Goal: Contribute content: Contribute content

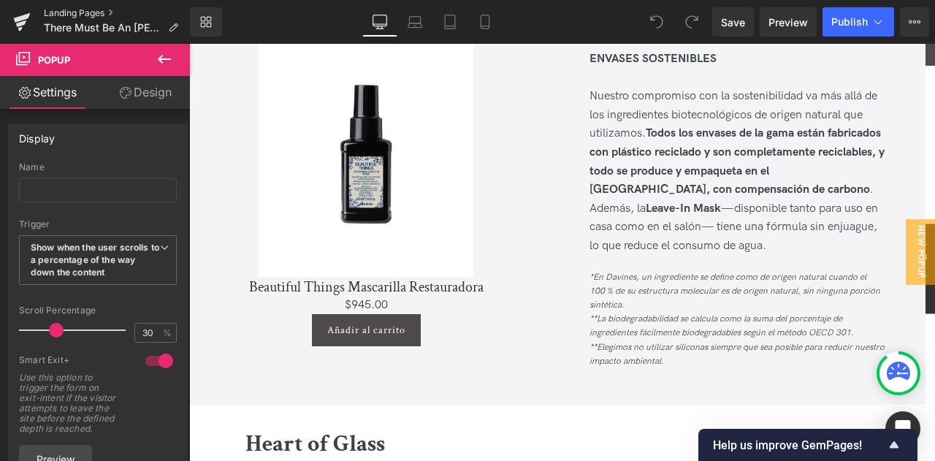
click at [73, 12] on link "Landing Pages" at bounding box center [117, 13] width 146 height 12
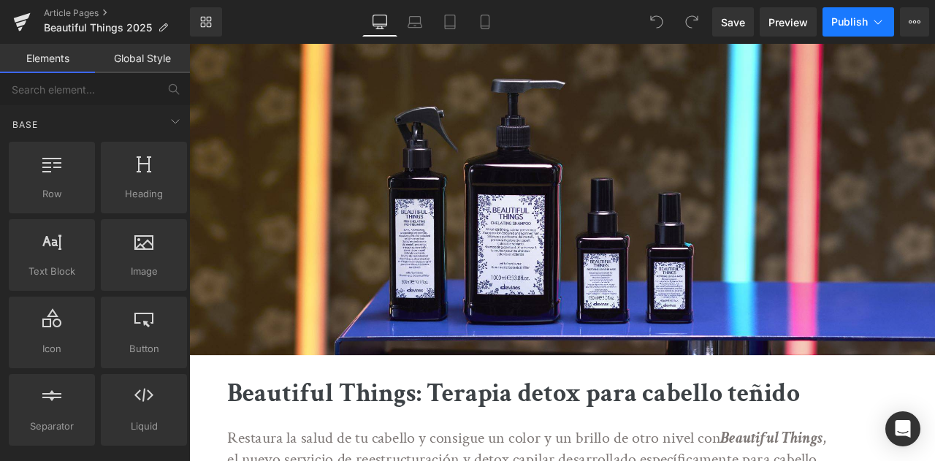
click at [849, 28] on button "Publish" at bounding box center [859, 21] width 72 height 29
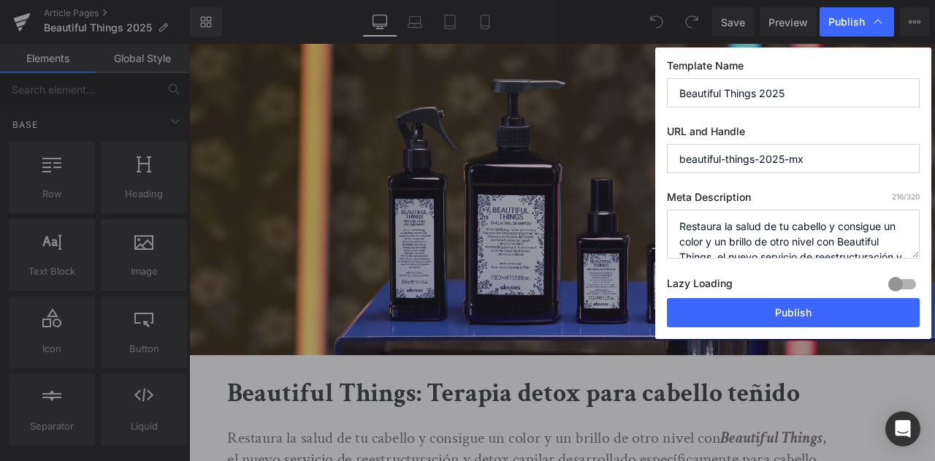
click at [849, 28] on span "Publish" at bounding box center [847, 21] width 37 height 13
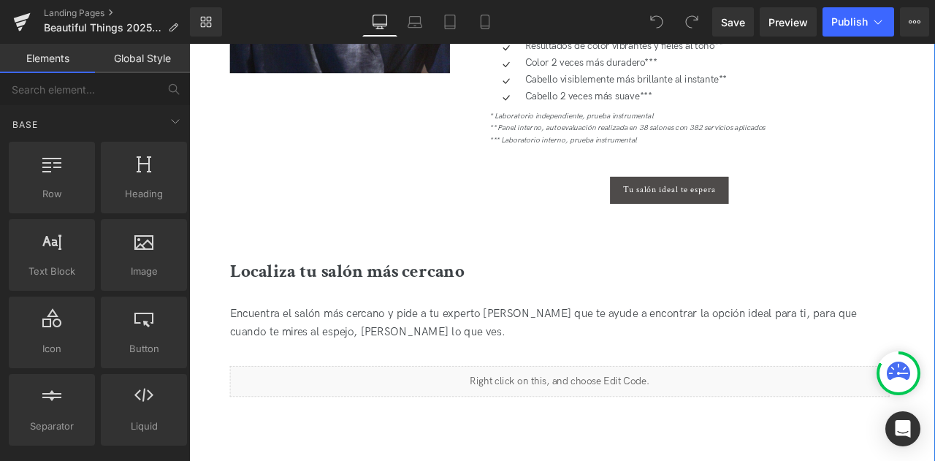
scroll to position [1169, 0]
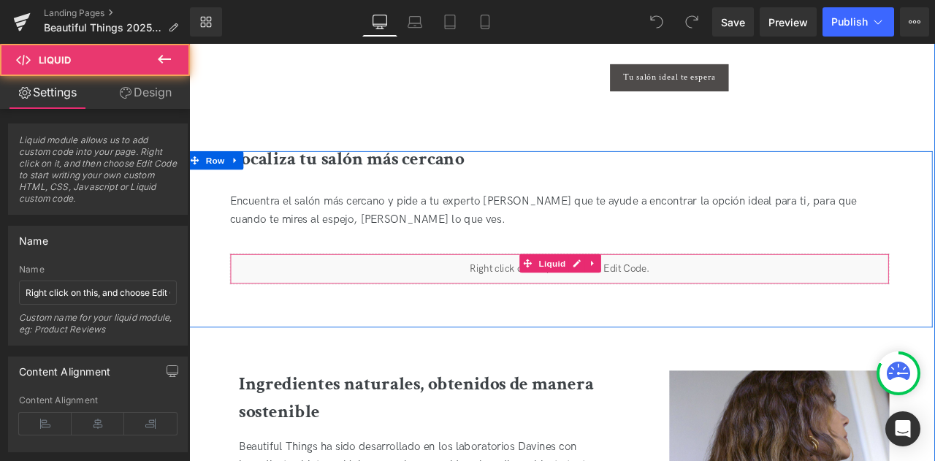
drag, startPoint x: 525, startPoint y: 308, endPoint x: 516, endPoint y: 309, distance: 8.9
click at [523, 308] on div "Liquid" at bounding box center [628, 310] width 782 height 37
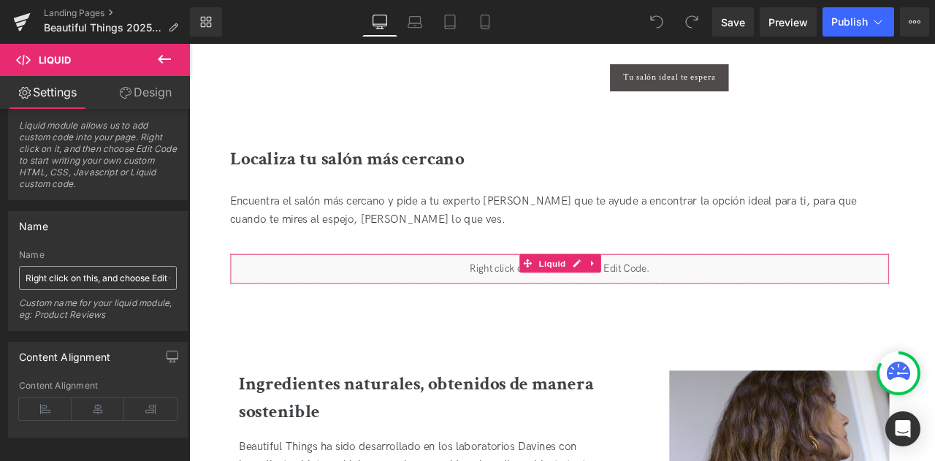
scroll to position [29, 0]
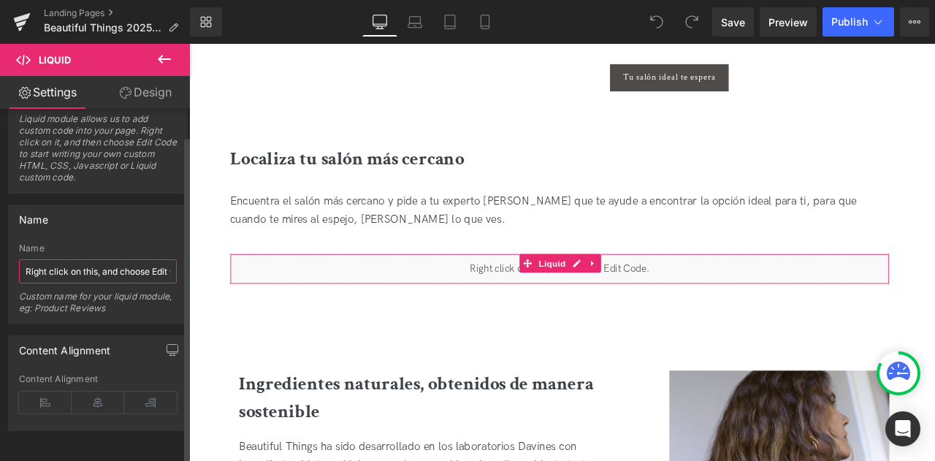
click at [111, 262] on input "Right click on this, and choose Edit Code." at bounding box center [98, 271] width 158 height 24
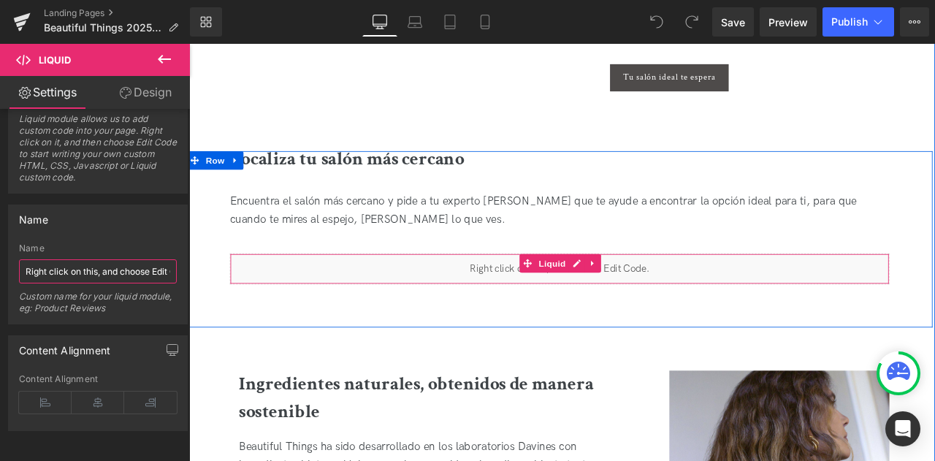
click at [642, 303] on div "Liquid" at bounding box center [628, 310] width 782 height 37
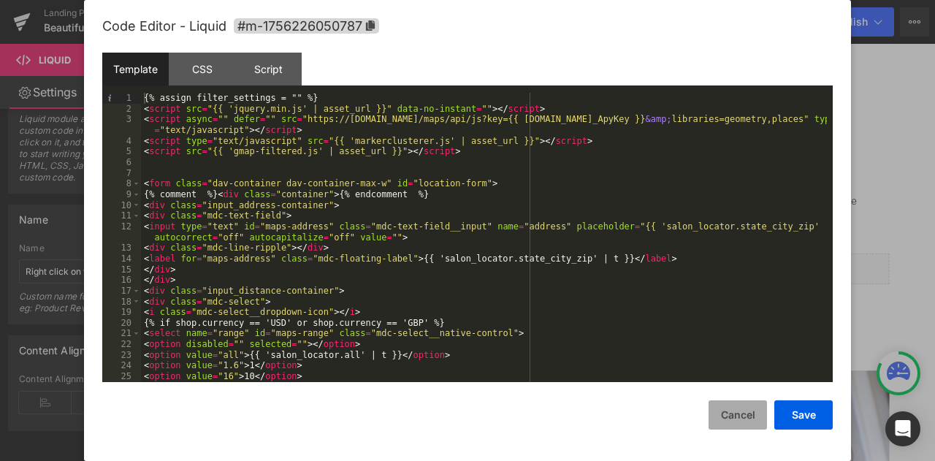
click at [742, 422] on button "Cancel" at bounding box center [738, 414] width 58 height 29
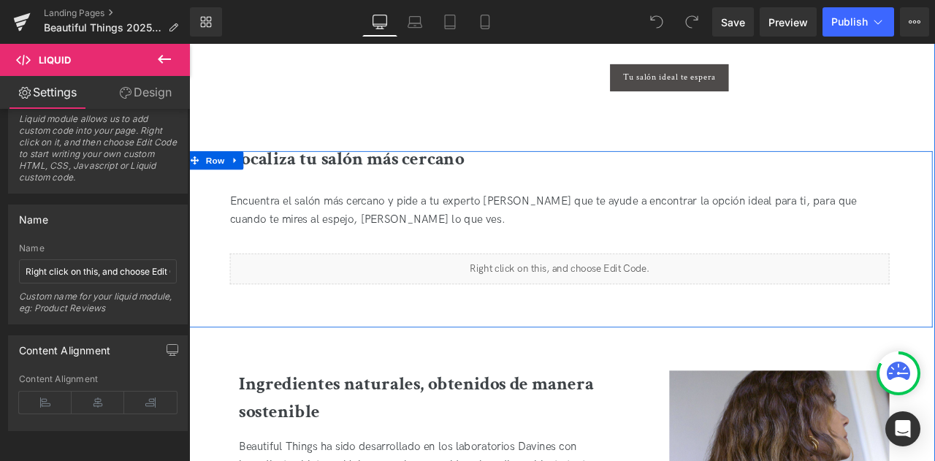
scroll to position [1096, 0]
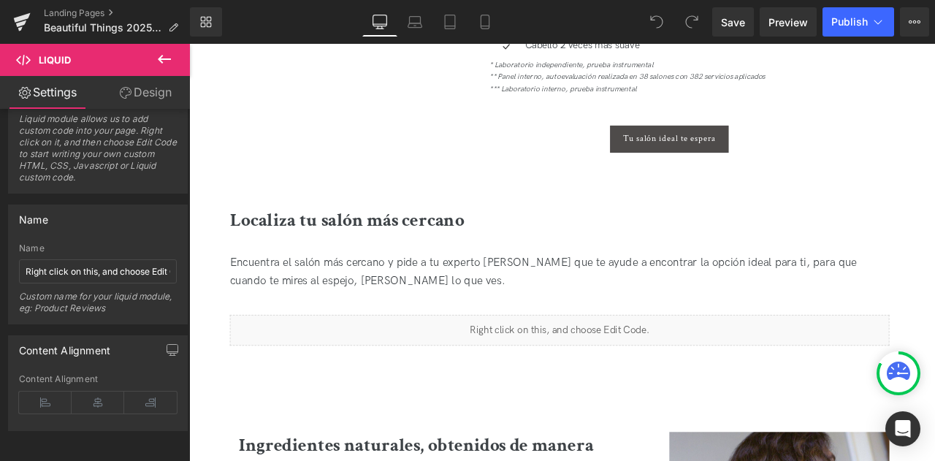
click at [160, 54] on icon at bounding box center [165, 59] width 18 height 18
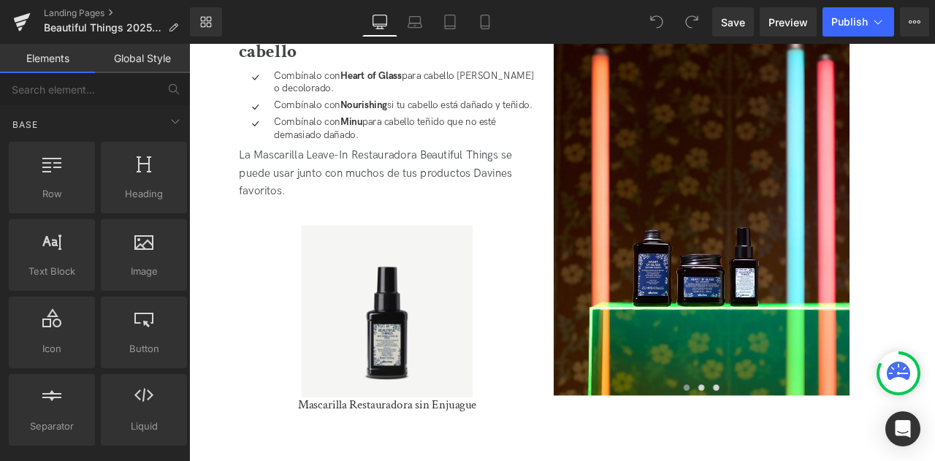
scroll to position [3361, 0]
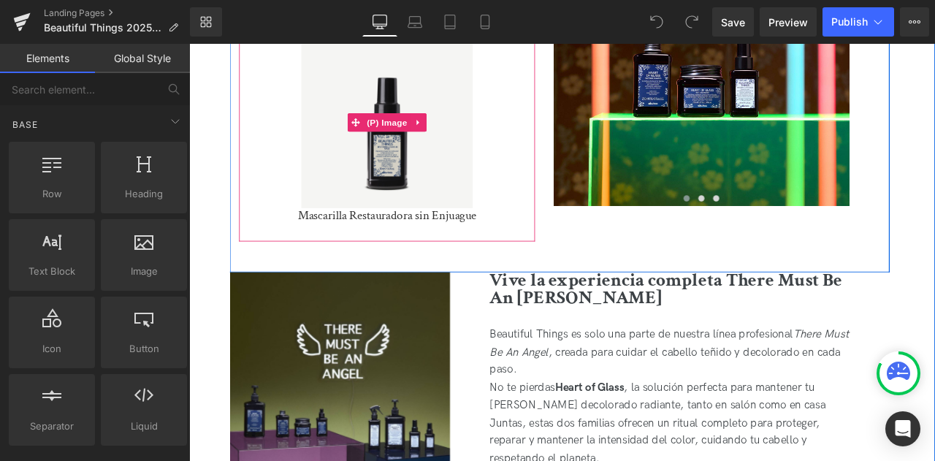
click at [430, 216] on img at bounding box center [423, 135] width 203 height 203
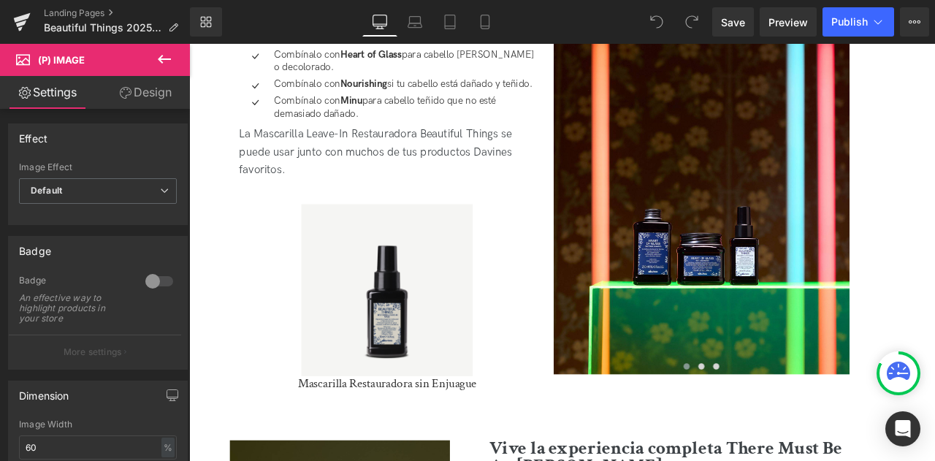
scroll to position [3142, 0]
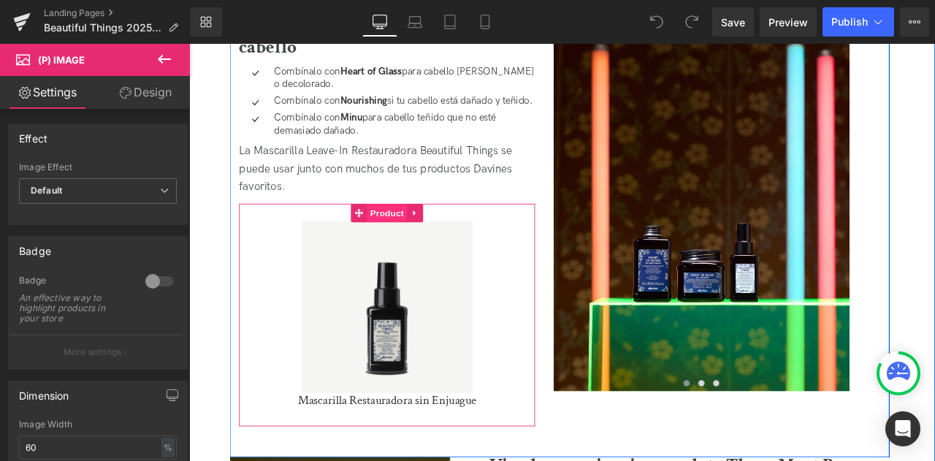
click at [424, 235] on span "Product" at bounding box center [423, 244] width 47 height 22
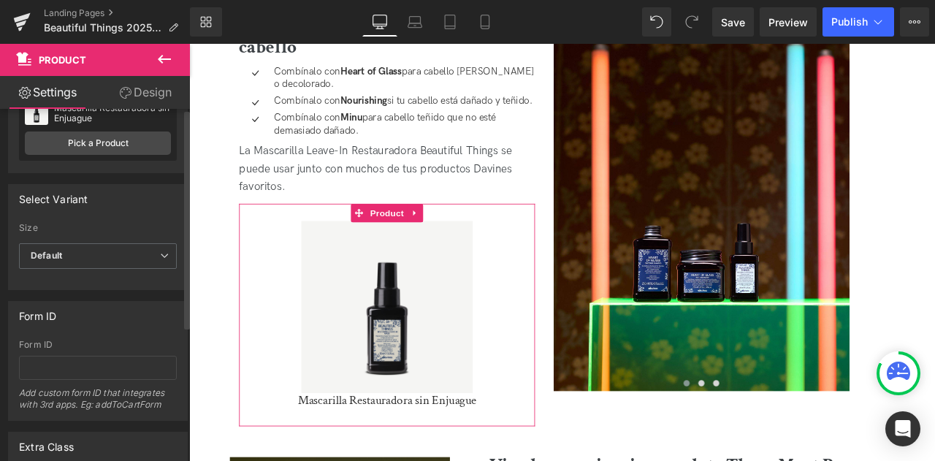
scroll to position [0, 0]
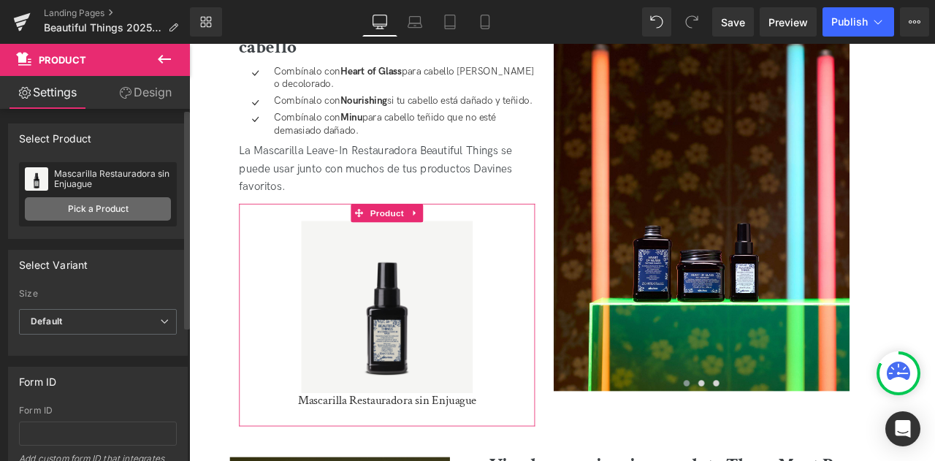
click at [110, 216] on link "Pick a Product" at bounding box center [98, 208] width 146 height 23
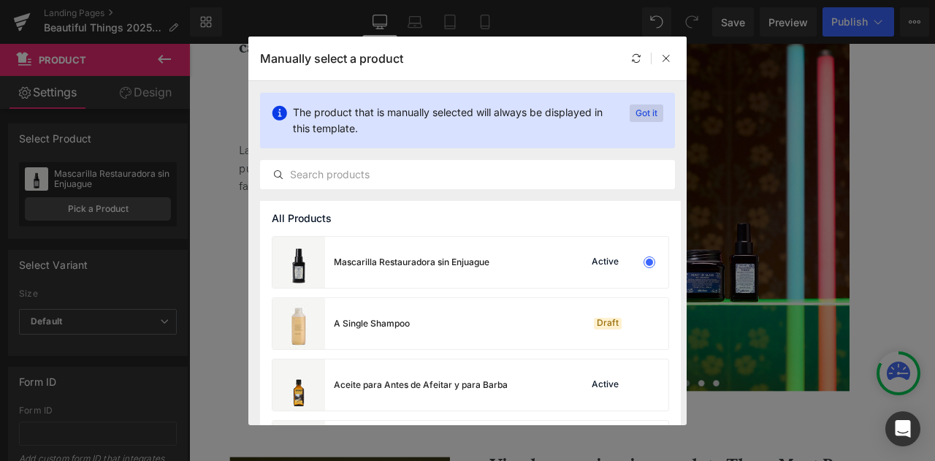
click at [649, 113] on p "Got it" at bounding box center [647, 113] width 34 height 18
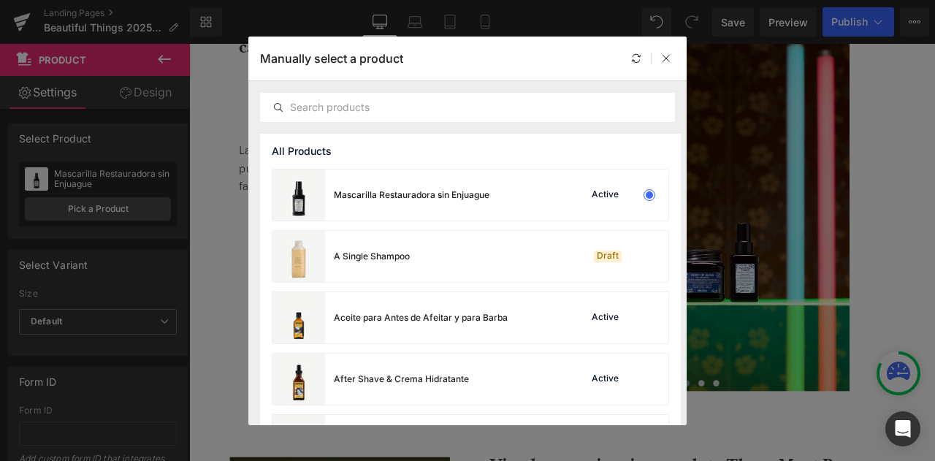
scroll to position [292, 0]
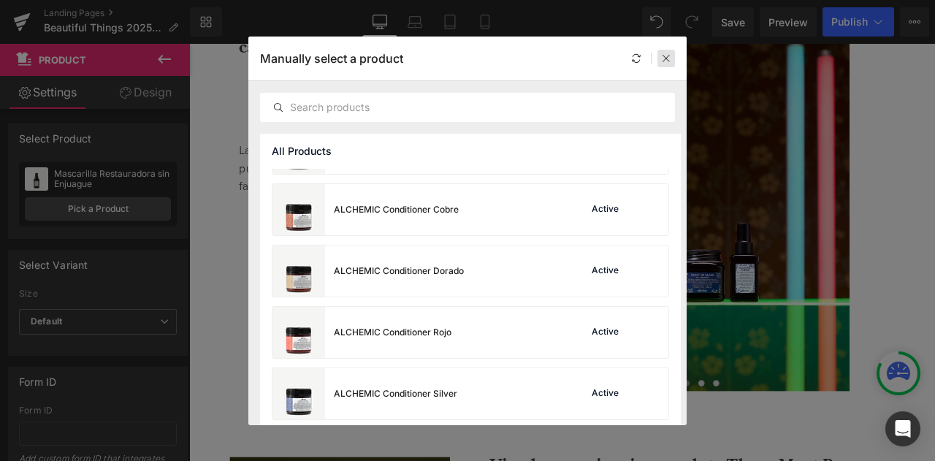
click at [664, 50] on div at bounding box center [667, 59] width 18 height 18
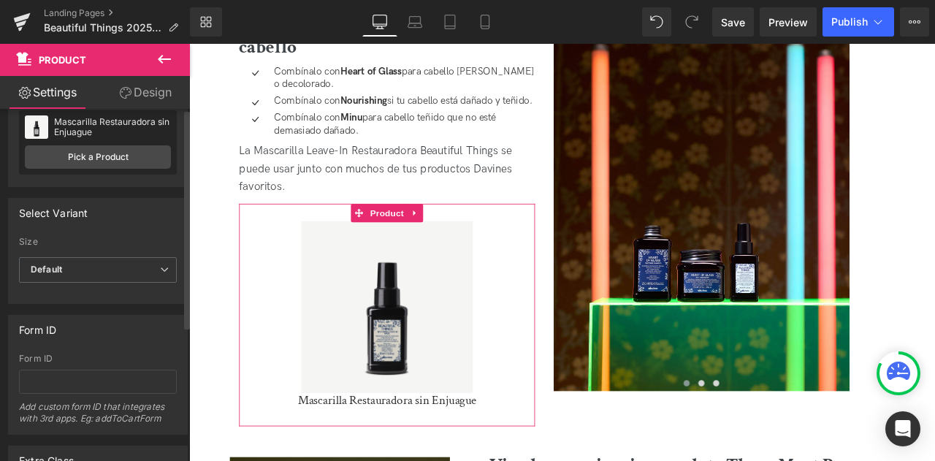
scroll to position [0, 0]
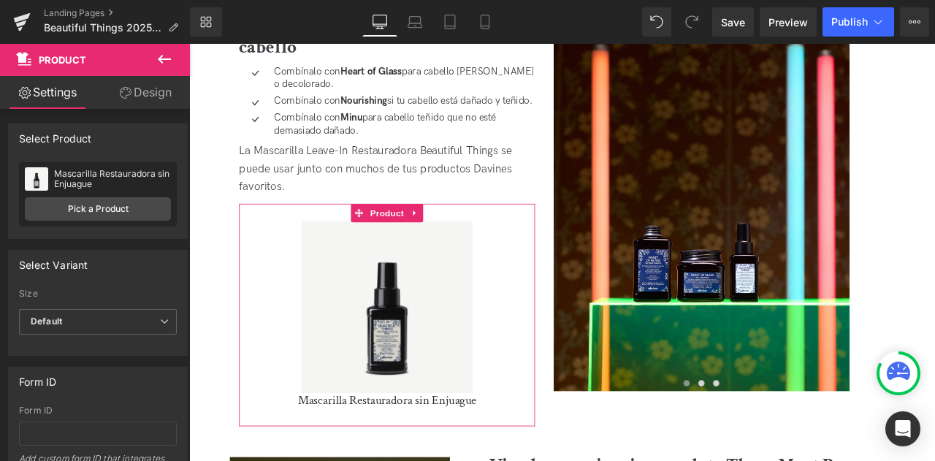
click at [143, 94] on link "Design" at bounding box center [145, 92] width 95 height 33
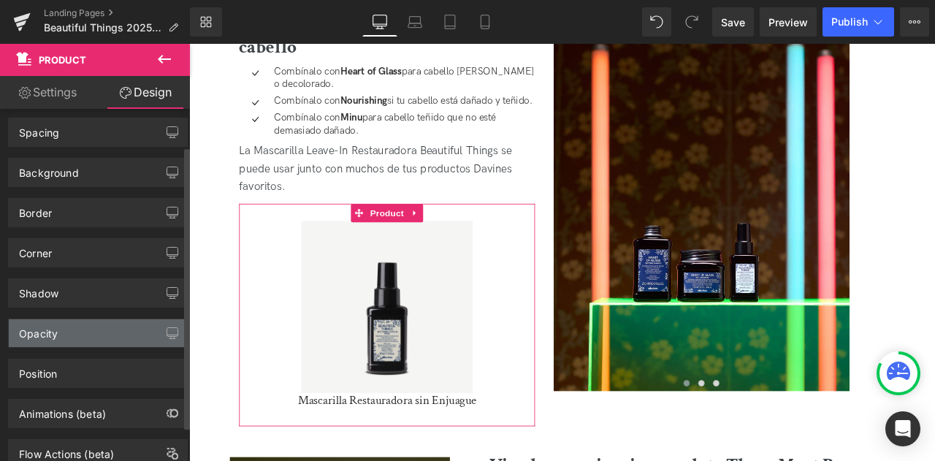
scroll to position [89, 0]
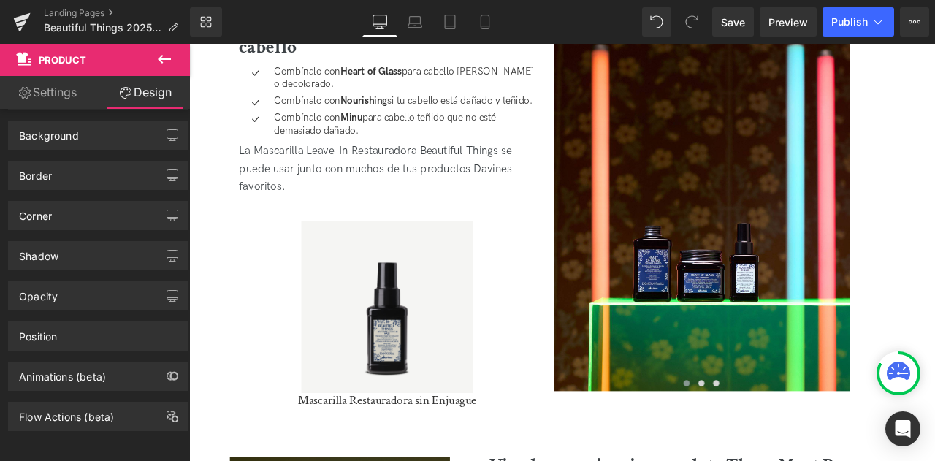
click at [449, 347] on link at bounding box center [453, 356] width 15 height 18
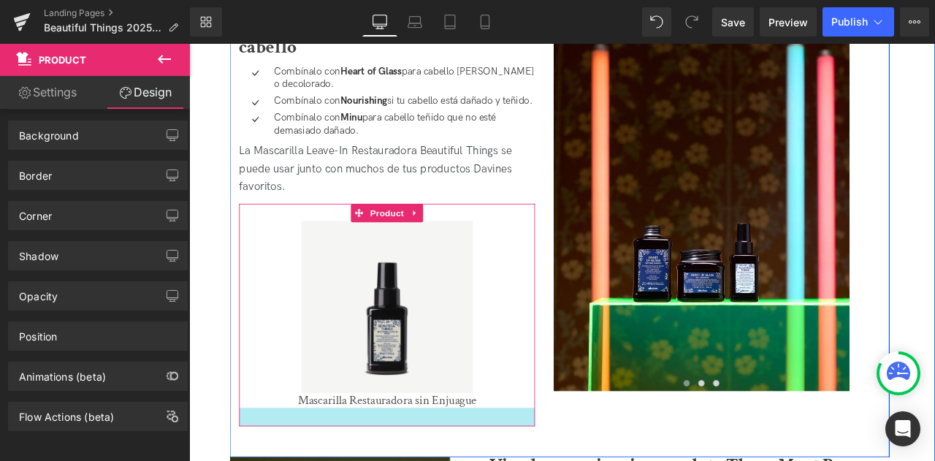
click at [405, 460] on div "Mascarilla Restauradora sin Enjuague (P) Title" at bounding box center [424, 465] width 336 height 19
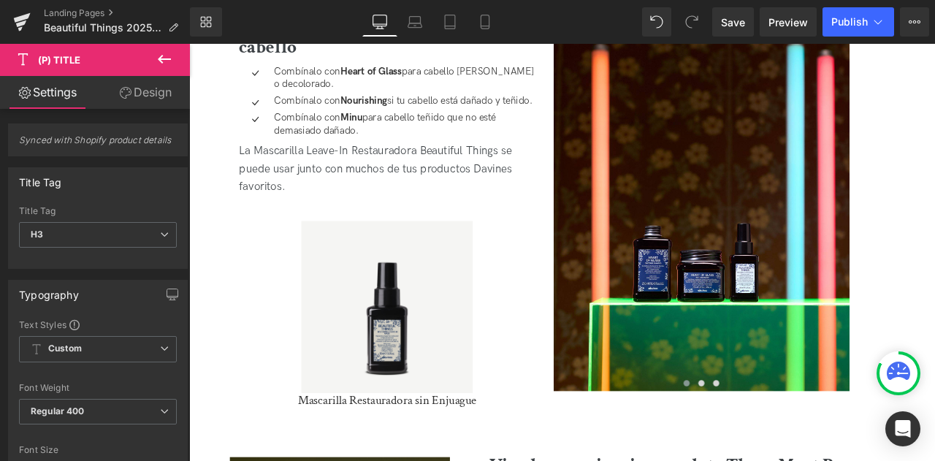
click at [167, 69] on button at bounding box center [164, 60] width 51 height 32
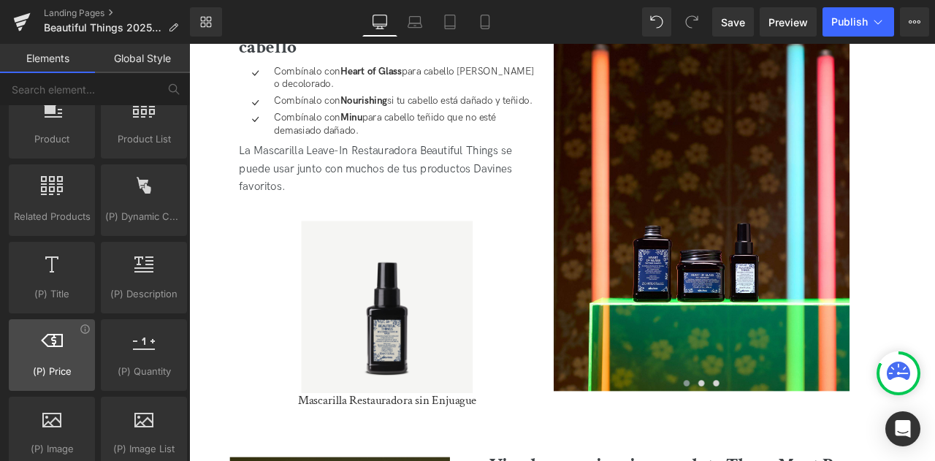
scroll to position [1242, 0]
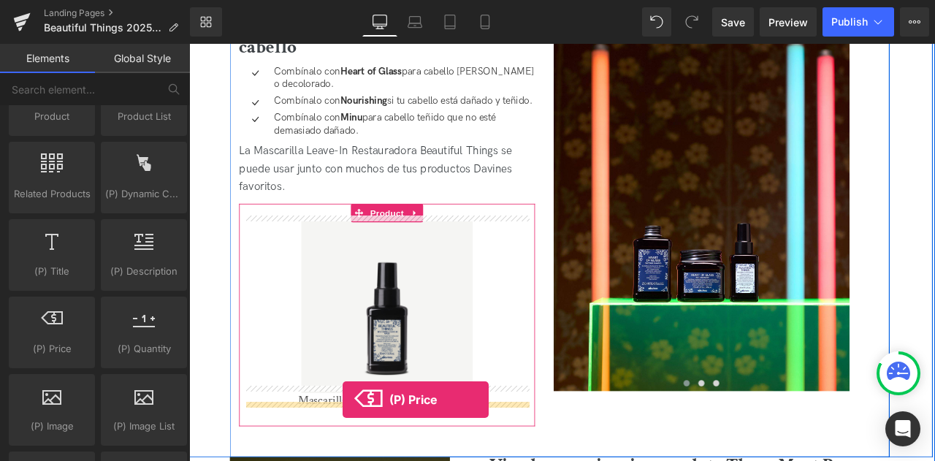
drag, startPoint x: 239, startPoint y: 370, endPoint x: 371, endPoint y: 465, distance: 163.3
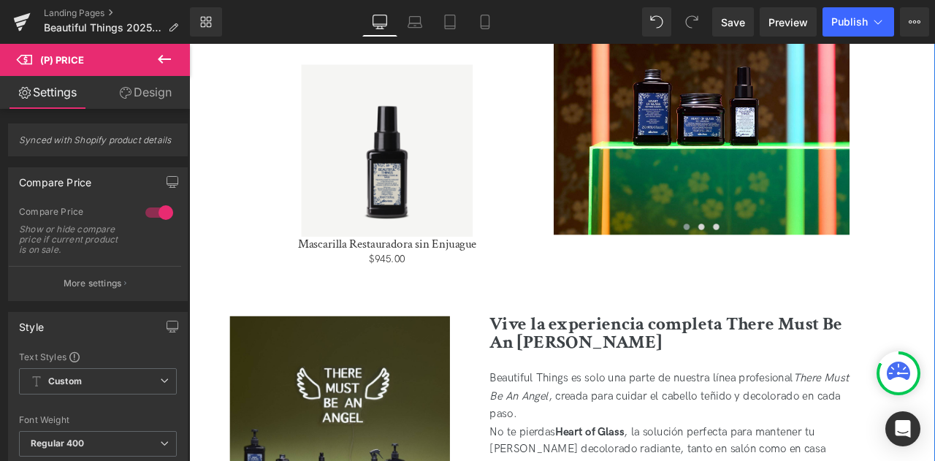
scroll to position [3288, 0]
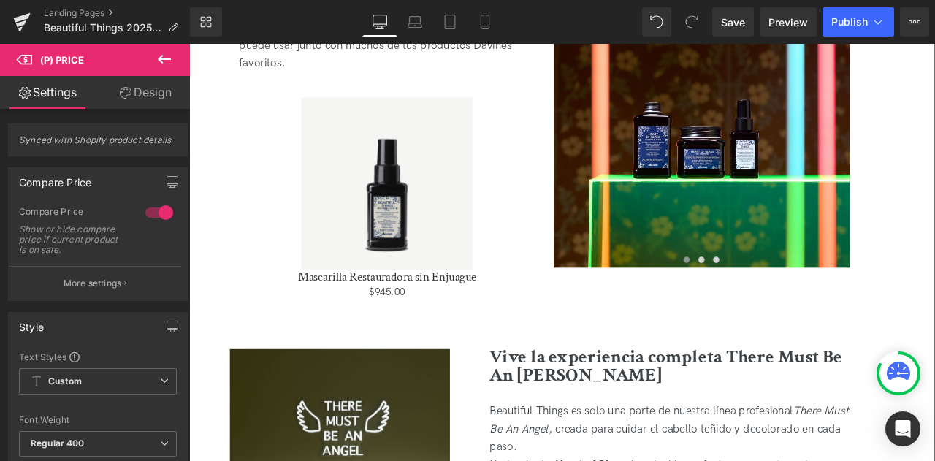
click at [417, 203] on div "Sale Off (P) Image" at bounding box center [423, 208] width 339 height 203
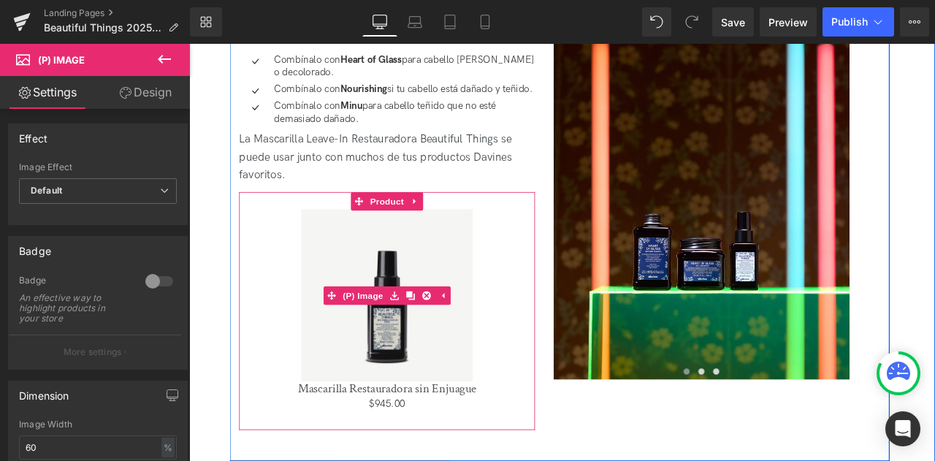
scroll to position [3215, 0]
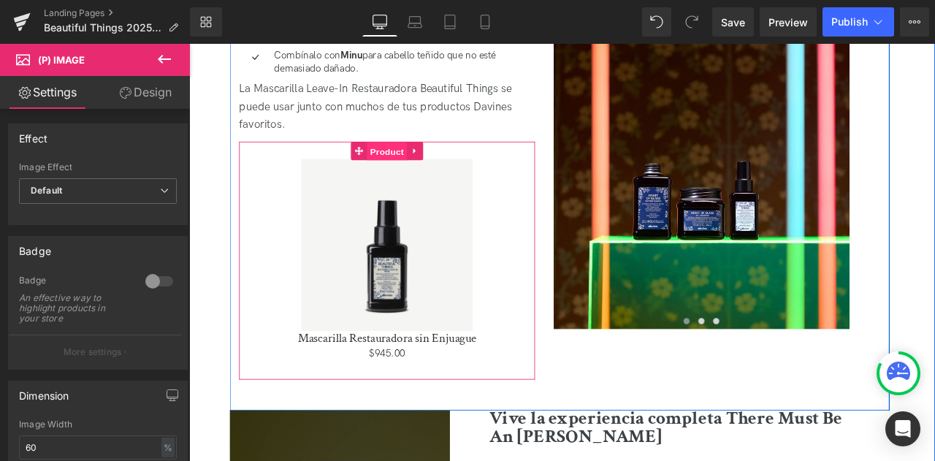
click at [408, 164] on span "Product" at bounding box center [423, 172] width 47 height 22
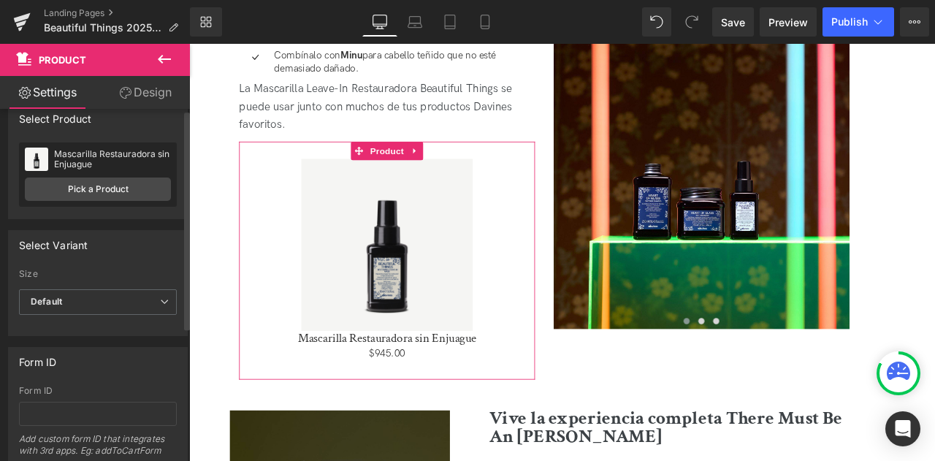
scroll to position [0, 0]
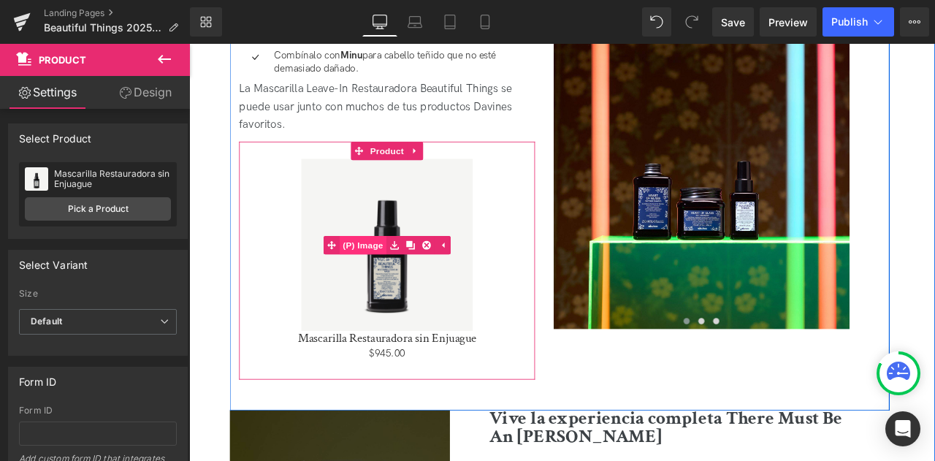
click at [394, 274] on span "(P) Image" at bounding box center [396, 283] width 56 height 22
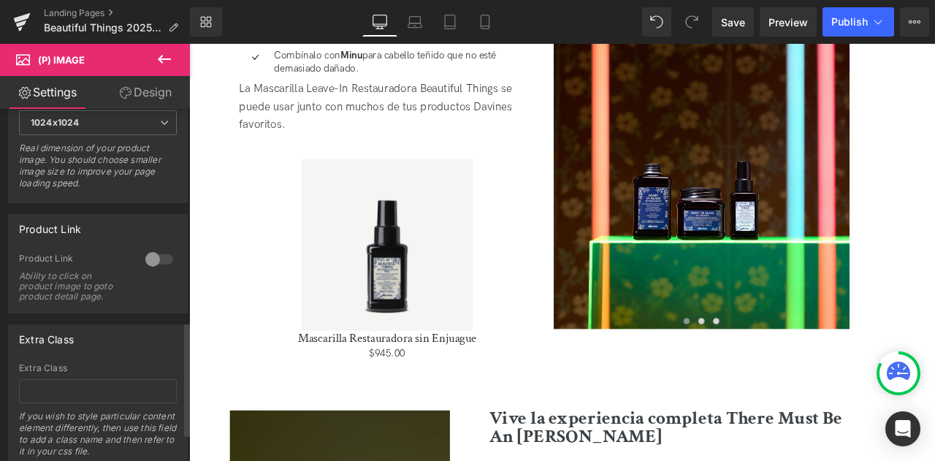
scroll to position [744, 0]
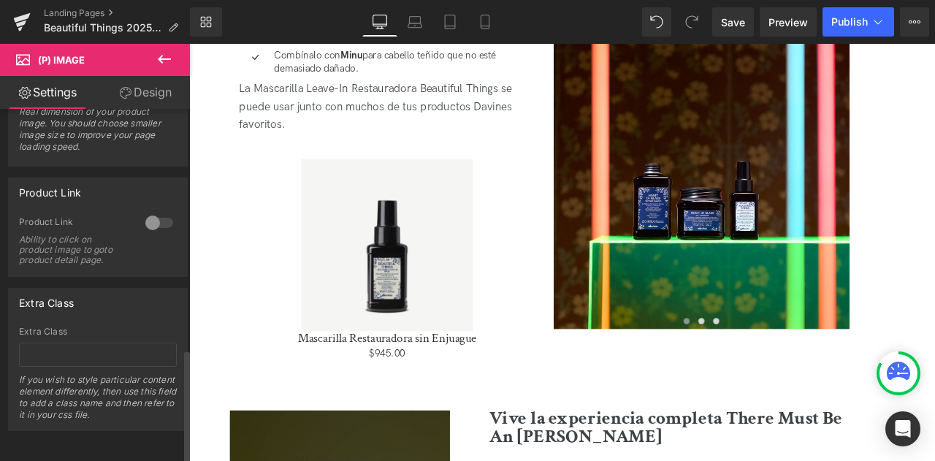
click at [154, 218] on div at bounding box center [159, 222] width 35 height 23
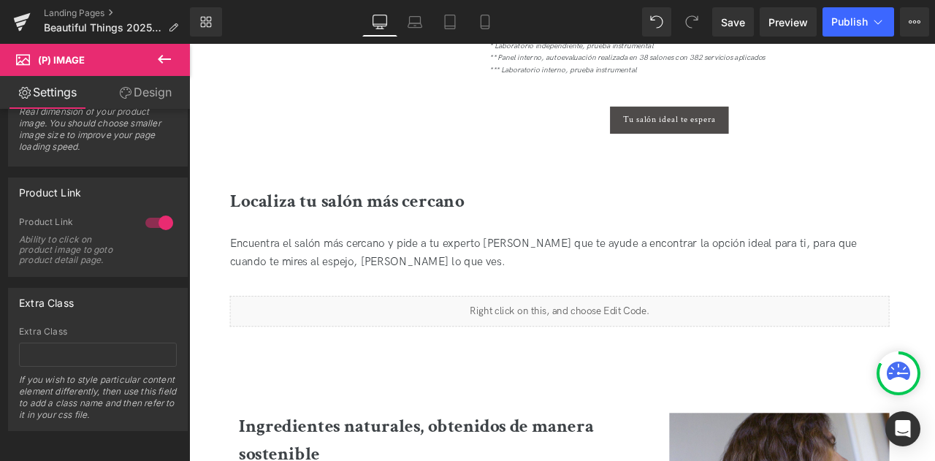
scroll to position [1096, 0]
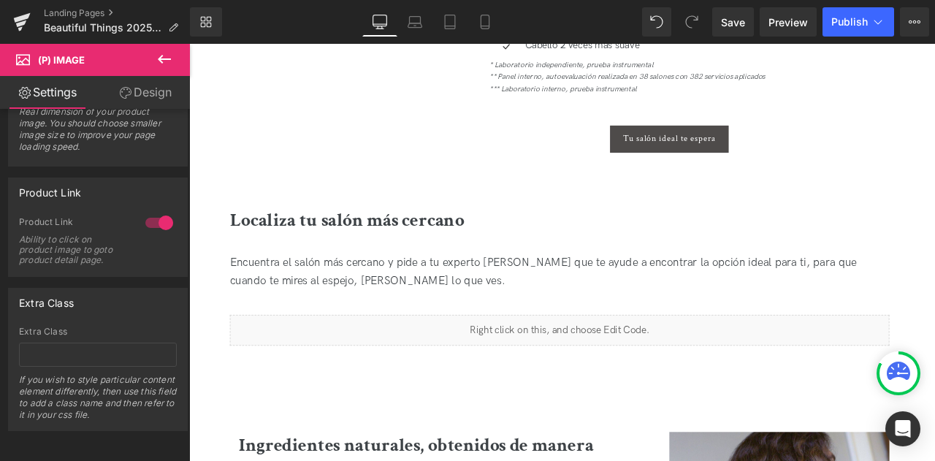
click at [172, 54] on icon at bounding box center [165, 59] width 18 height 18
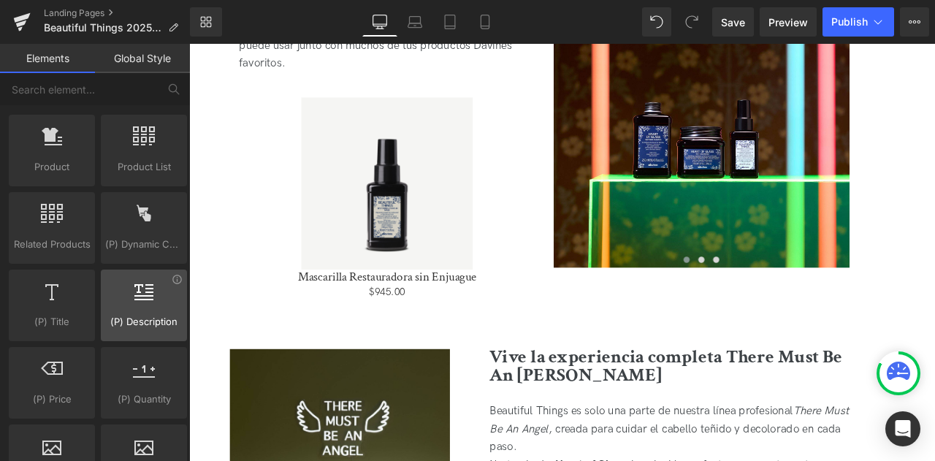
scroll to position [1169, 0]
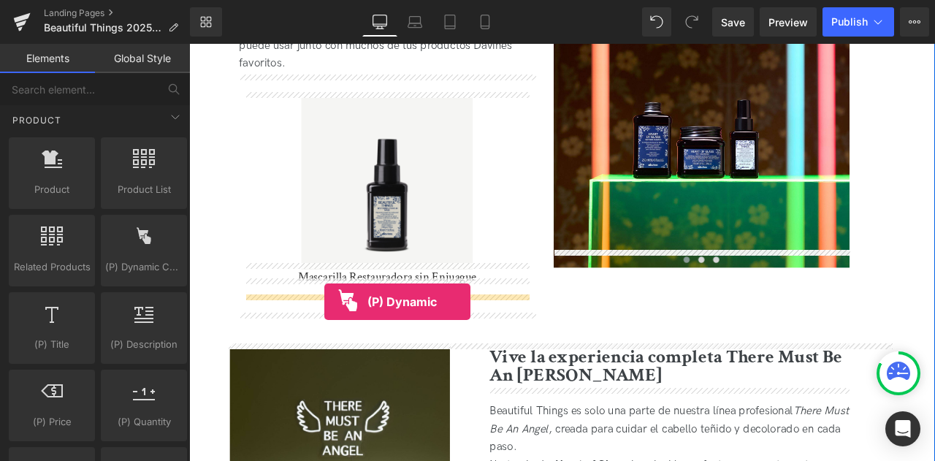
drag, startPoint x: 337, startPoint y: 283, endPoint x: 350, endPoint y: 351, distance: 69.2
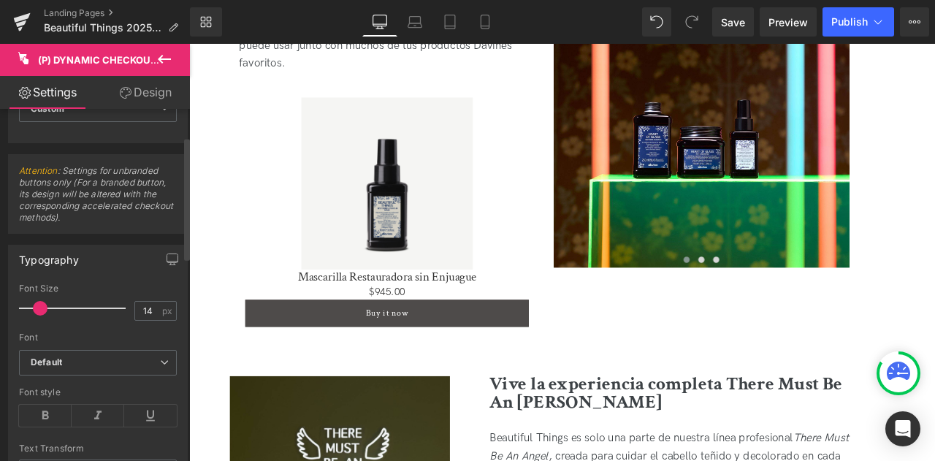
scroll to position [79, 0]
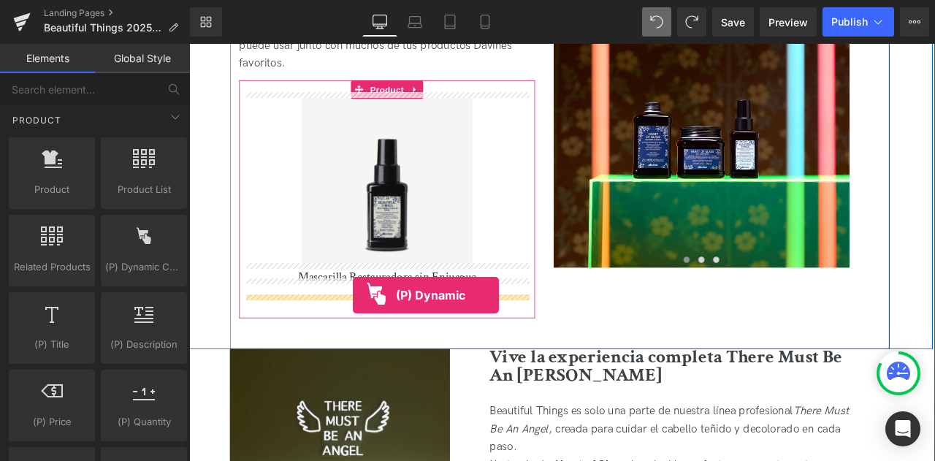
drag, startPoint x: 212, startPoint y: 324, endPoint x: 383, endPoint y: 342, distance: 171.9
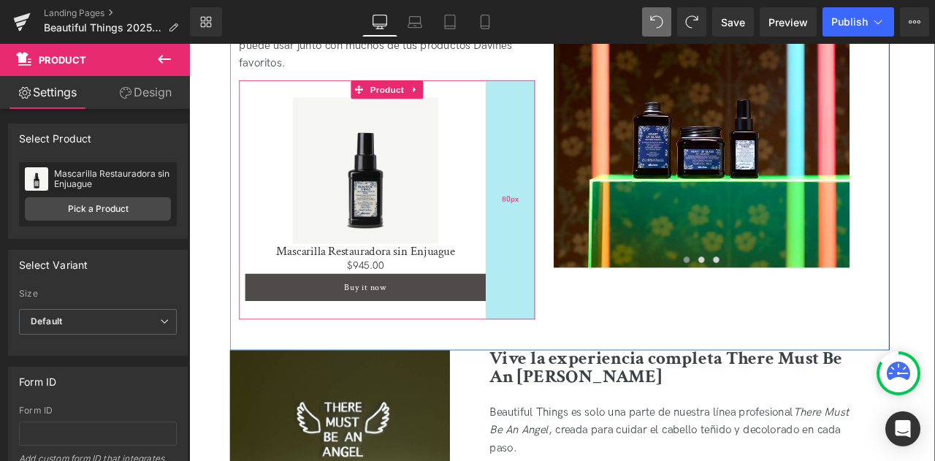
drag, startPoint x: 590, startPoint y: 359, endPoint x: 539, endPoint y: 360, distance: 51.2
click at [541, 360] on div "80px" at bounding box center [570, 229] width 58 height 284
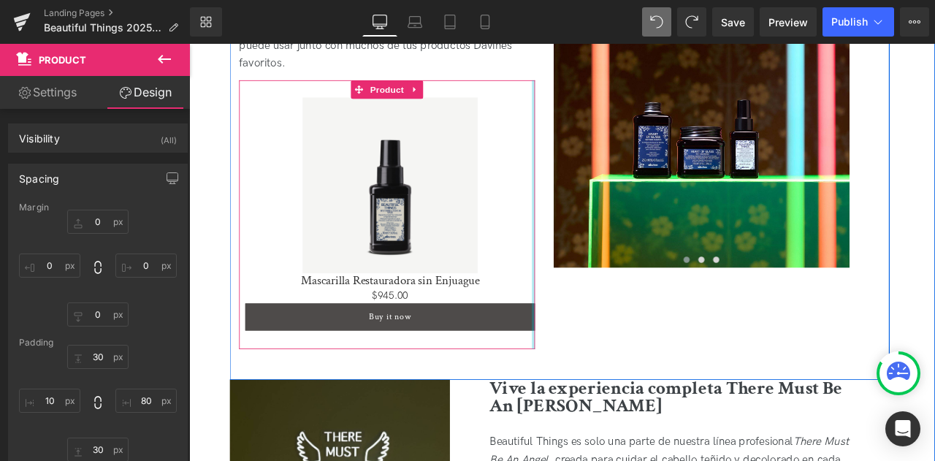
drag, startPoint x: 539, startPoint y: 332, endPoint x: 606, endPoint y: 340, distance: 67.0
click at [606, 340] on div "Combinaciones perfectas para tu cabello Heading Icon Combínalo con Heart of Gla…" at bounding box center [423, 138] width 373 height 535
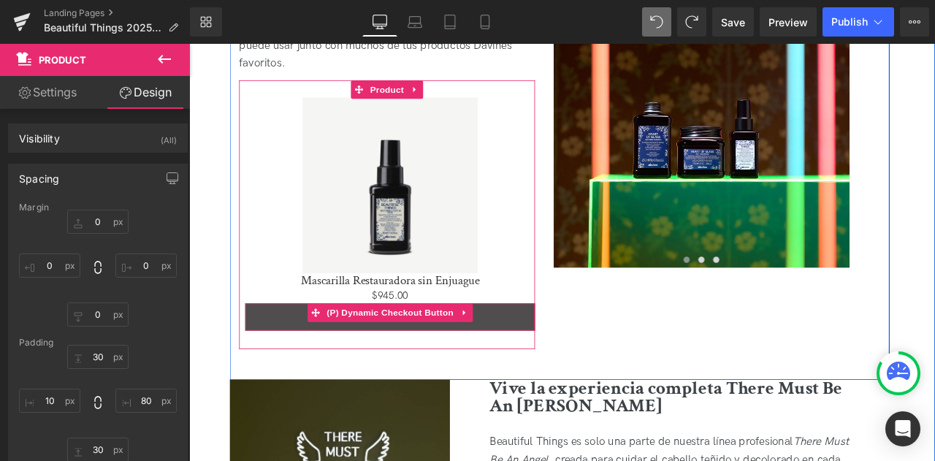
click at [571, 363] on button "Buy it now" at bounding box center [427, 367] width 343 height 32
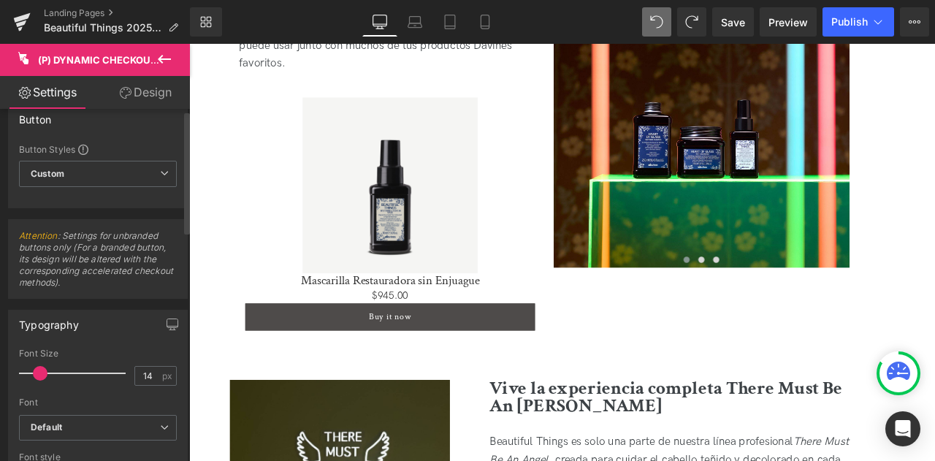
scroll to position [0, 0]
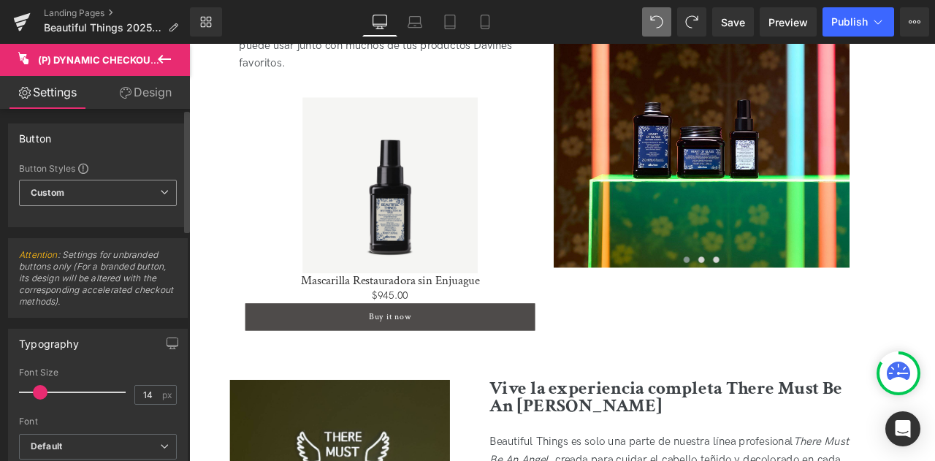
click at [91, 194] on span "Custom Setup Global Style" at bounding box center [98, 193] width 158 height 26
click at [105, 351] on div "Typography" at bounding box center [98, 344] width 178 height 28
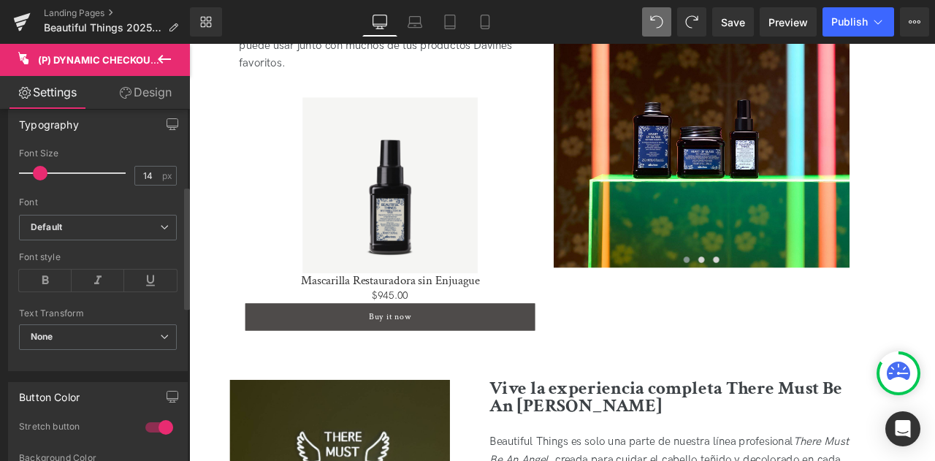
scroll to position [292, 0]
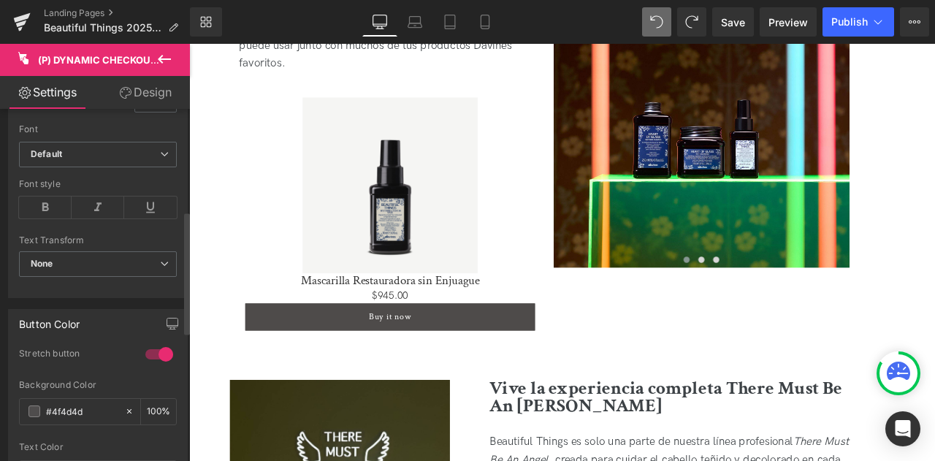
click at [160, 355] on div at bounding box center [159, 354] width 35 height 23
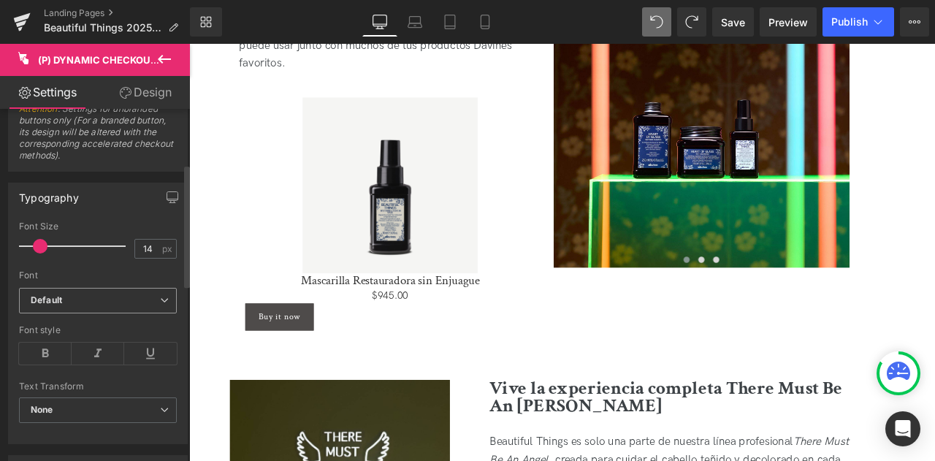
scroll to position [219, 0]
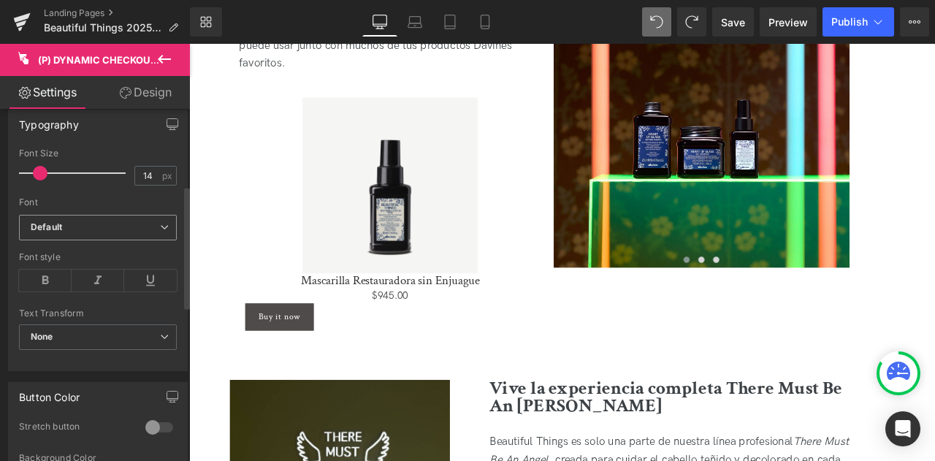
click at [100, 224] on b "Default" at bounding box center [95, 227] width 129 height 12
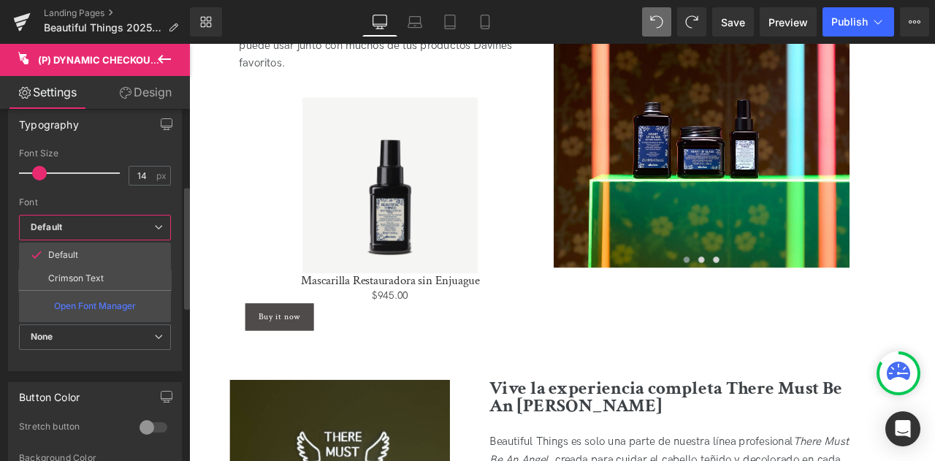
click at [100, 224] on b "Default" at bounding box center [92, 227] width 123 height 12
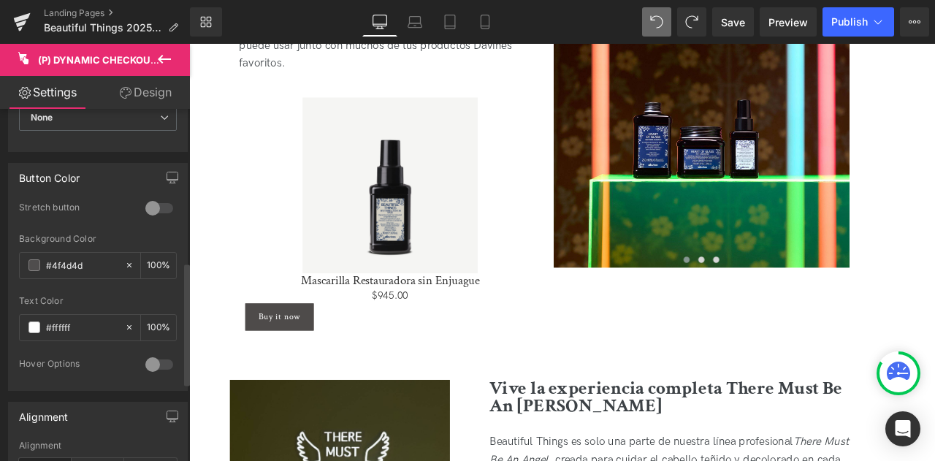
scroll to position [585, 0]
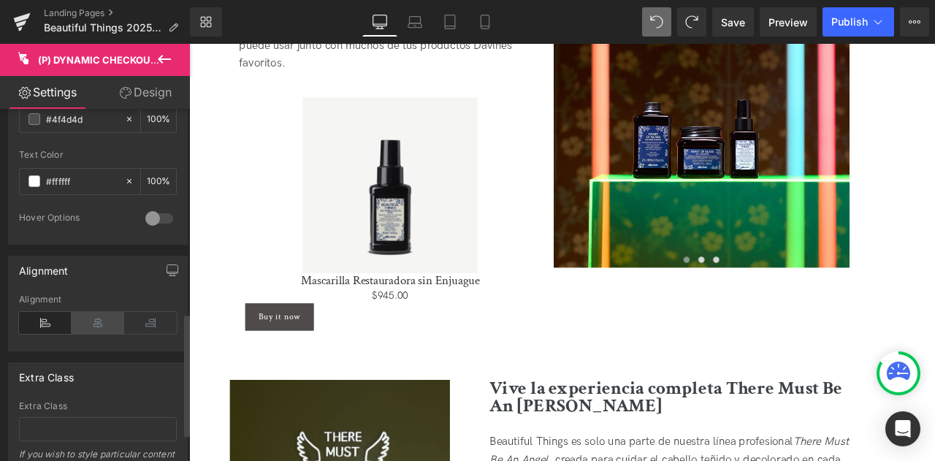
click at [86, 323] on icon at bounding box center [98, 323] width 53 height 22
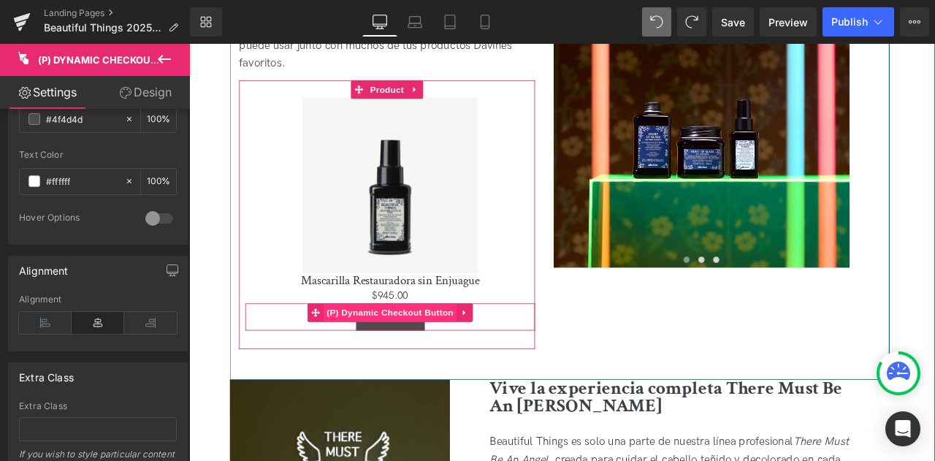
click at [413, 360] on span "(P) Dynamic Checkout Button" at bounding box center [428, 362] width 158 height 22
click at [511, 359] on icon at bounding box center [516, 362] width 10 height 11
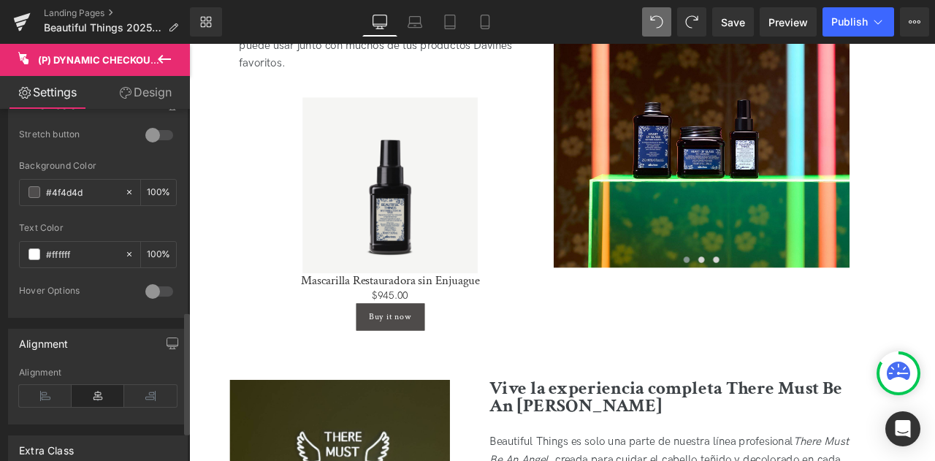
scroll to position [658, 0]
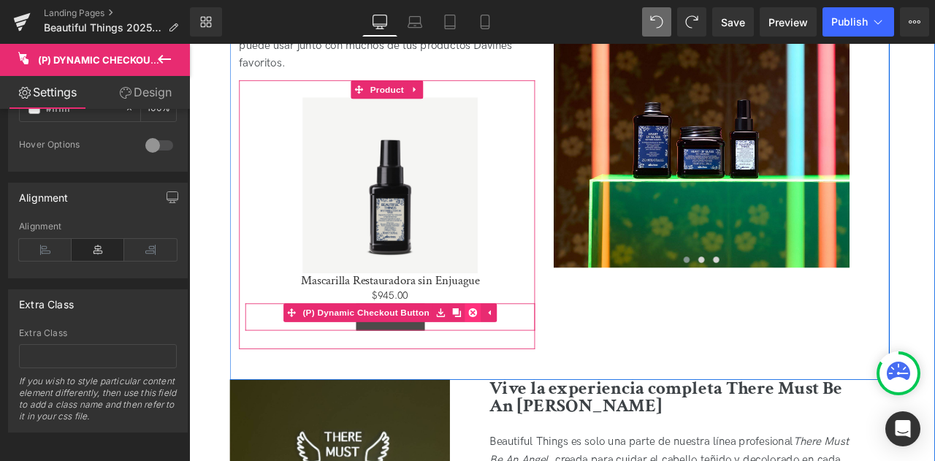
click at [523, 361] on icon at bounding box center [525, 362] width 10 height 10
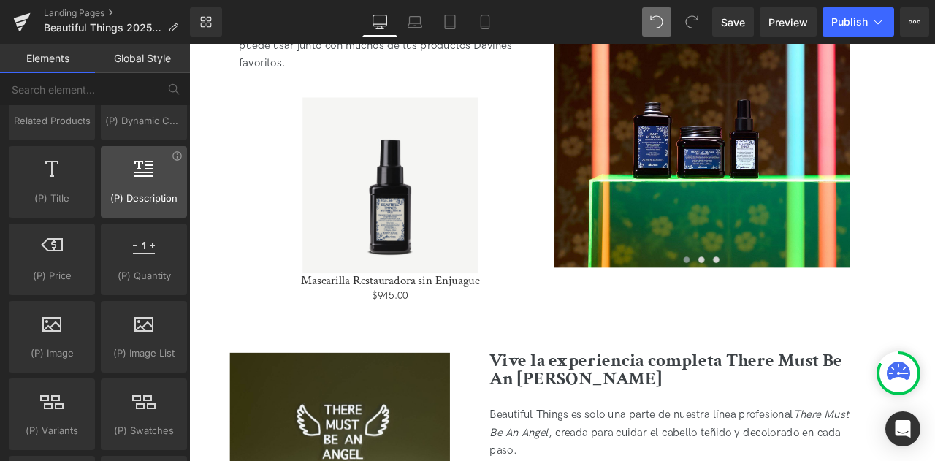
scroll to position [1462, 0]
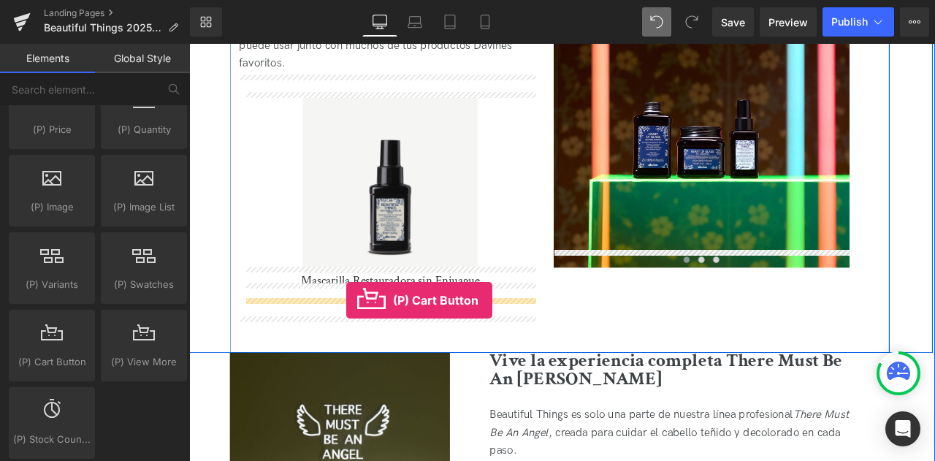
drag, startPoint x: 246, startPoint y: 374, endPoint x: 376, endPoint y: 348, distance: 132.0
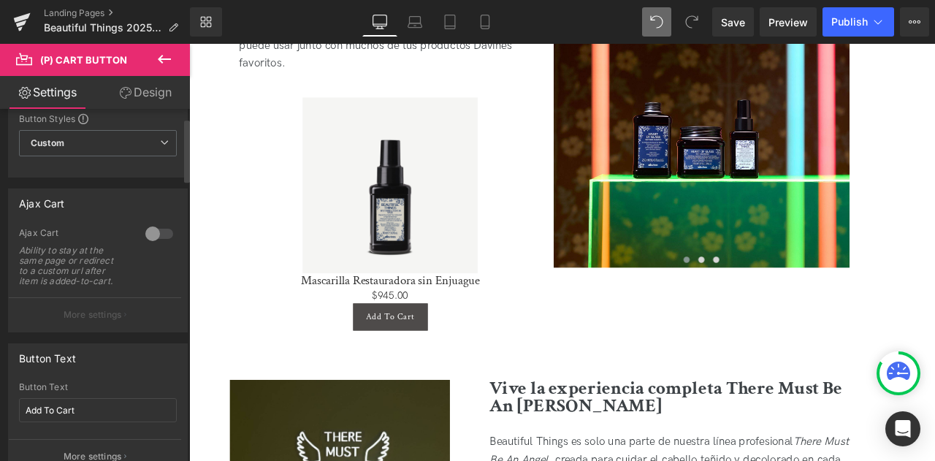
scroll to position [73, 0]
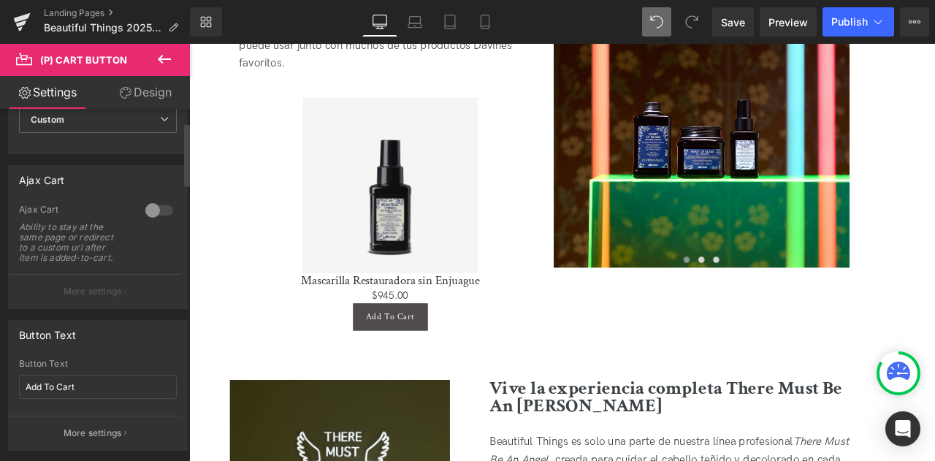
click at [142, 216] on div at bounding box center [159, 210] width 35 height 23
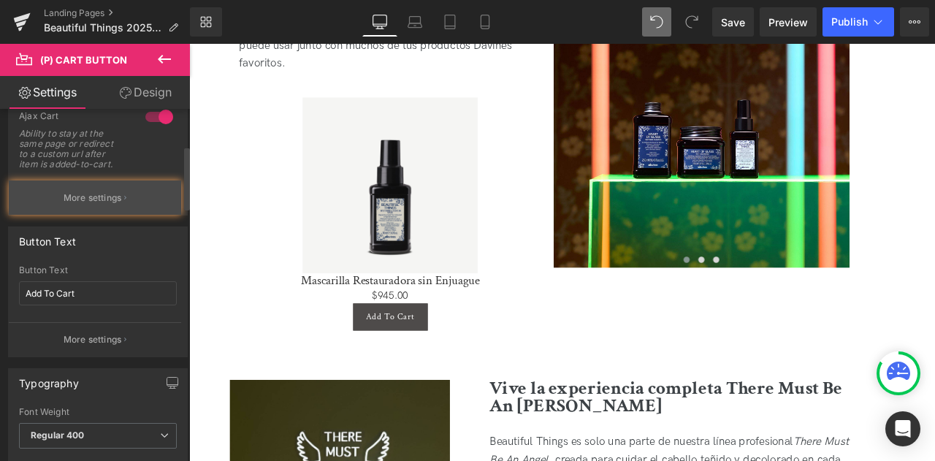
scroll to position [219, 0]
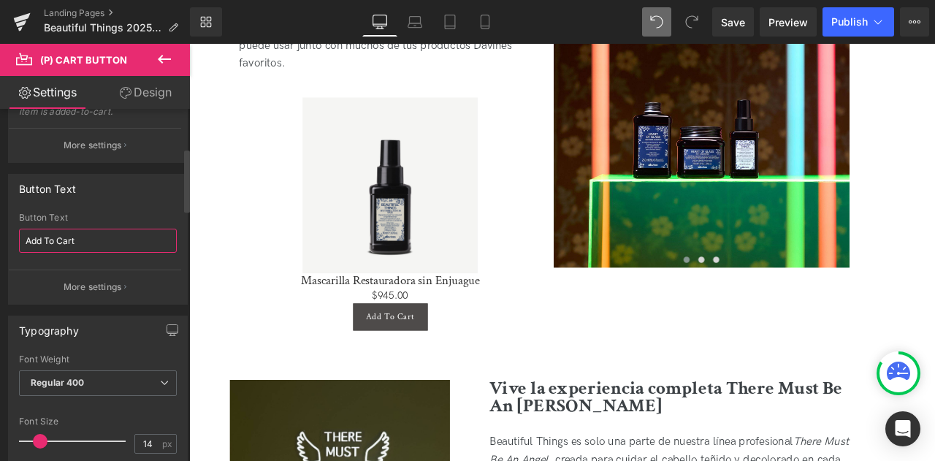
drag, startPoint x: 76, startPoint y: 241, endPoint x: 0, endPoint y: 243, distance: 76.0
click at [0, 243] on div "Button Text Add To Cart Button Text Add To Cart More settings" at bounding box center [98, 234] width 197 height 142
click at [112, 229] on input "Add To Cart" at bounding box center [98, 241] width 158 height 24
drag, startPoint x: 105, startPoint y: 236, endPoint x: 0, endPoint y: 235, distance: 105.2
click at [0, 235] on div "Button Text Add To Cart Button Text Add To Cart More settings" at bounding box center [98, 234] width 197 height 142
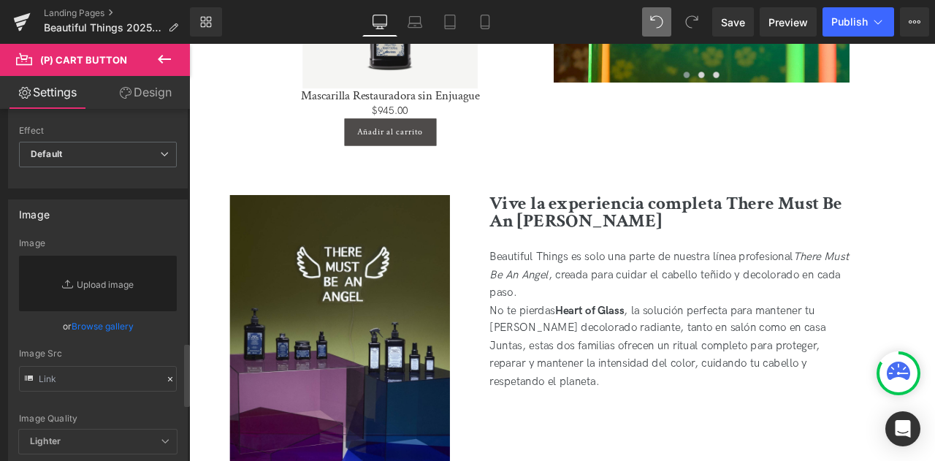
scroll to position [1315, 0]
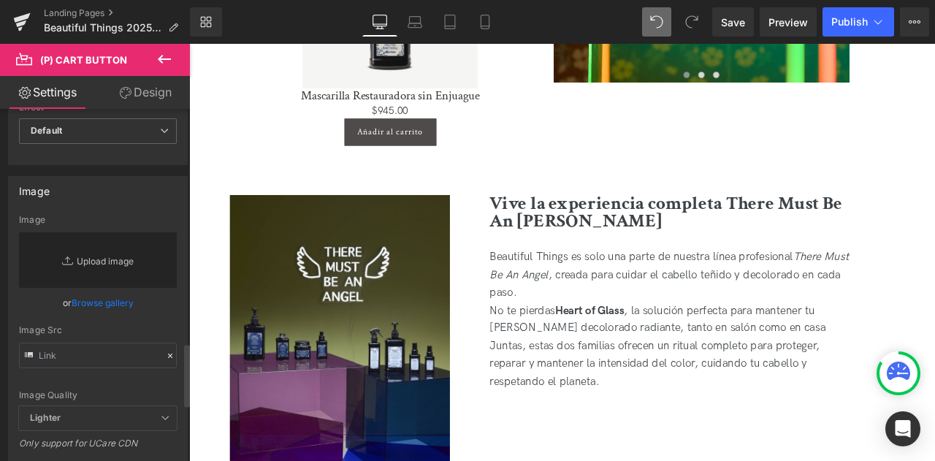
type input "Añadir al carrito"
click at [100, 251] on link "Replace Image" at bounding box center [98, 260] width 158 height 56
type input "C:\fakepath\beautiful things.png"
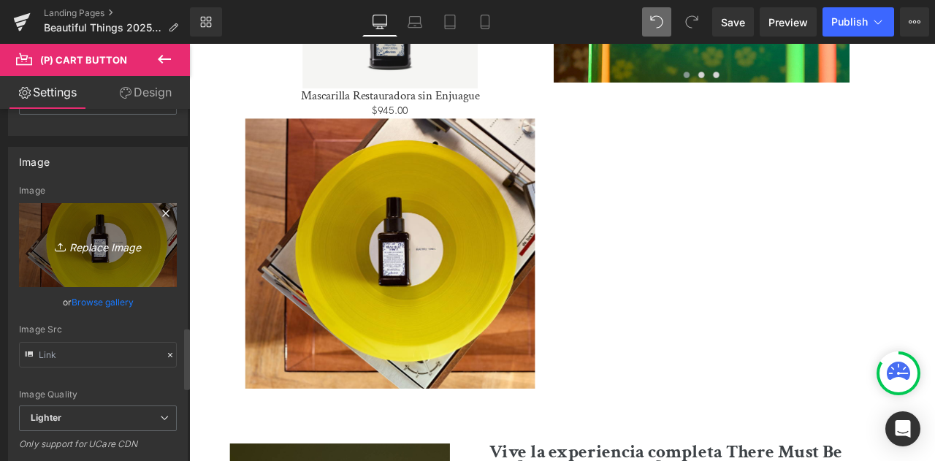
scroll to position [1388, 0]
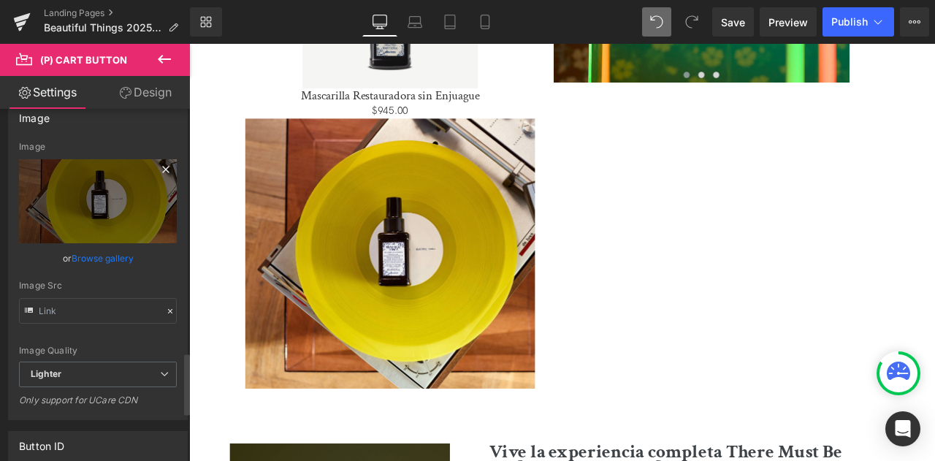
click at [157, 161] on icon at bounding box center [166, 170] width 18 height 18
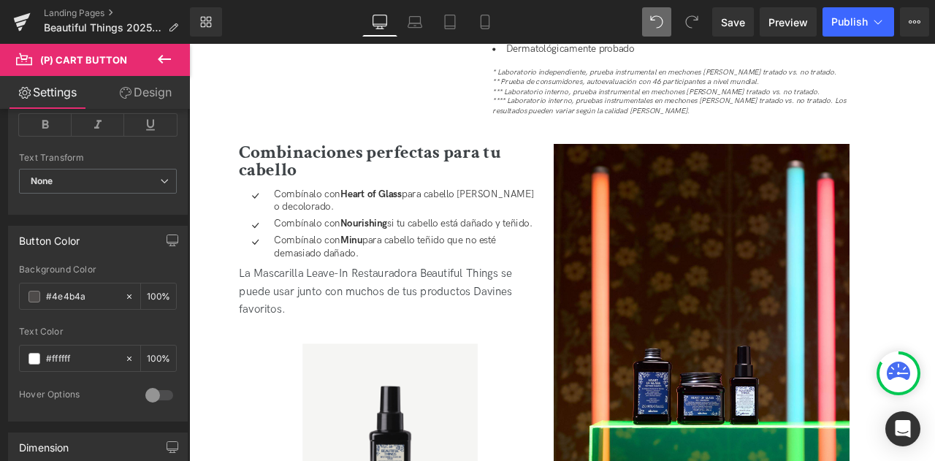
scroll to position [512, 0]
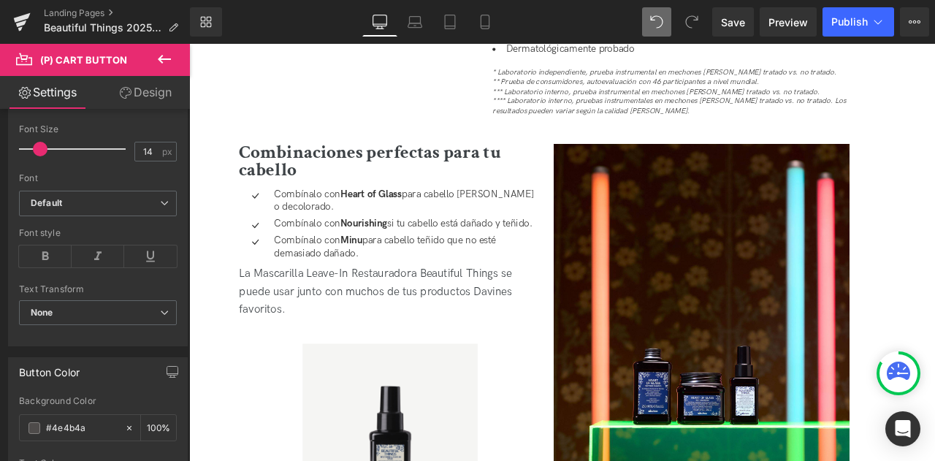
click at [160, 67] on icon at bounding box center [165, 59] width 18 height 18
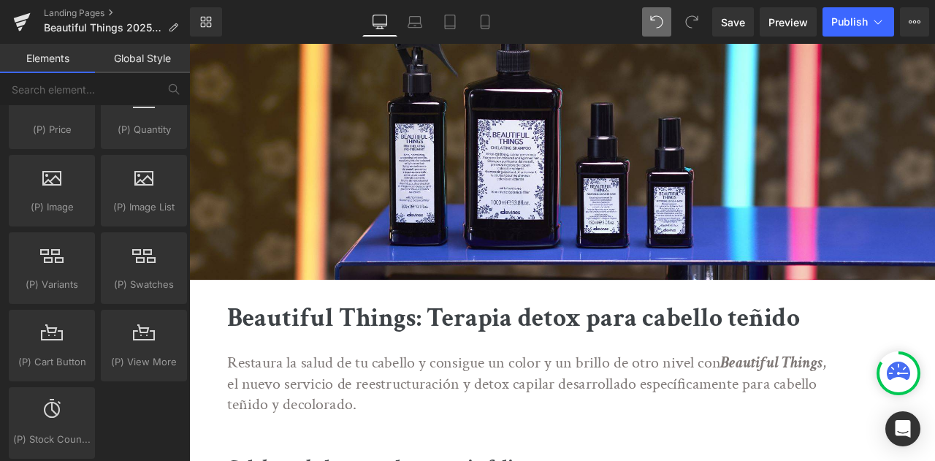
scroll to position [0, 0]
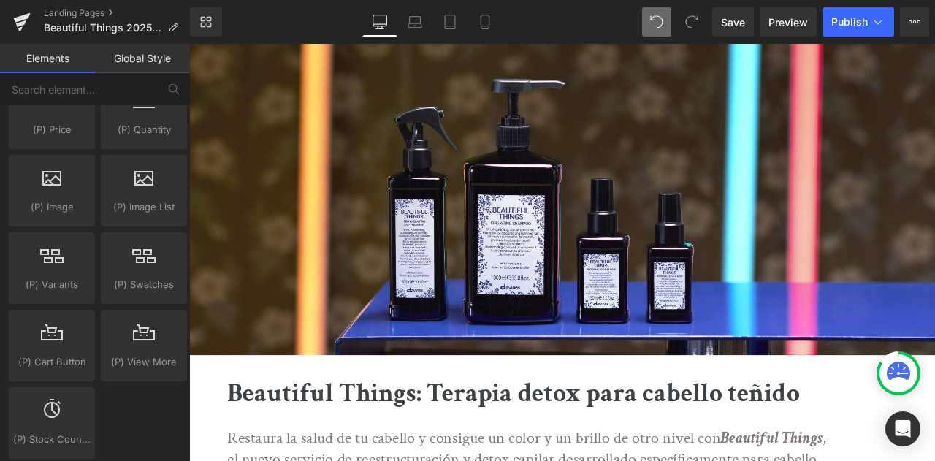
drag, startPoint x: 1073, startPoint y: 320, endPoint x: 1113, endPoint y: 64, distance: 259.6
click at [919, 19] on icon at bounding box center [915, 22] width 12 height 12
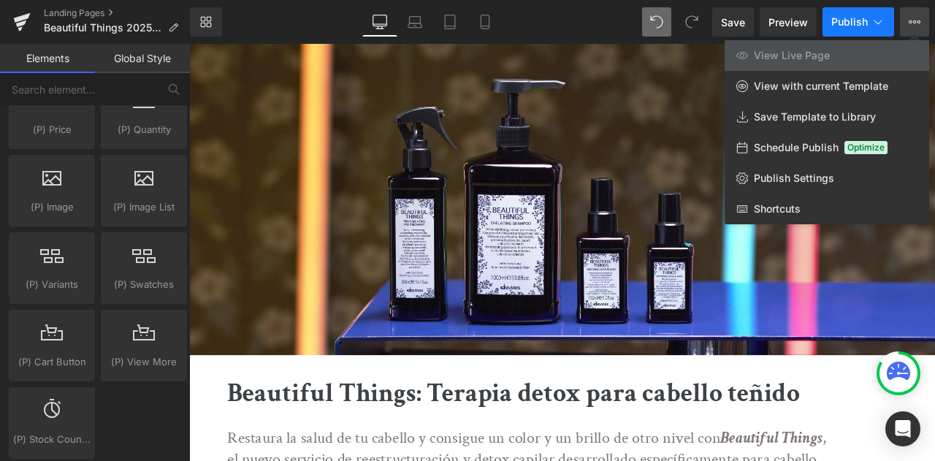
click at [874, 21] on icon at bounding box center [878, 22] width 15 height 15
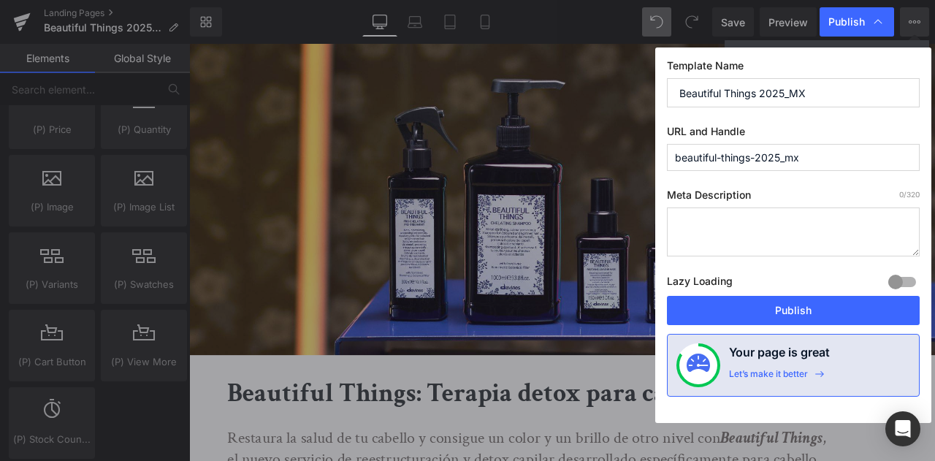
click at [748, 210] on textarea at bounding box center [793, 232] width 253 height 49
click at [747, 229] on textarea "To enrich screen reader interactions, please activate Accessibility in Grammarl…" at bounding box center [793, 232] width 253 height 49
paste textarea "Restaura la salud de tu cabello y consigue un color y un brillo de otro nivel c…"
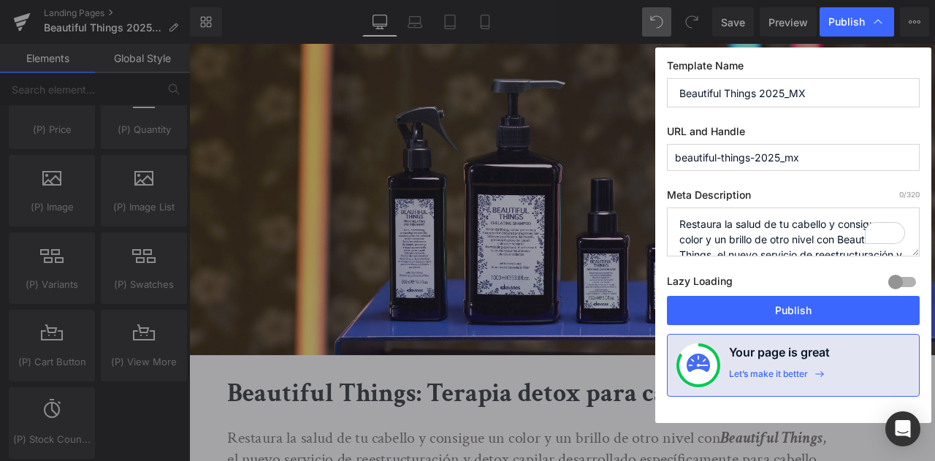
scroll to position [66, 0]
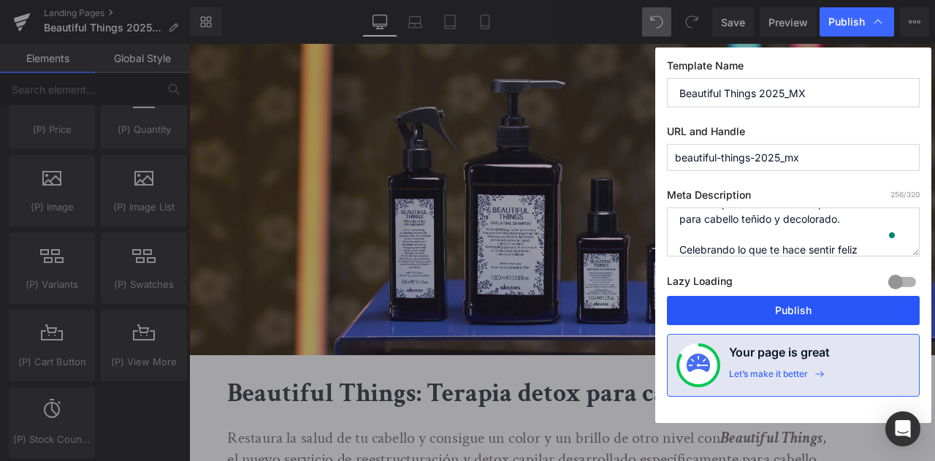
type textarea "Restaura la salud de tu cabello y consigue un color y un brillo de otro nivel c…"
click at [741, 309] on button "Publish" at bounding box center [793, 310] width 253 height 29
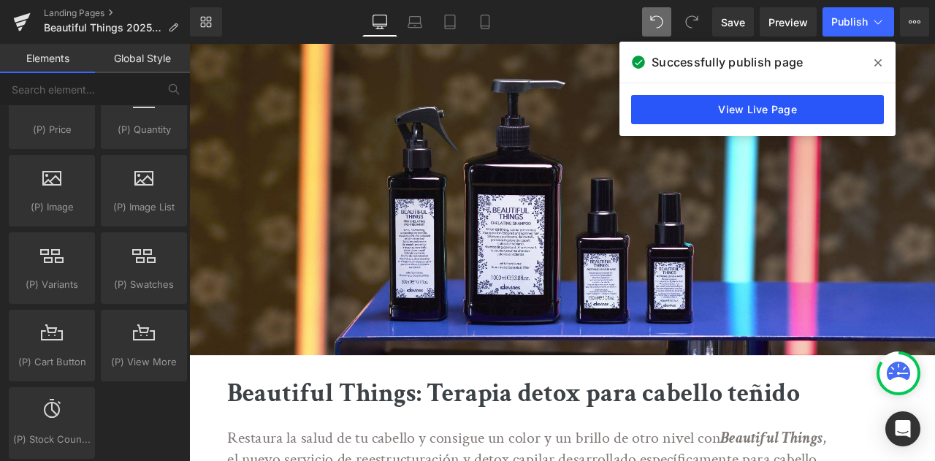
click at [807, 101] on link "View Live Page" at bounding box center [757, 109] width 253 height 29
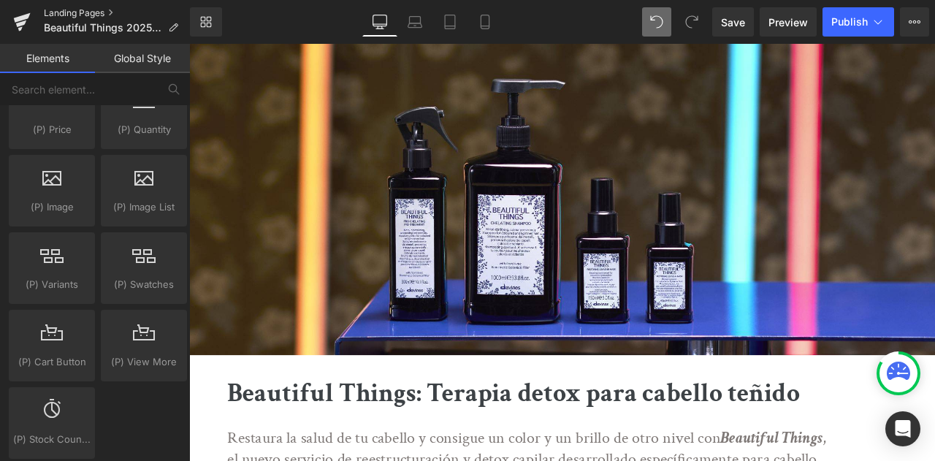
click at [65, 11] on link "Landing Pages" at bounding box center [117, 13] width 146 height 12
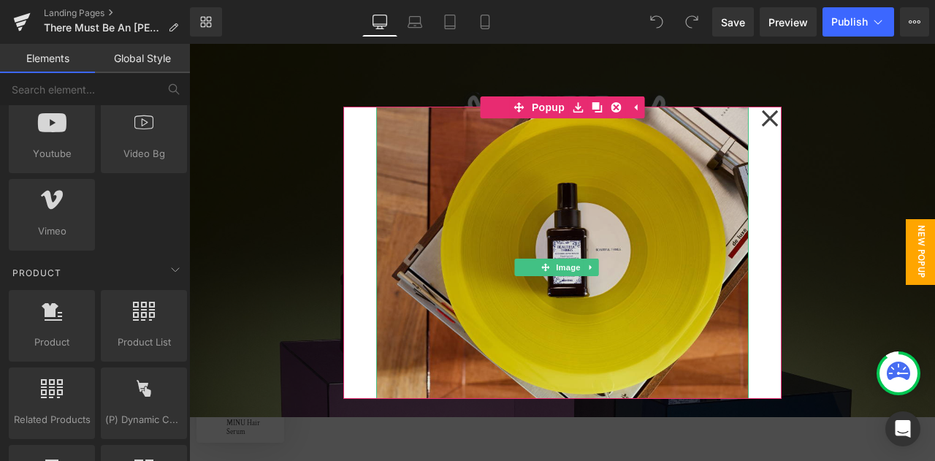
scroll to position [140, 0]
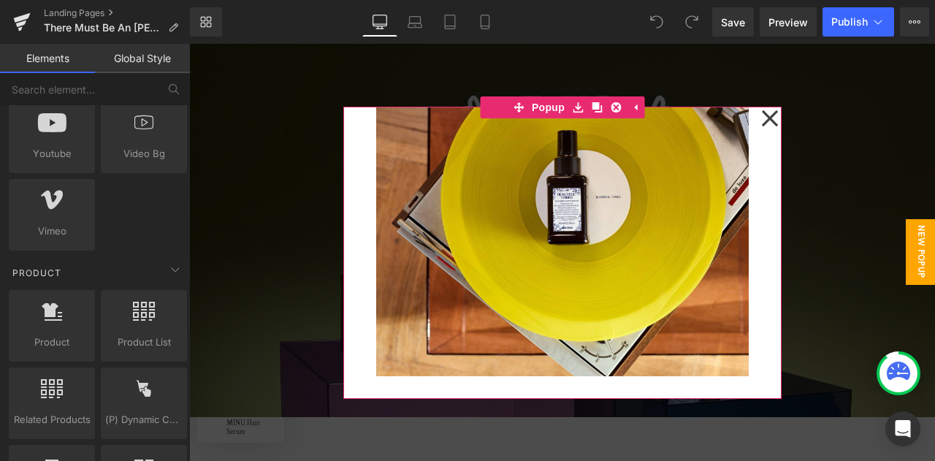
click at [763, 121] on icon at bounding box center [770, 118] width 18 height 73
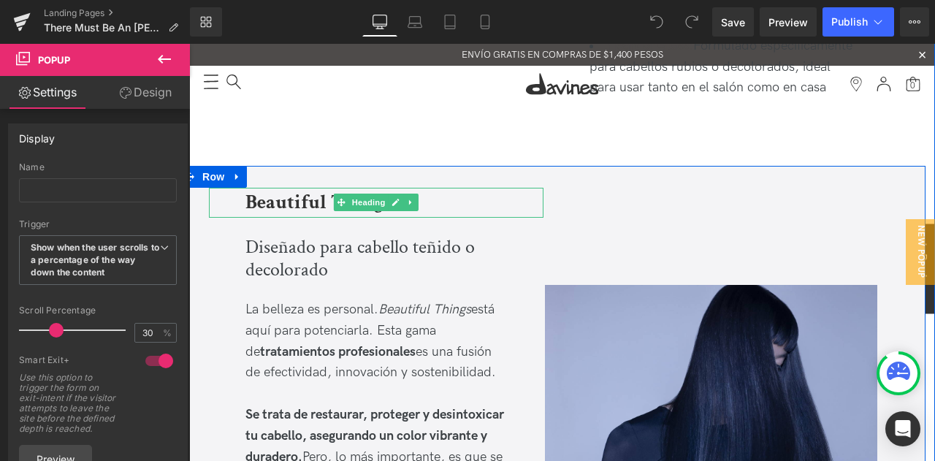
scroll to position [731, 0]
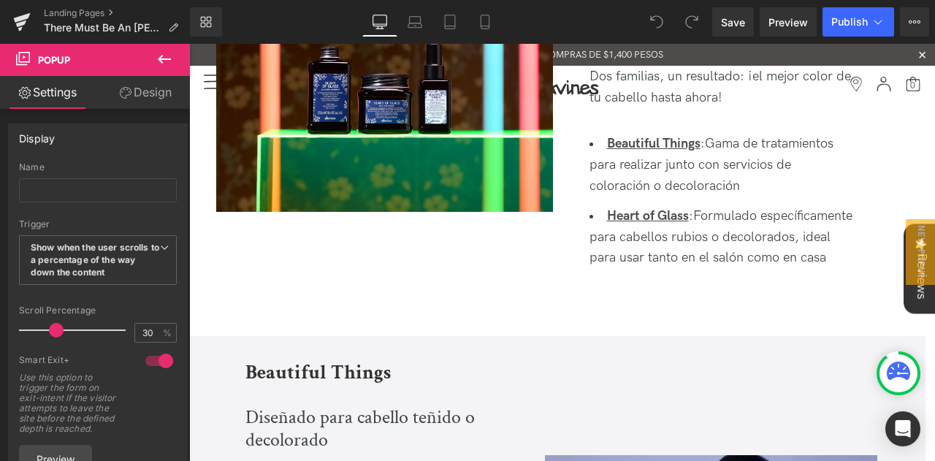
click at [161, 61] on icon at bounding box center [164, 59] width 13 height 9
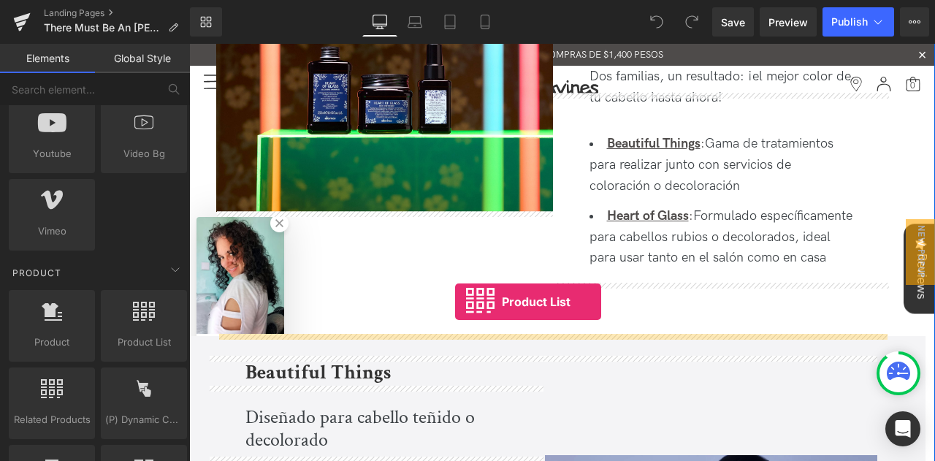
drag, startPoint x: 329, startPoint y: 370, endPoint x: 455, endPoint y: 302, distance: 143.9
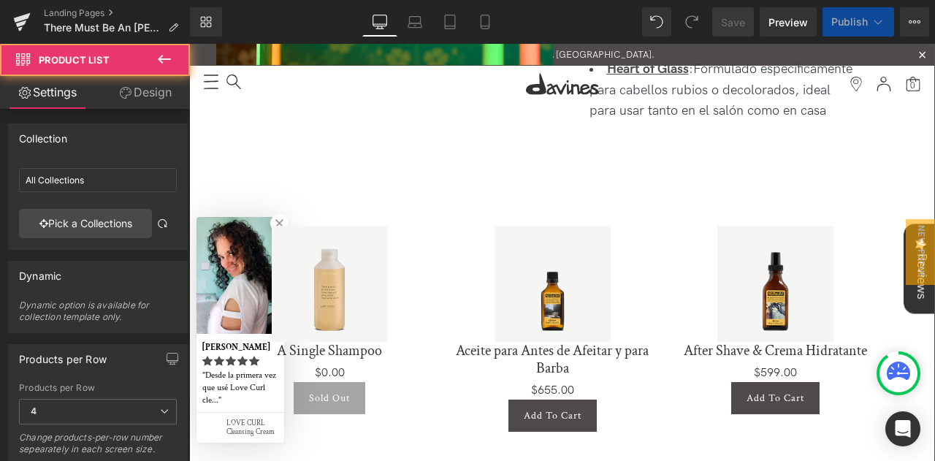
scroll to position [950, 0]
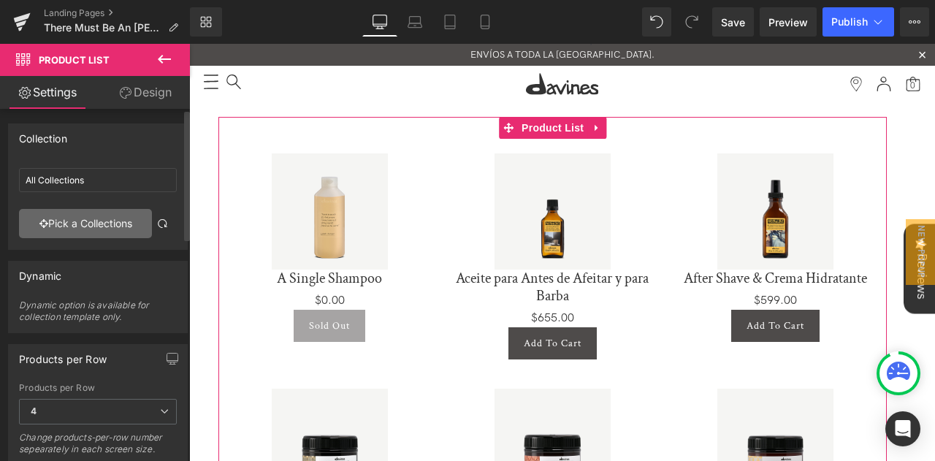
click at [79, 215] on link "Pick a Collections" at bounding box center [85, 223] width 133 height 29
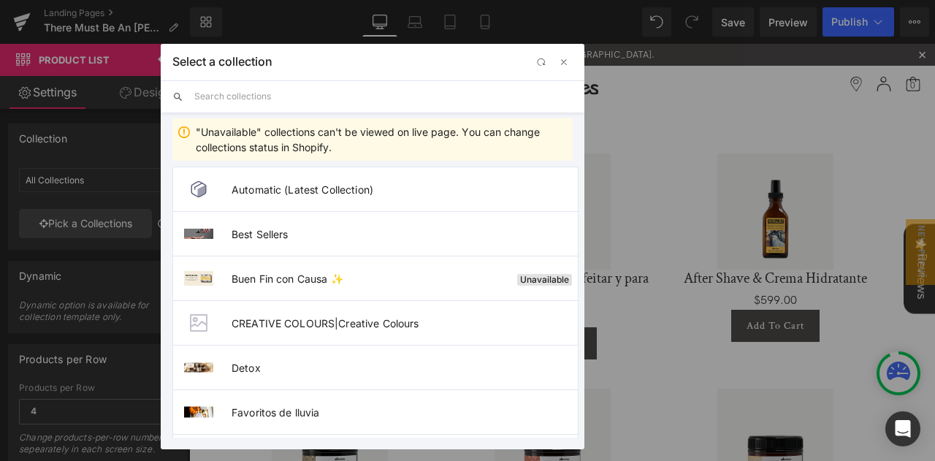
click at [317, 106] on input "text" at bounding box center [383, 96] width 379 height 32
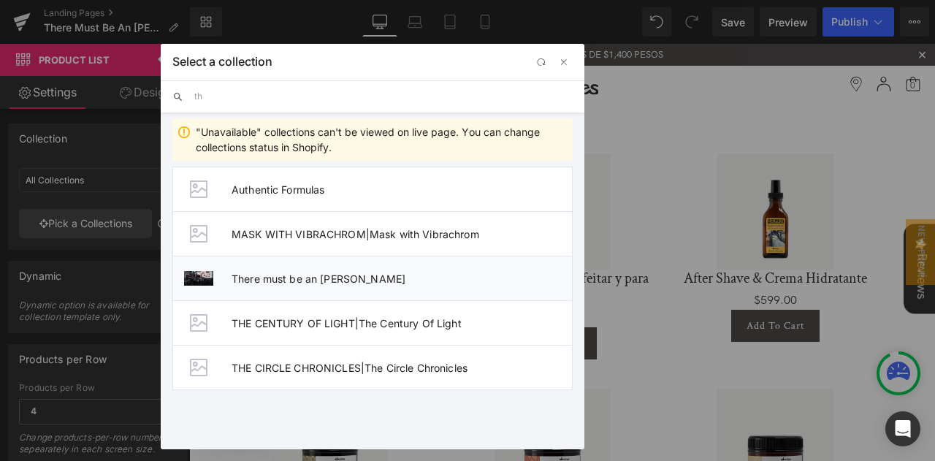
type input "th"
click at [307, 275] on span "There must be an Angel" at bounding box center [402, 279] width 341 height 12
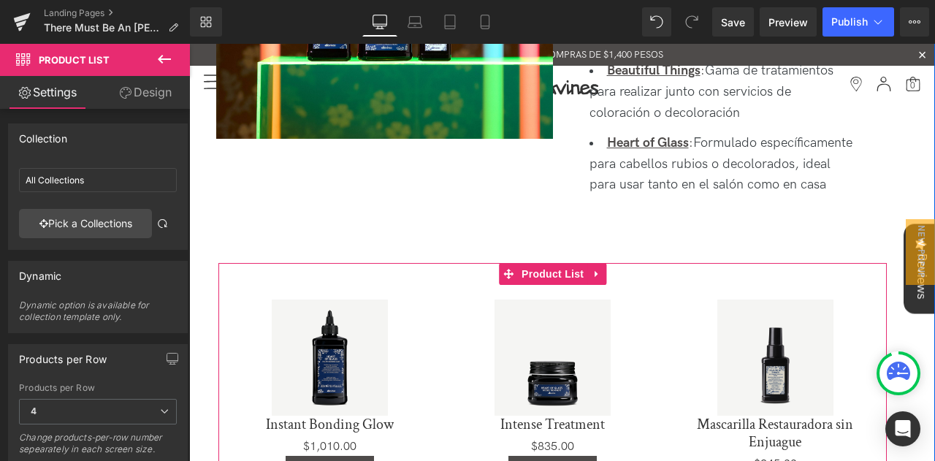
scroll to position [877, 0]
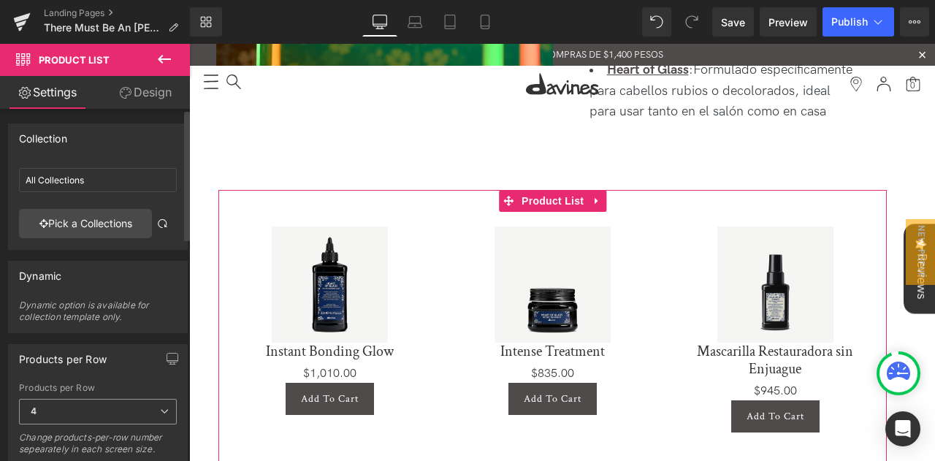
click at [160, 407] on icon at bounding box center [164, 411] width 9 height 9
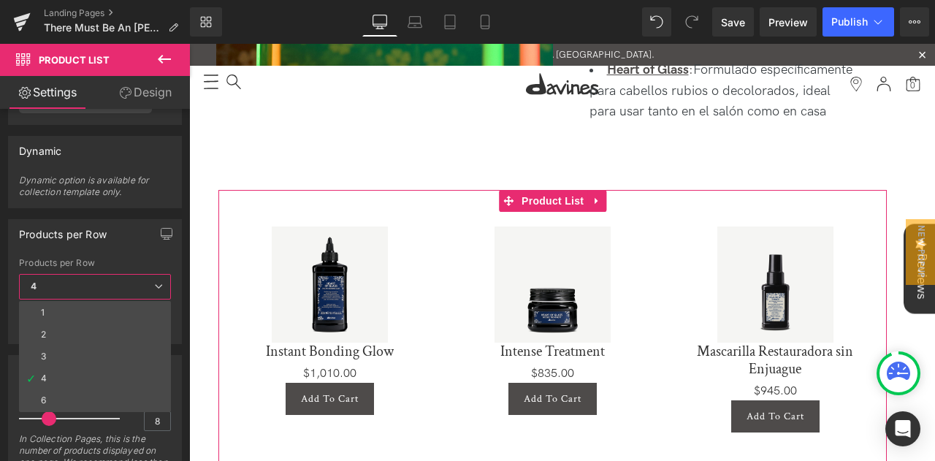
scroll to position [169, 0]
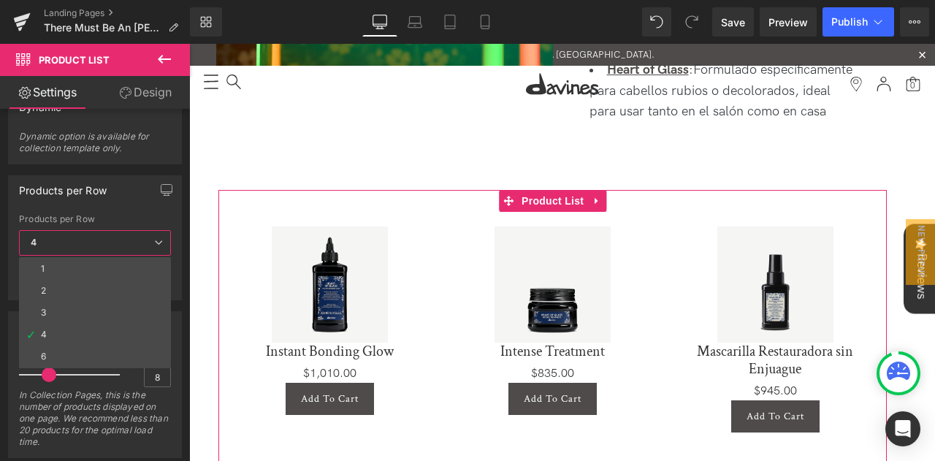
click at [189, 248] on b at bounding box center [187, 223] width 6 height 129
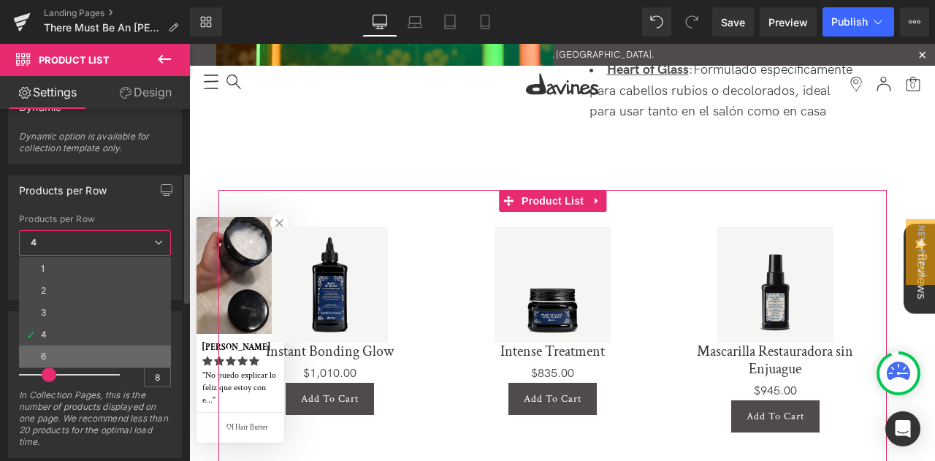
click at [42, 346] on li "6" at bounding box center [95, 357] width 152 height 22
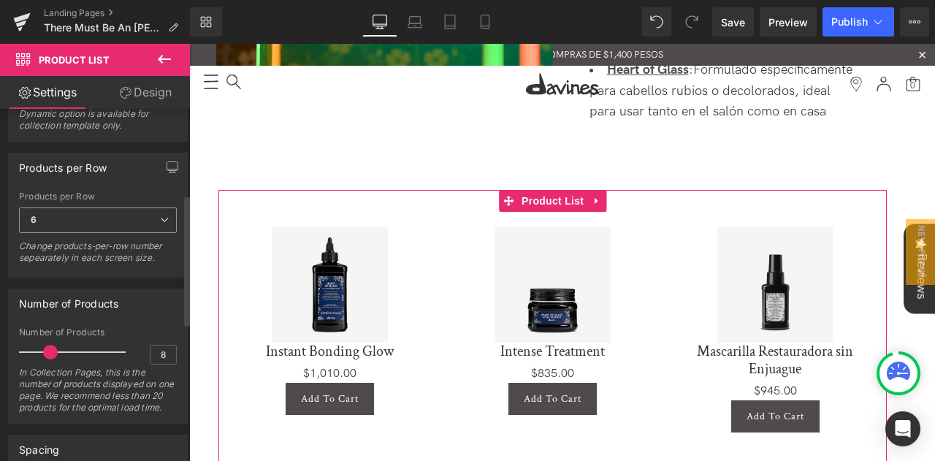
scroll to position [242, 0]
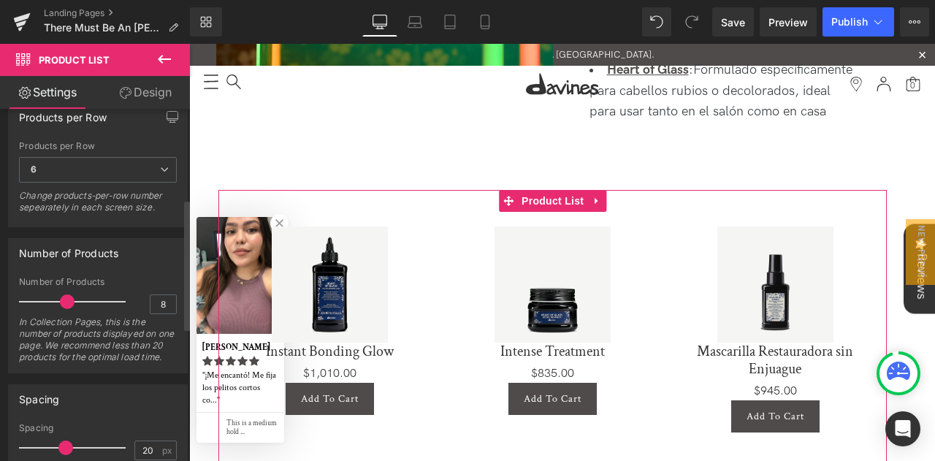
drag, startPoint x: 56, startPoint y: 299, endPoint x: 76, endPoint y: 303, distance: 20.2
click at [75, 303] on span at bounding box center [67, 301] width 15 height 15
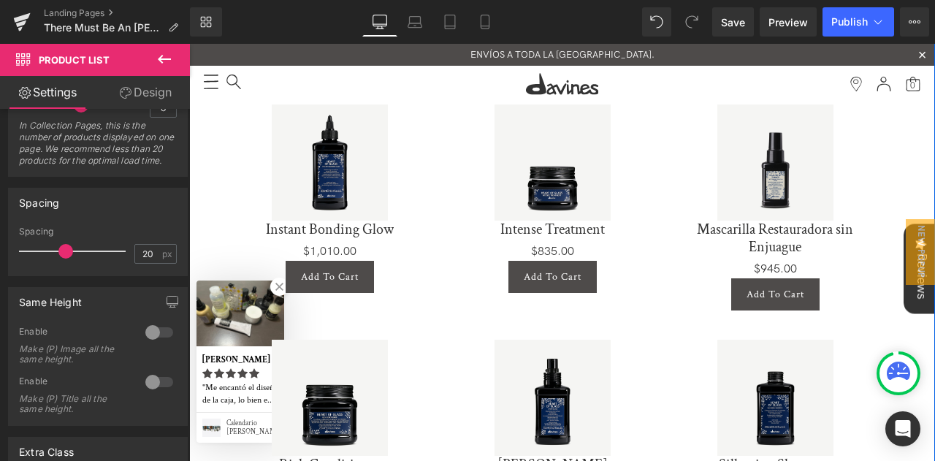
scroll to position [877, 0]
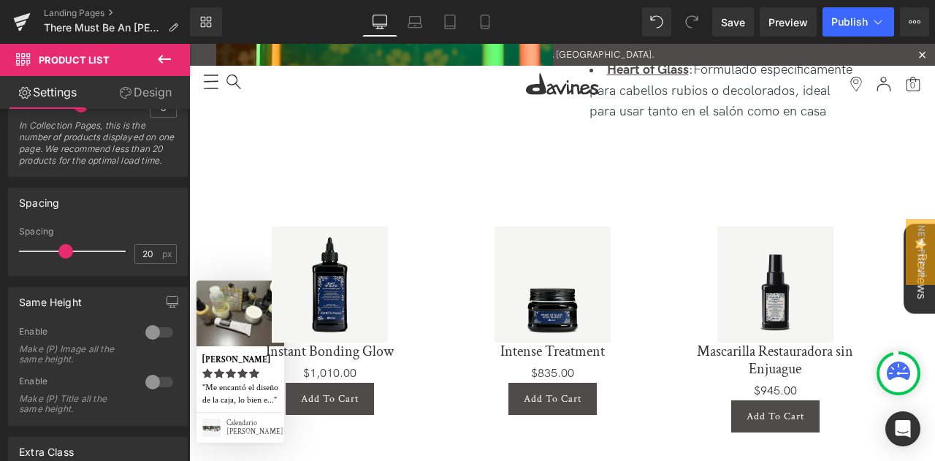
click at [168, 64] on icon at bounding box center [165, 59] width 18 height 18
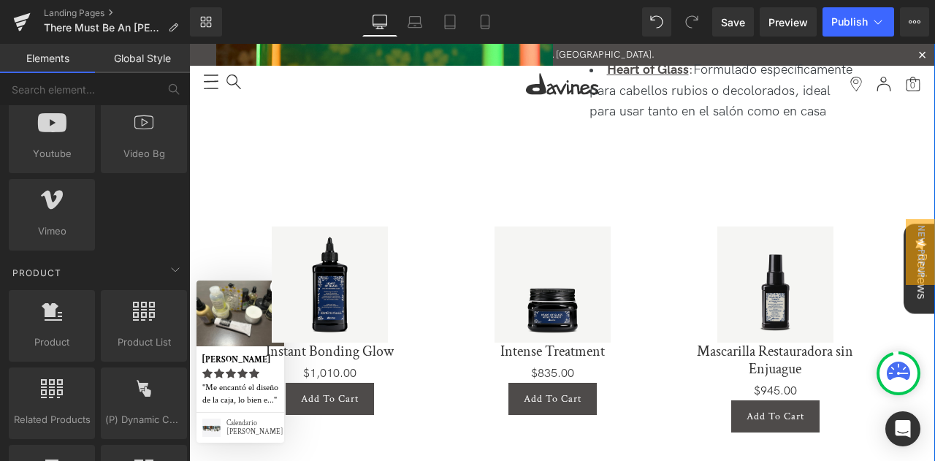
click at [452, 287] on div "Sale Off (P) Image Intense Treatment (P) Title $0 $835.00 (P) Price Add To Cart…" at bounding box center [552, 321] width 223 height 218
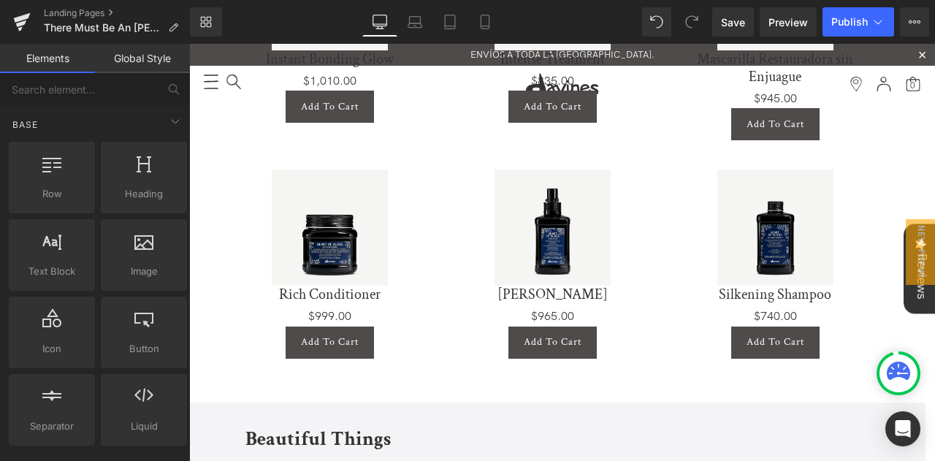
scroll to position [0, 0]
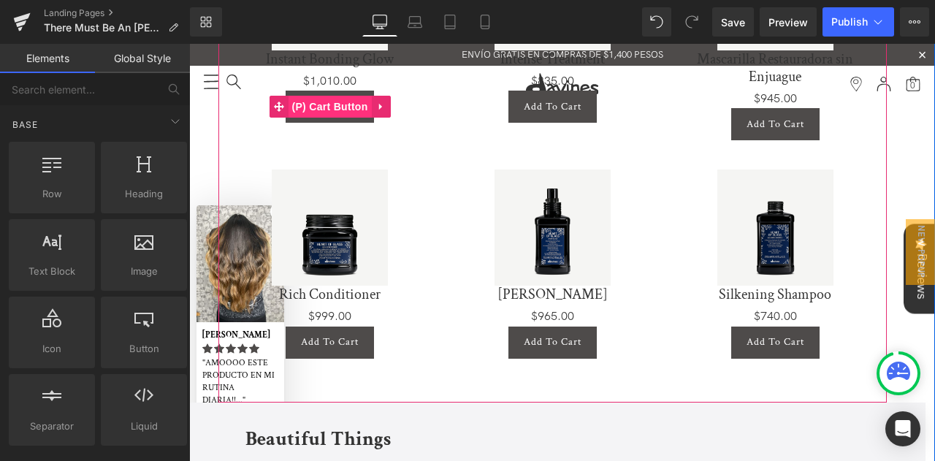
click at [330, 108] on span "(P) Cart Button" at bounding box center [330, 107] width 83 height 22
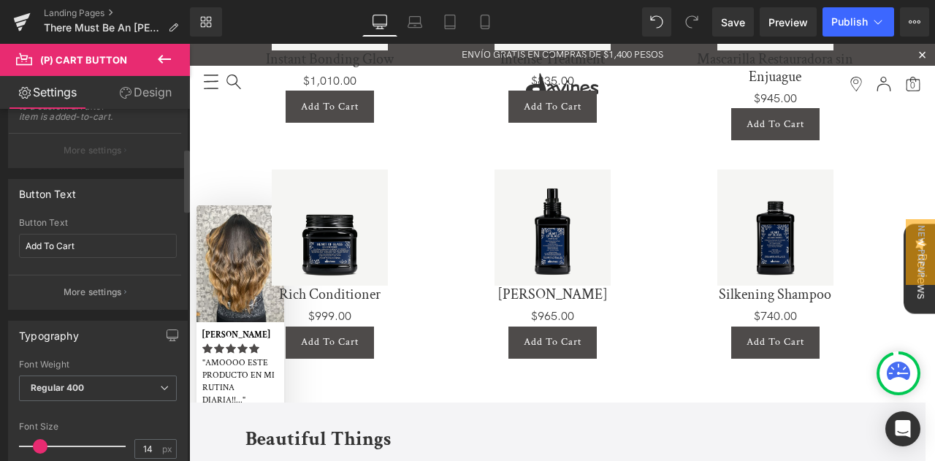
scroll to position [219, 0]
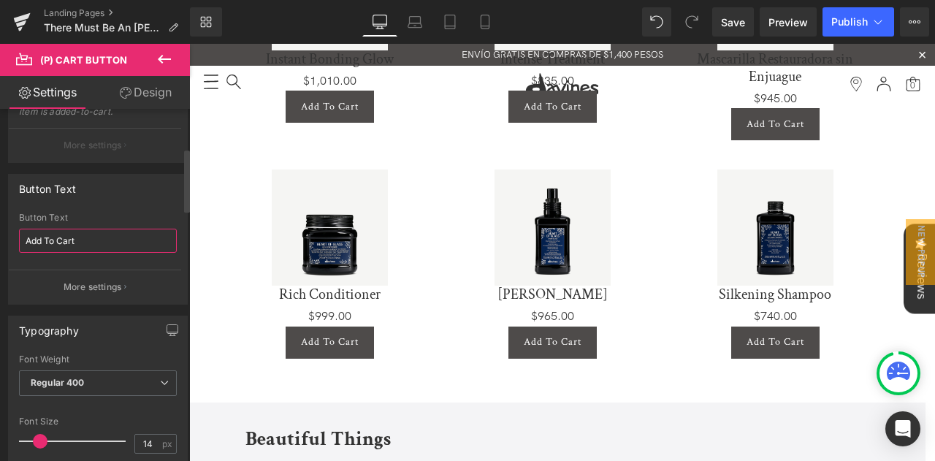
drag, startPoint x: 119, startPoint y: 242, endPoint x: 0, endPoint y: 281, distance: 125.3
click at [0, 281] on div "Button Text Add To Cart Button Text Add To Cart More settings" at bounding box center [98, 234] width 197 height 142
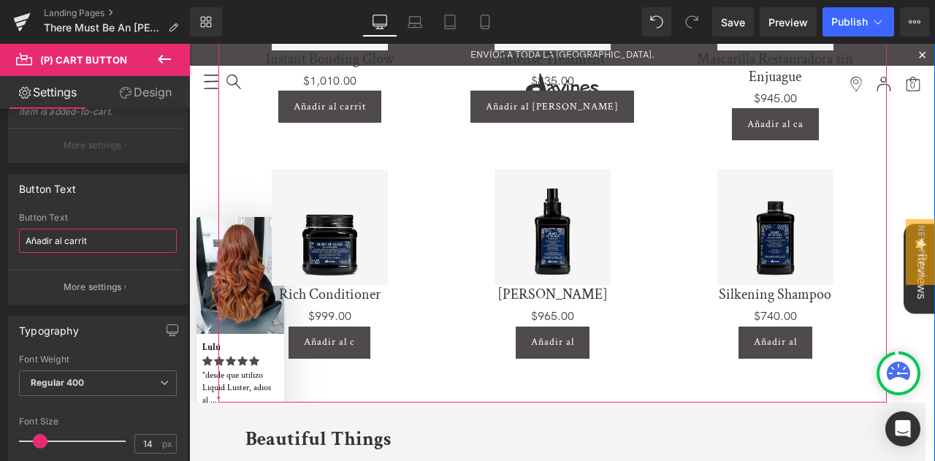
type input "Añadir al carrito"
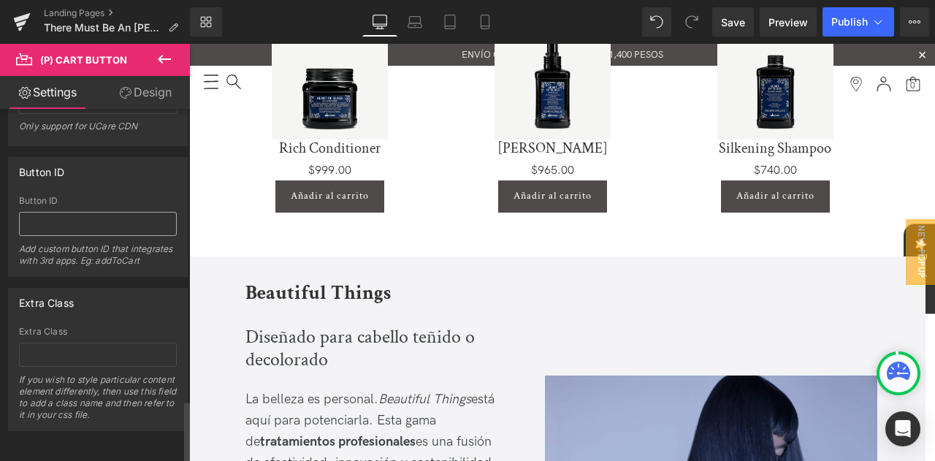
scroll to position [1640, 0]
click at [422, 208] on div "Añadir al carrito" at bounding box center [330, 196] width 194 height 32
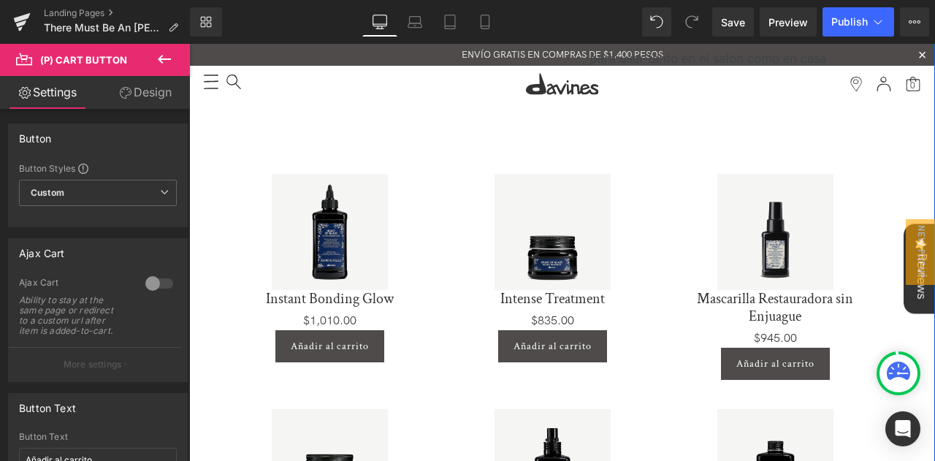
scroll to position [877, 0]
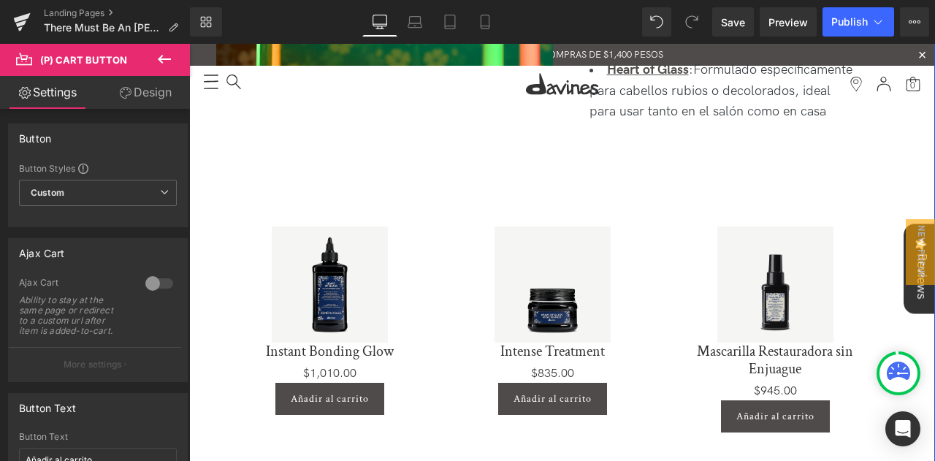
click at [358, 275] on div "Sale Off (P) Image" at bounding box center [330, 285] width 194 height 116
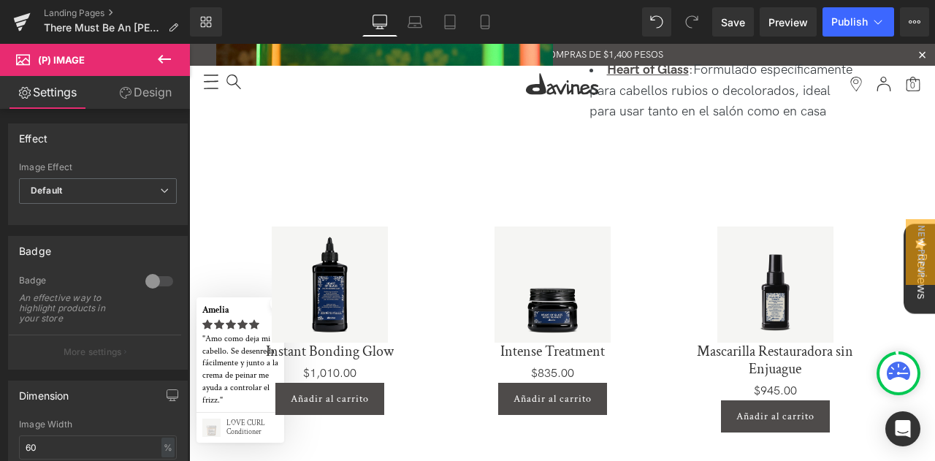
click at [323, 254] on img at bounding box center [330, 285] width 116 height 116
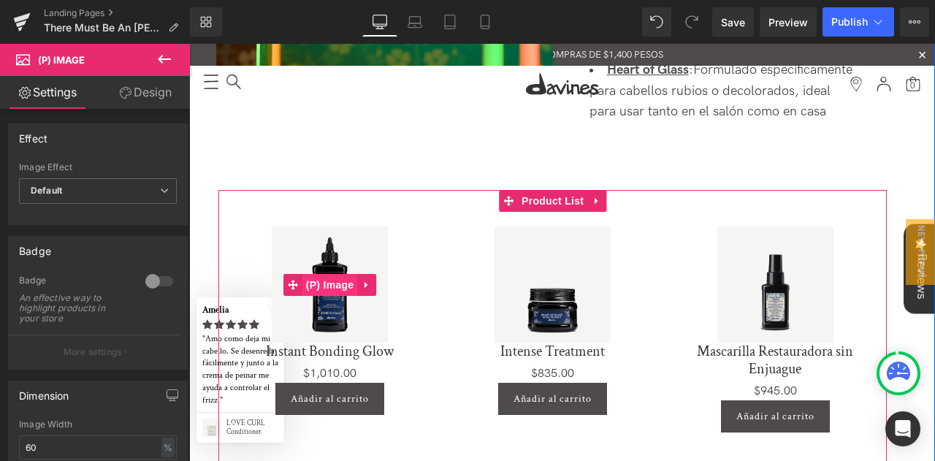
click at [321, 287] on span "(P) Image" at bounding box center [331, 285] width 56 height 22
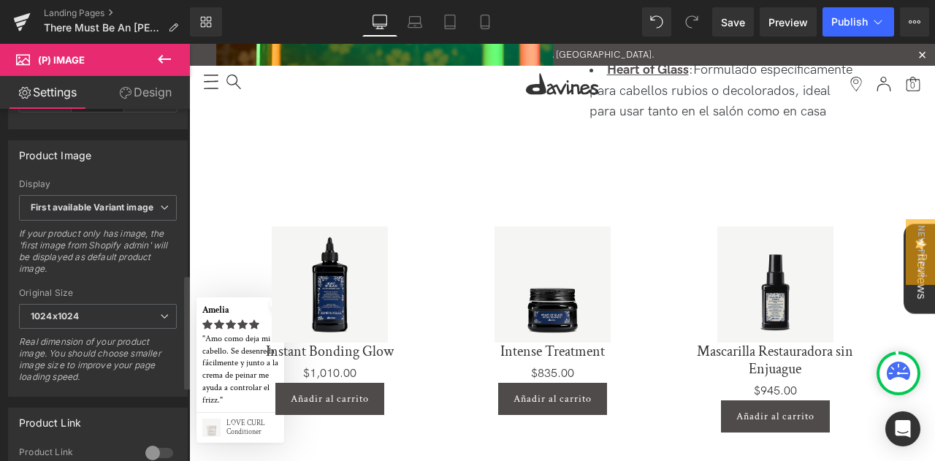
scroll to position [658, 0]
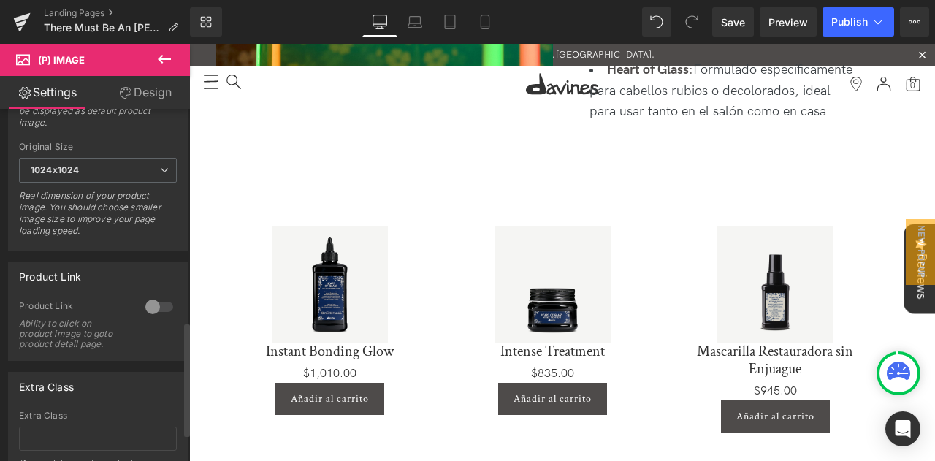
click at [145, 297] on div at bounding box center [159, 306] width 35 height 23
click at [858, 21] on span "Publish" at bounding box center [850, 22] width 37 height 12
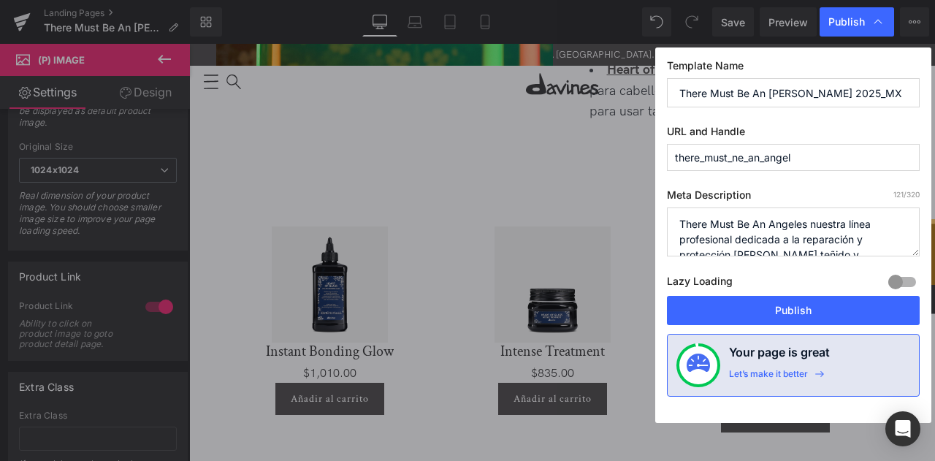
click at [783, 290] on div "Lazy Loading Build Upgrade plan to unlock" at bounding box center [793, 284] width 253 height 24
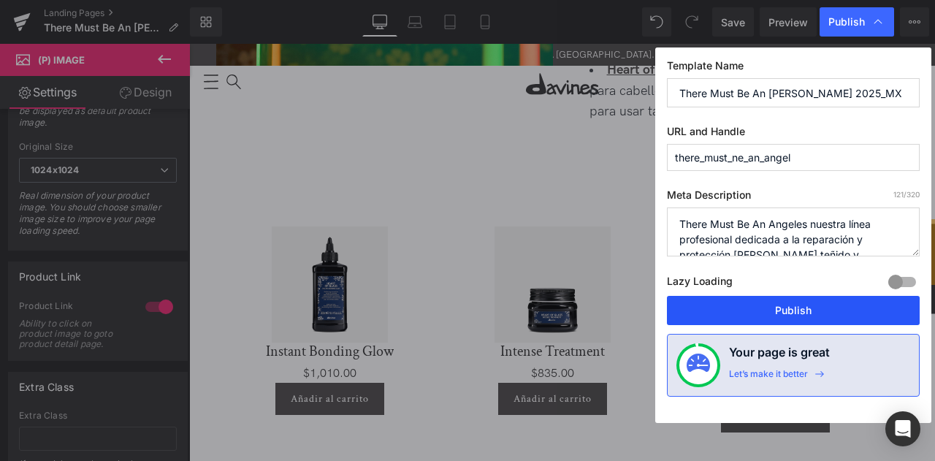
click at [782, 312] on button "Publish" at bounding box center [793, 310] width 253 height 29
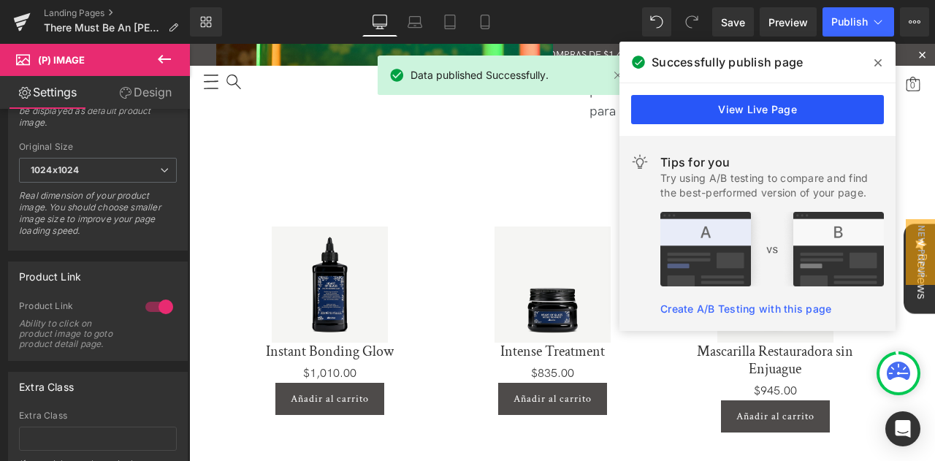
click at [678, 109] on link "View Live Page" at bounding box center [757, 109] width 253 height 29
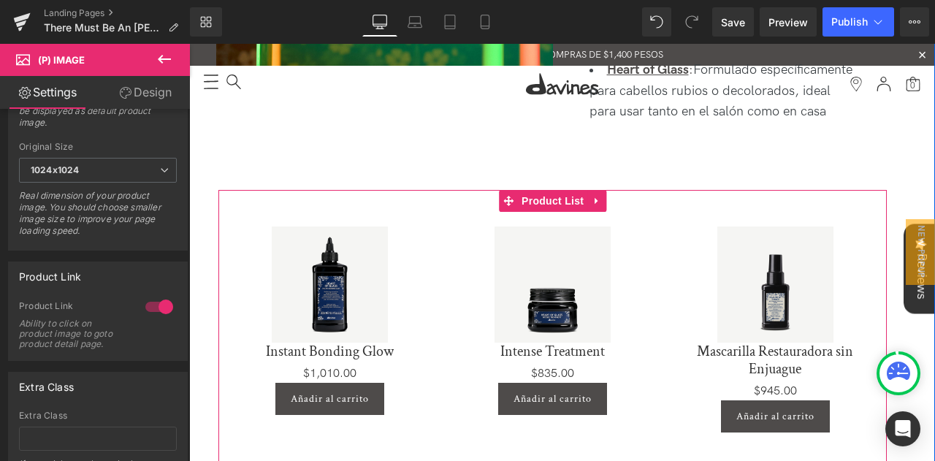
click at [346, 277] on span "(P) Image" at bounding box center [330, 285] width 45 height 18
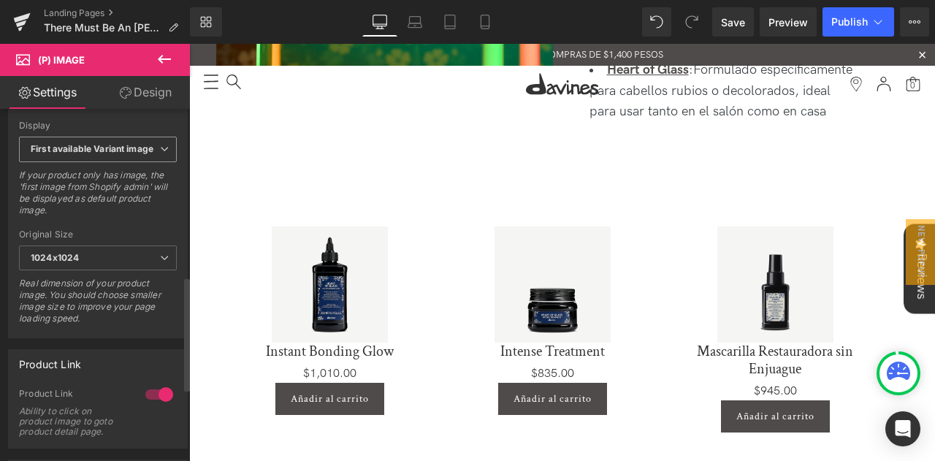
scroll to position [512, 0]
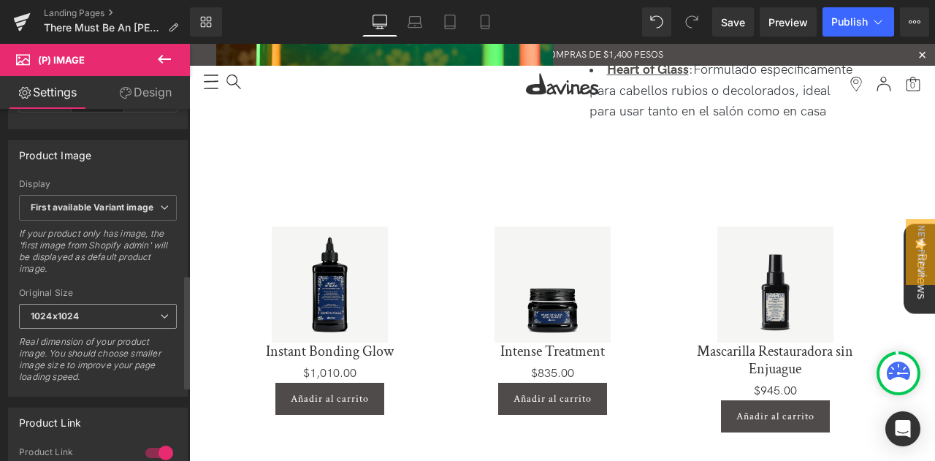
click at [137, 311] on span "1024x1024" at bounding box center [98, 317] width 158 height 26
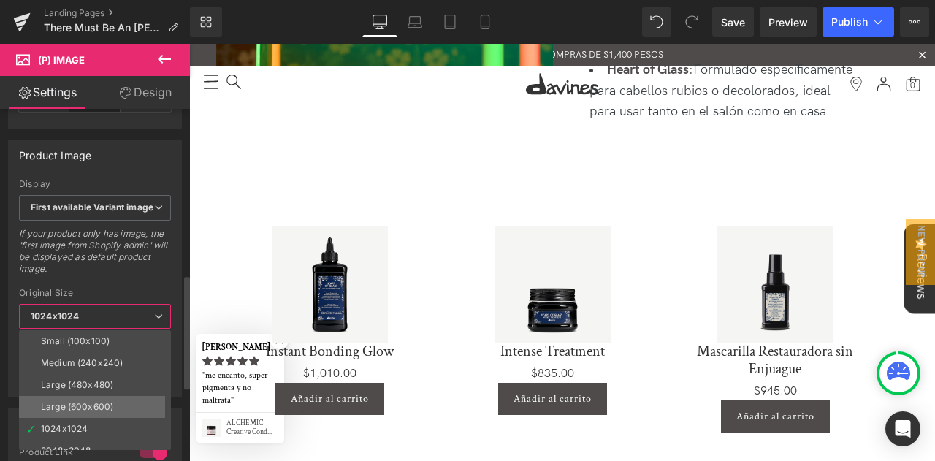
scroll to position [12, 0]
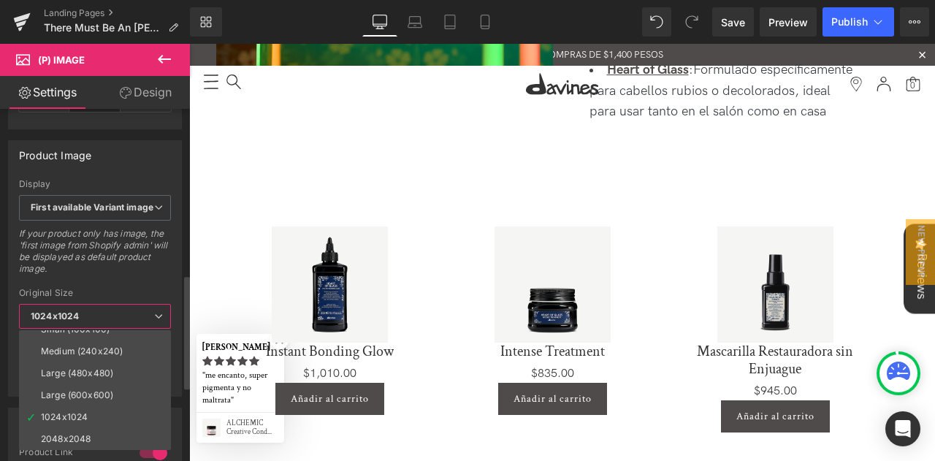
click at [135, 273] on div "If your product only has image, the 'first image from Shopify admin' will be di…" at bounding box center [95, 256] width 152 height 56
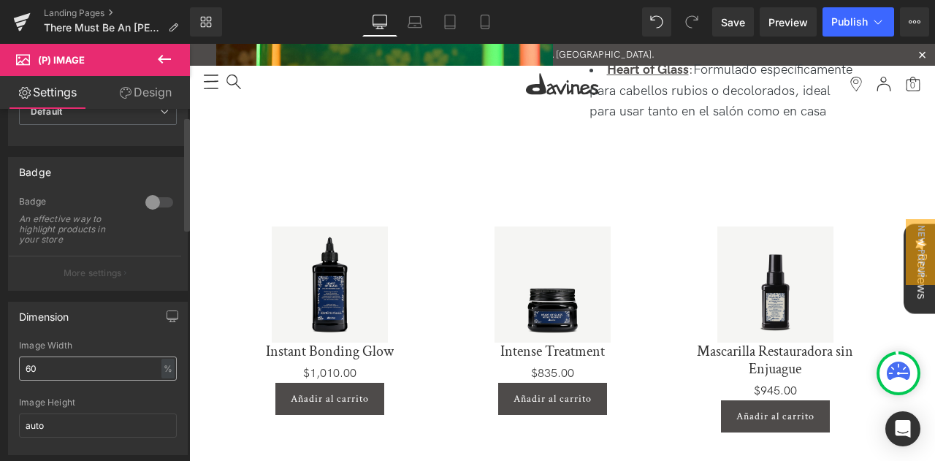
scroll to position [0, 0]
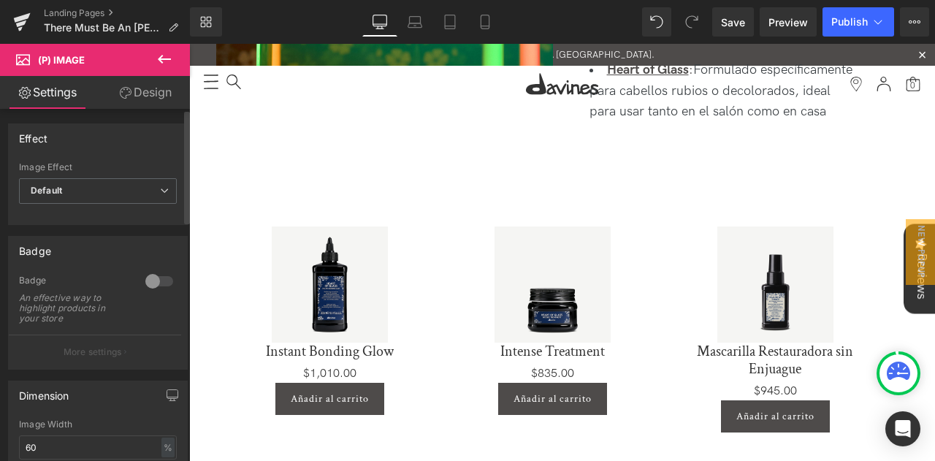
click at [142, 277] on div at bounding box center [159, 281] width 35 height 23
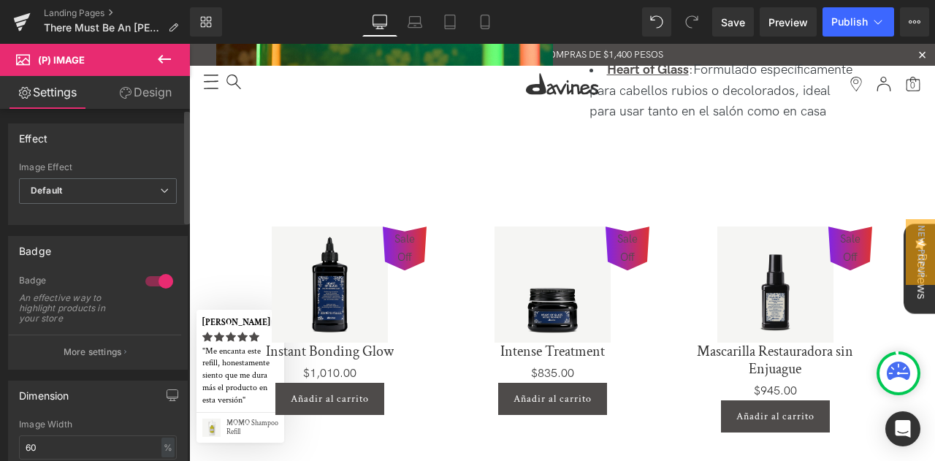
click at [152, 282] on div at bounding box center [159, 281] width 35 height 23
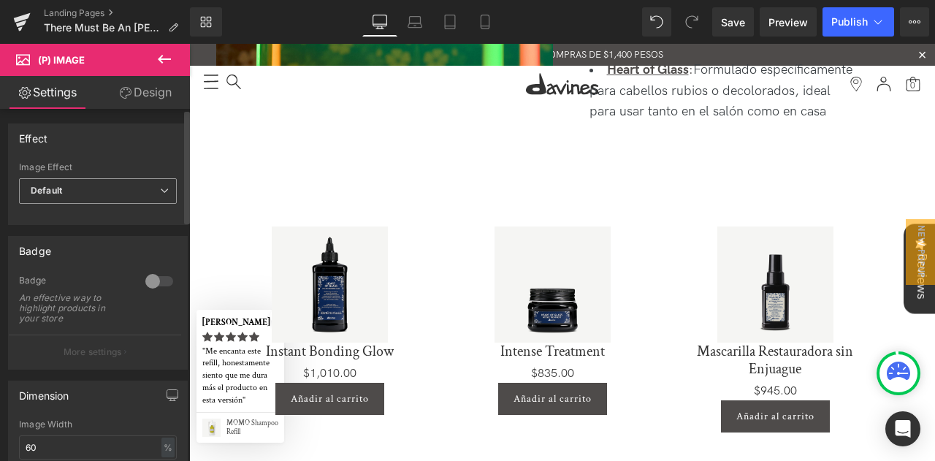
click at [88, 188] on span "Default" at bounding box center [98, 191] width 158 height 26
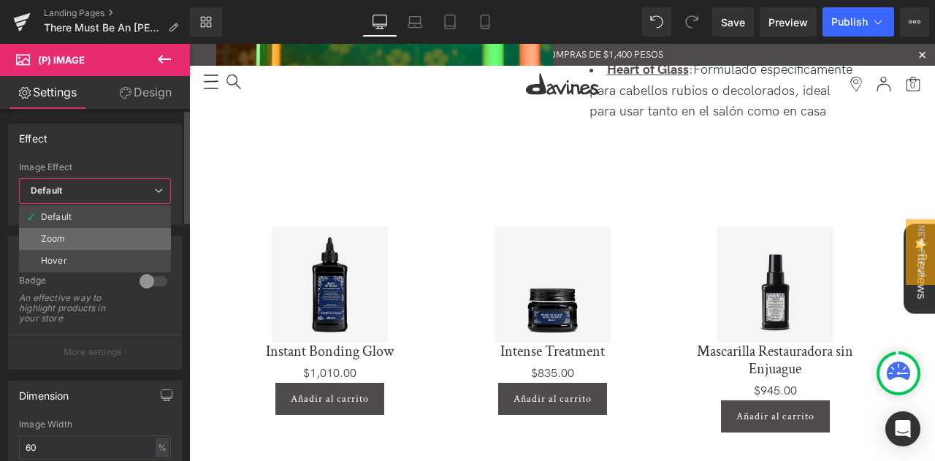
click at [75, 240] on li "Zoom" at bounding box center [95, 239] width 152 height 22
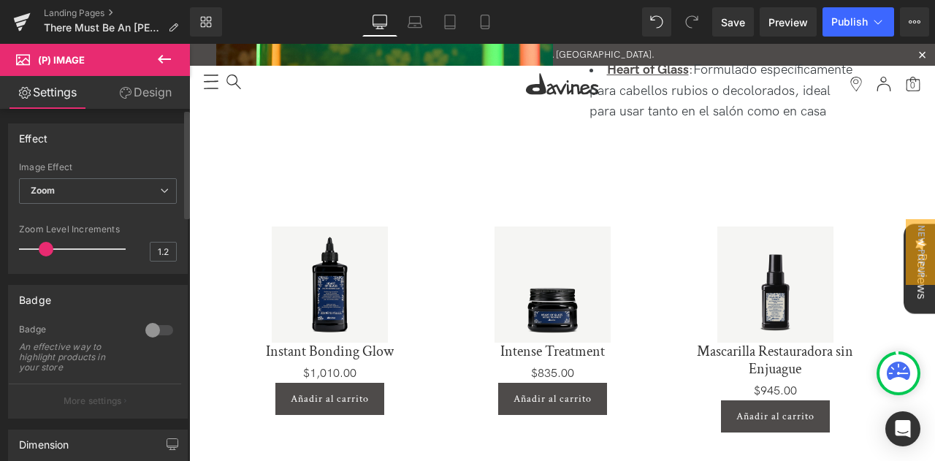
drag, startPoint x: 39, startPoint y: 247, endPoint x: 47, endPoint y: 248, distance: 7.3
click at [47, 248] on span at bounding box center [46, 249] width 15 height 15
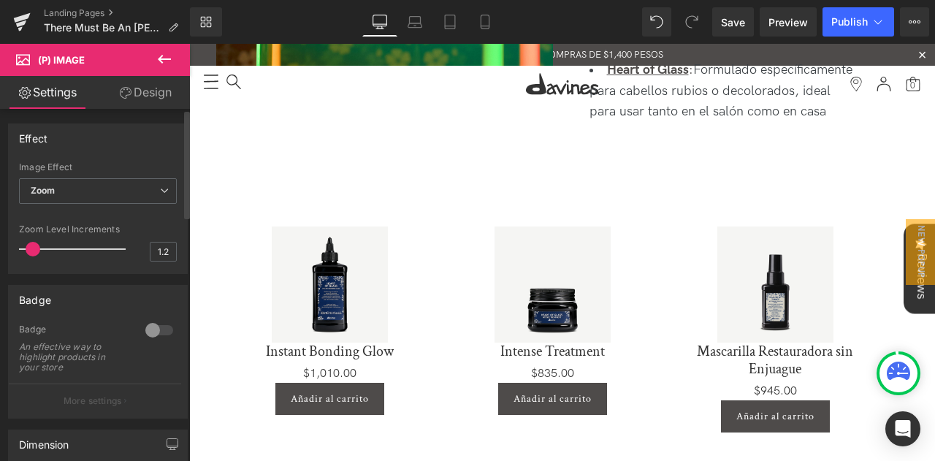
drag, startPoint x: 44, startPoint y: 248, endPoint x: 34, endPoint y: 254, distance: 11.8
click at [34, 254] on span at bounding box center [33, 249] width 15 height 15
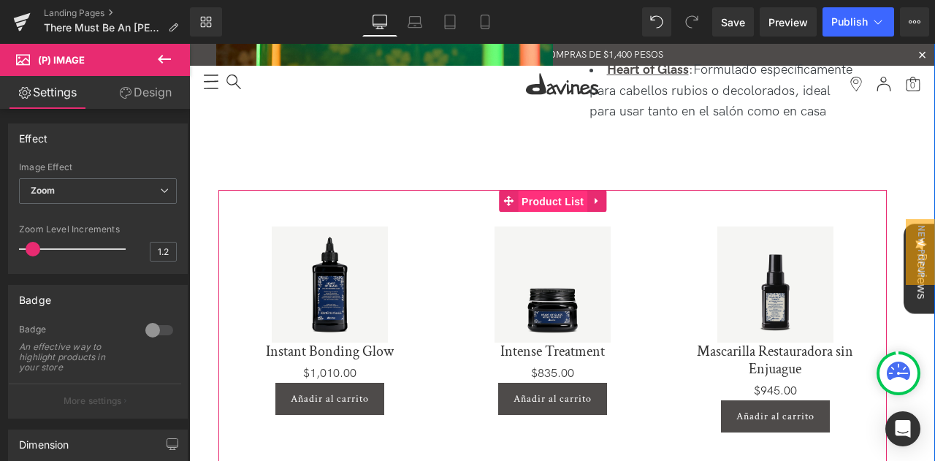
click at [552, 197] on span "Product List" at bounding box center [552, 202] width 69 height 22
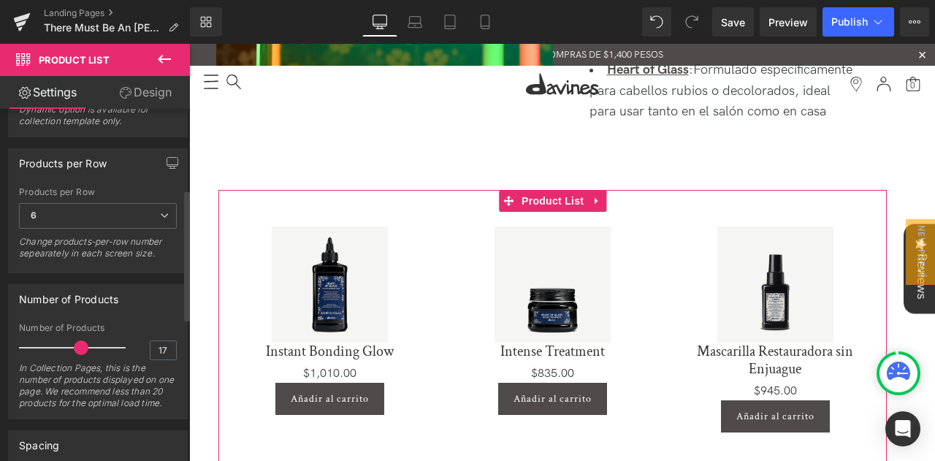
scroll to position [219, 0]
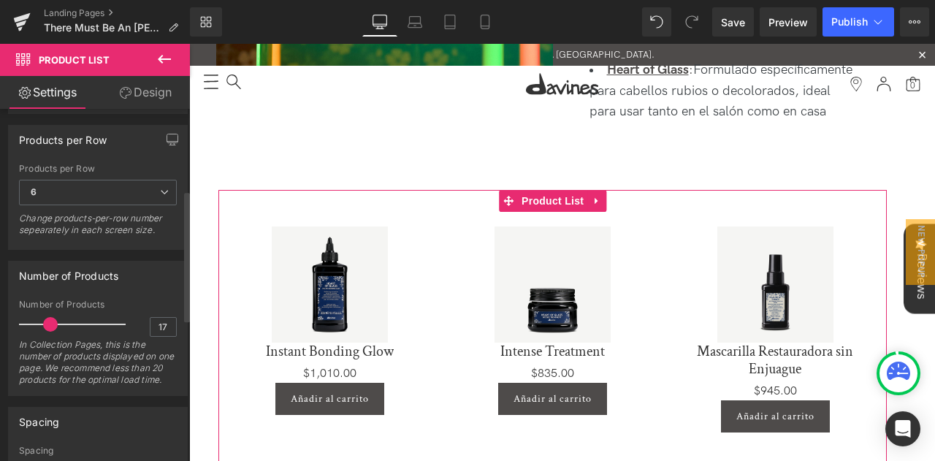
drag, startPoint x: 75, startPoint y: 319, endPoint x: 46, endPoint y: 327, distance: 30.3
click at [46, 327] on span at bounding box center [50, 324] width 15 height 15
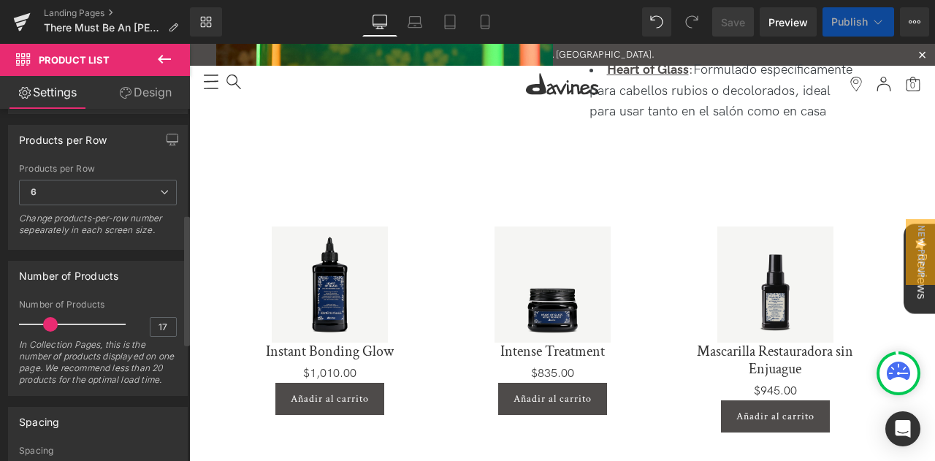
scroll to position [438, 0]
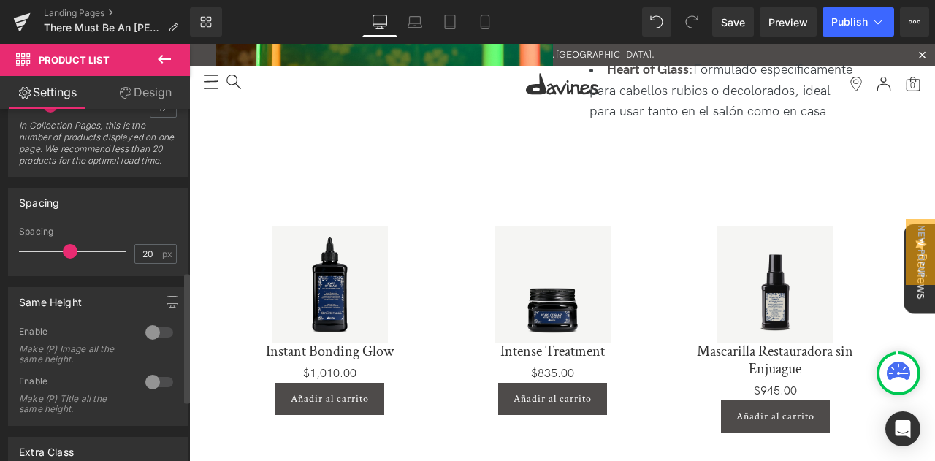
drag, startPoint x: 53, startPoint y: 258, endPoint x: 64, endPoint y: 262, distance: 12.5
click at [64, 259] on span at bounding box center [70, 251] width 15 height 15
drag, startPoint x: 68, startPoint y: 261, endPoint x: 35, endPoint y: 263, distance: 33.0
click at [45, 259] on span at bounding box center [52, 251] width 15 height 15
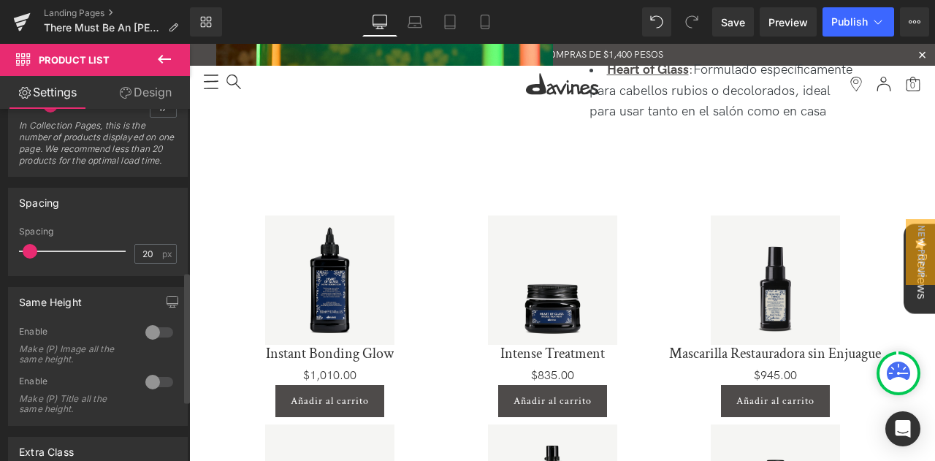
click at [26, 259] on span at bounding box center [30, 251] width 15 height 15
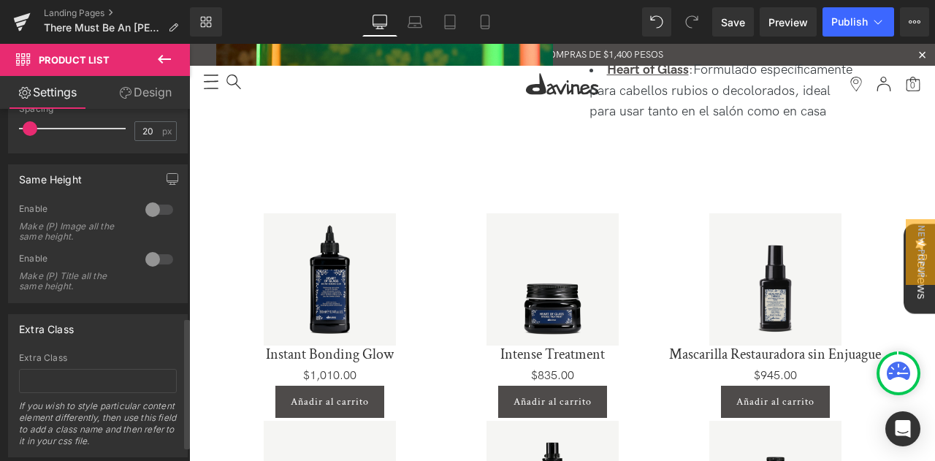
scroll to position [531, 0]
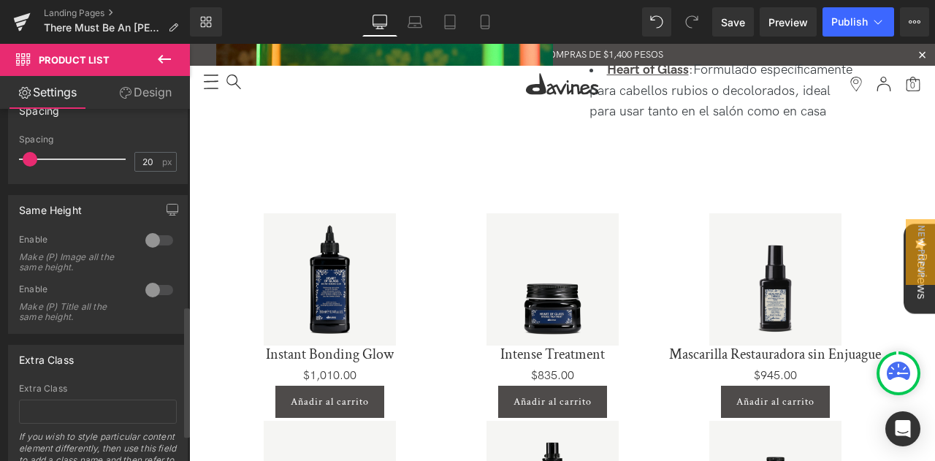
drag, startPoint x: 143, startPoint y: 258, endPoint x: 148, endPoint y: 251, distance: 8.5
click at [143, 252] on div at bounding box center [159, 240] width 35 height 23
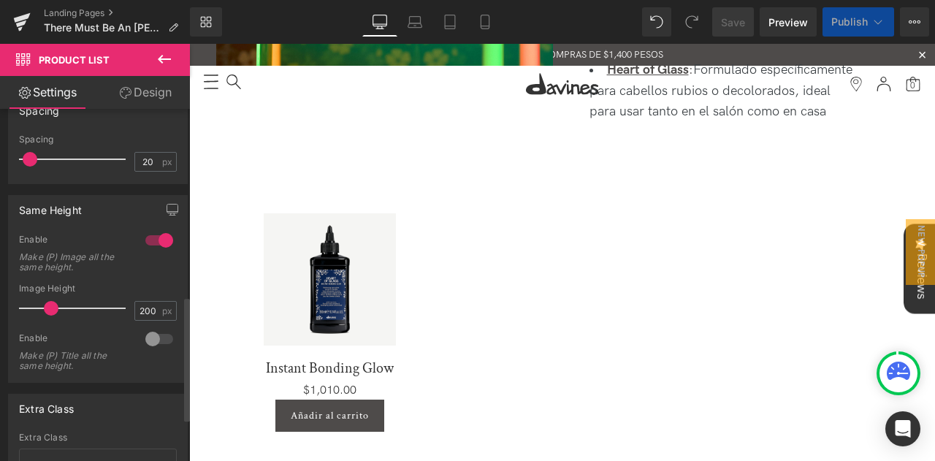
click at [152, 246] on div at bounding box center [159, 240] width 35 height 23
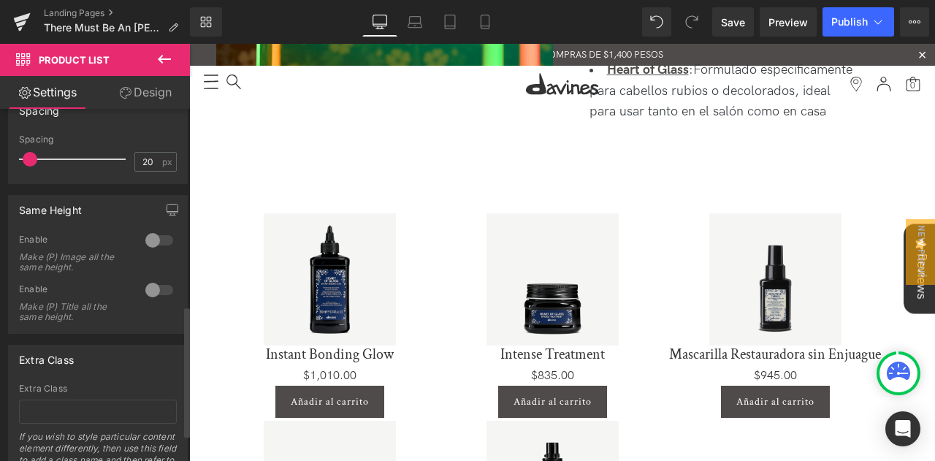
click at [144, 251] on div at bounding box center [159, 240] width 35 height 23
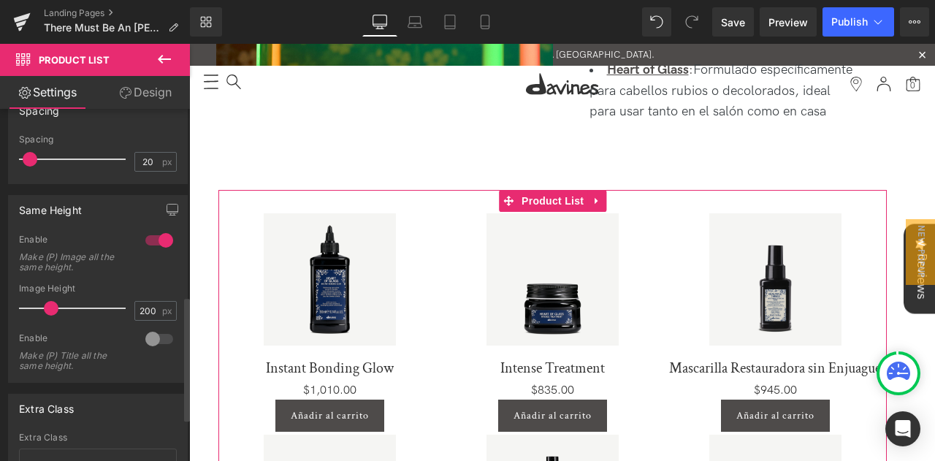
click at [146, 347] on div at bounding box center [159, 338] width 35 height 23
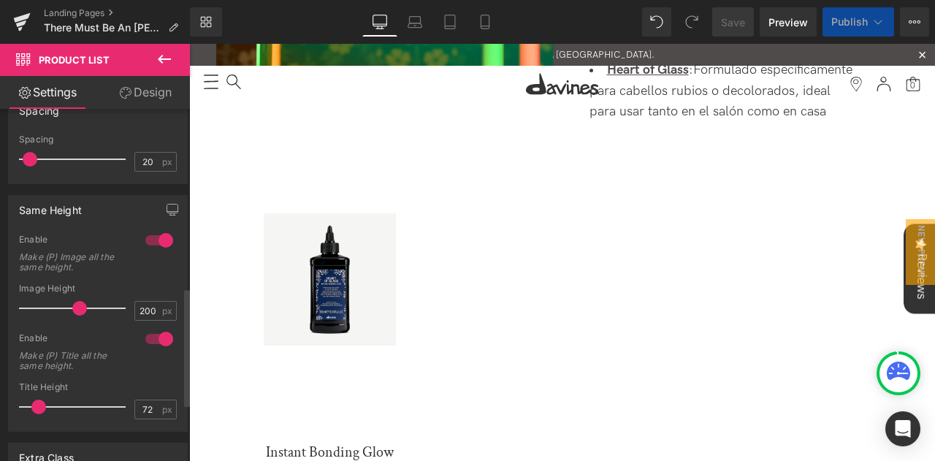
drag, startPoint x: 50, startPoint y: 313, endPoint x: 72, endPoint y: 320, distance: 23.6
click at [72, 316] on span at bounding box center [79, 308] width 15 height 15
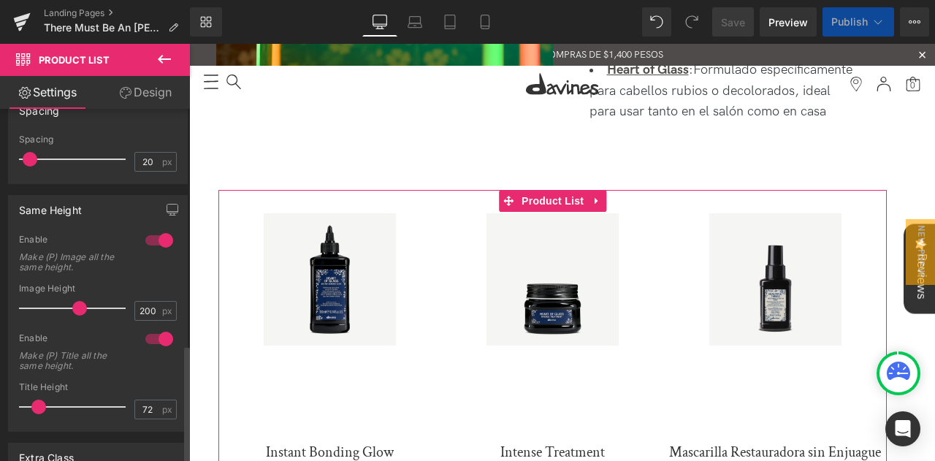
scroll to position [702, 0]
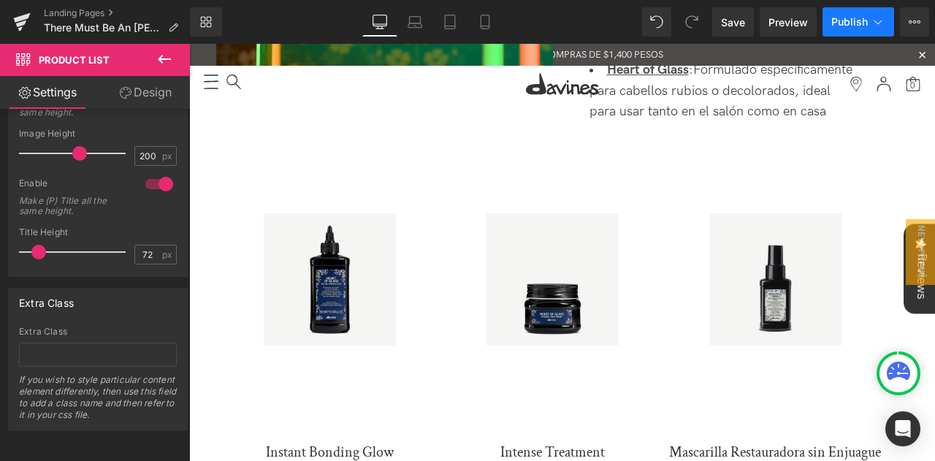
click at [834, 25] on span "Publish" at bounding box center [850, 22] width 37 height 12
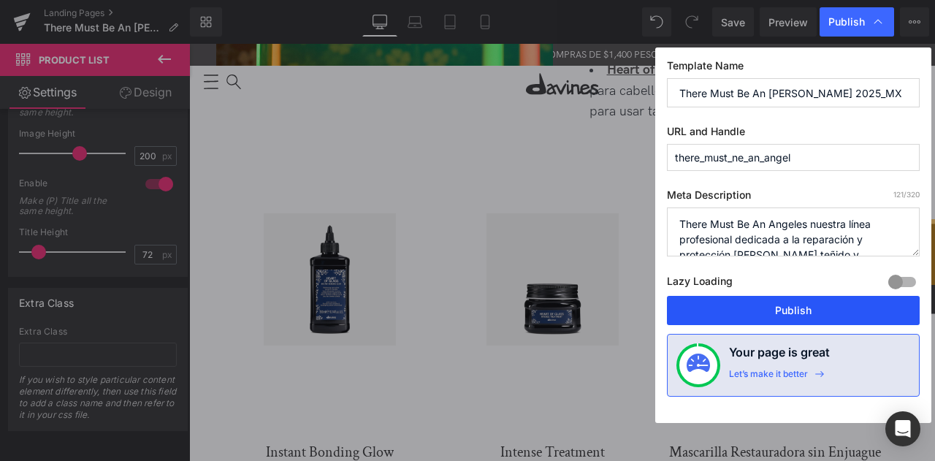
click at [748, 319] on button "Publish" at bounding box center [793, 310] width 253 height 29
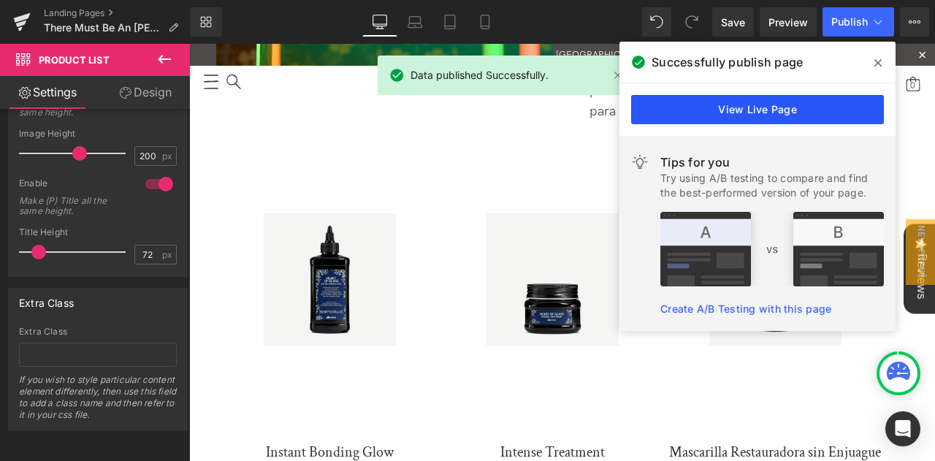
click at [752, 116] on link "View Live Page" at bounding box center [757, 109] width 253 height 29
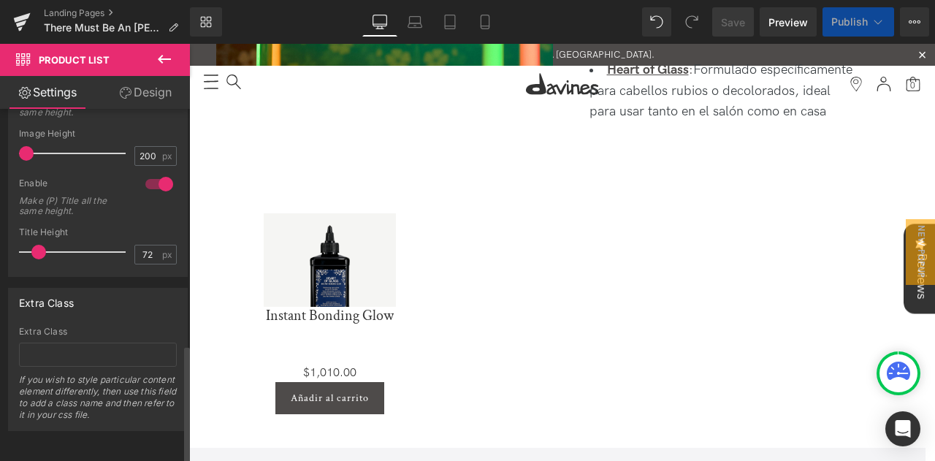
drag, startPoint x: 73, startPoint y: 146, endPoint x: 5, endPoint y: 143, distance: 68.0
click at [5, 143] on div "Same Height 0 Enable Make (P) Image all the same height. 200px Image Height 200…" at bounding box center [98, 153] width 197 height 248
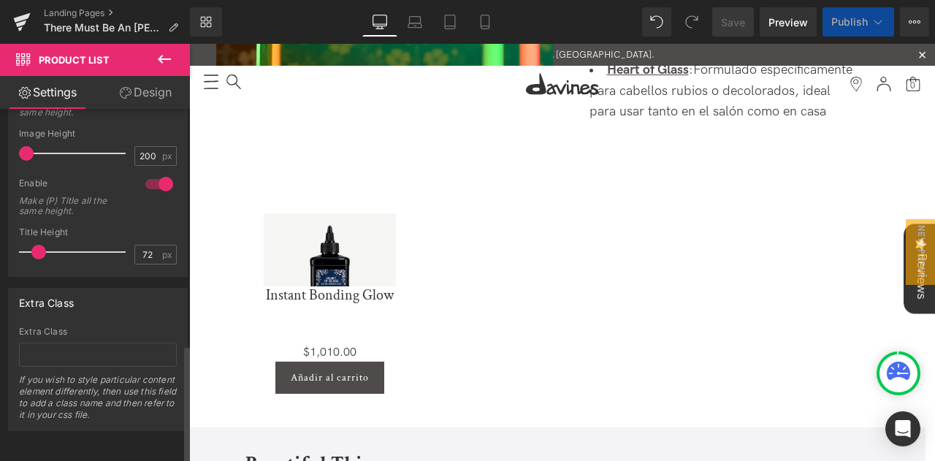
click at [161, 172] on div at bounding box center [159, 183] width 35 height 23
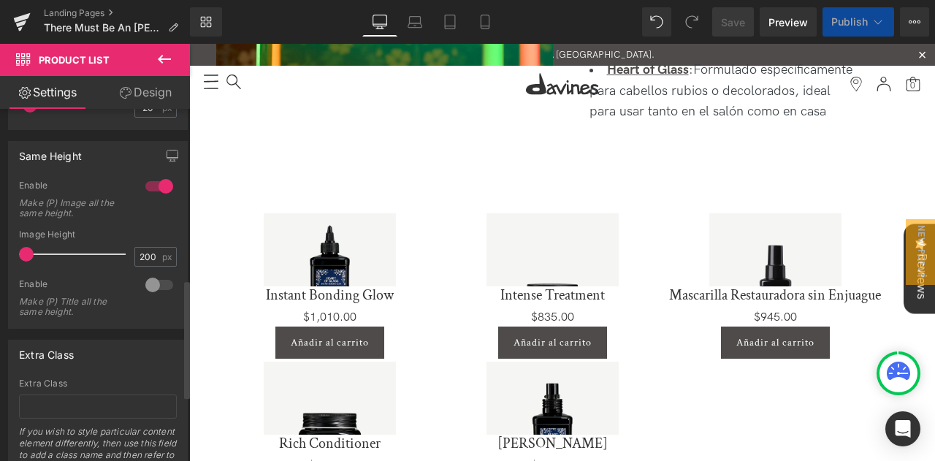
scroll to position [506, 0]
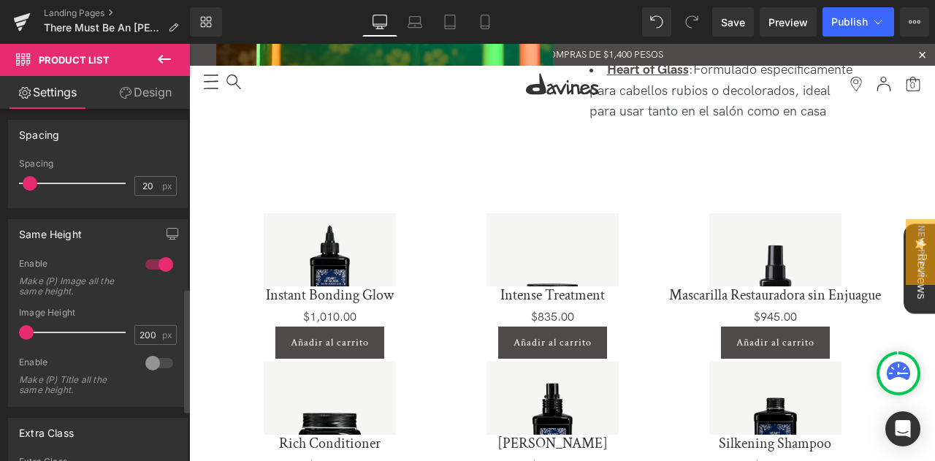
click at [152, 276] on div at bounding box center [159, 264] width 35 height 23
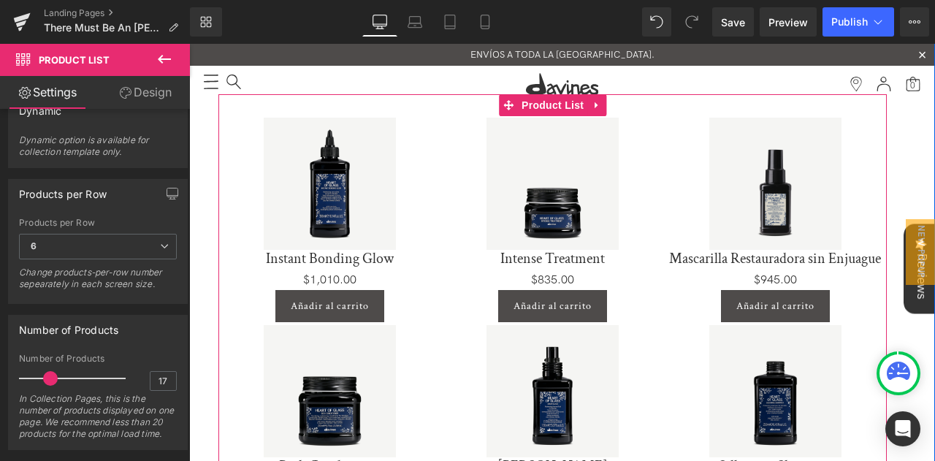
scroll to position [950, 0]
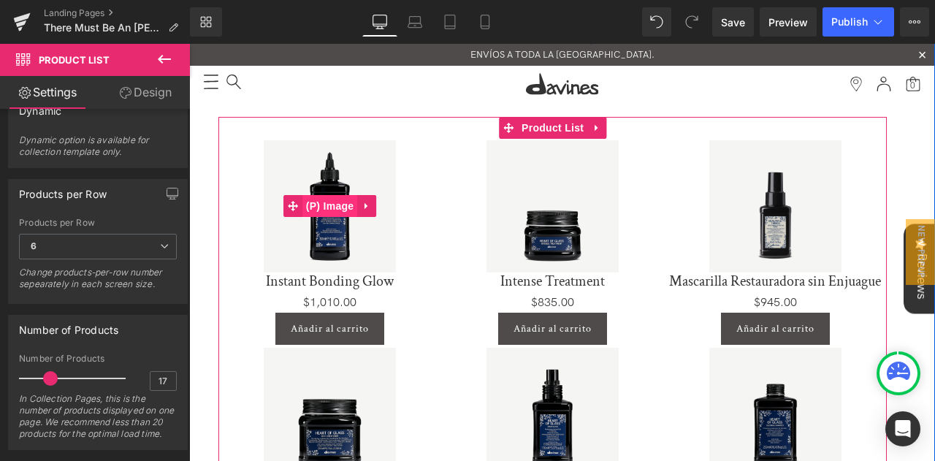
click at [322, 205] on span "(P) Image" at bounding box center [331, 206] width 56 height 22
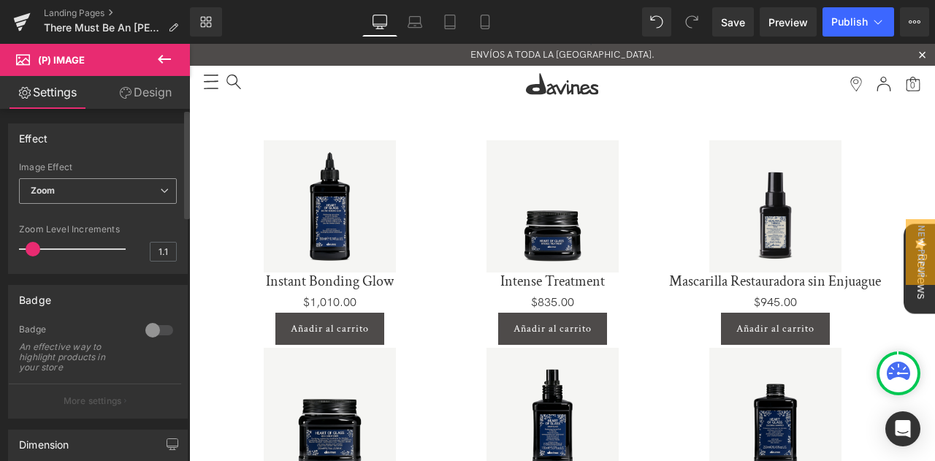
click at [105, 191] on span "Zoom" at bounding box center [98, 191] width 158 height 26
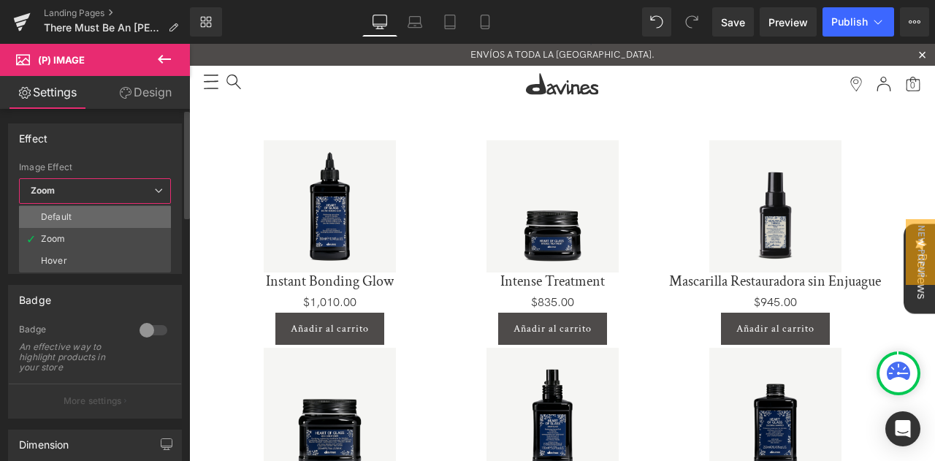
click at [68, 218] on div "Default" at bounding box center [56, 217] width 31 height 10
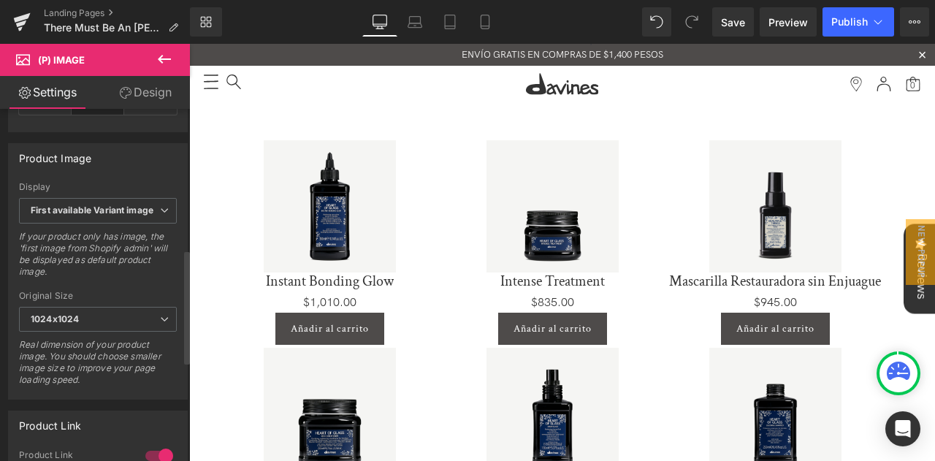
scroll to position [512, 0]
click at [107, 202] on b "First available Variant image" at bounding box center [92, 207] width 123 height 11
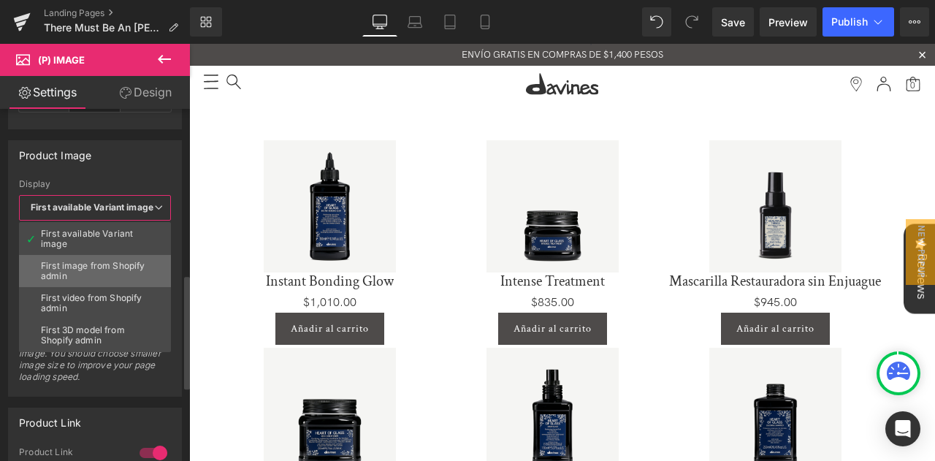
click at [101, 264] on div "First image from Shopify admin" at bounding box center [95, 271] width 108 height 20
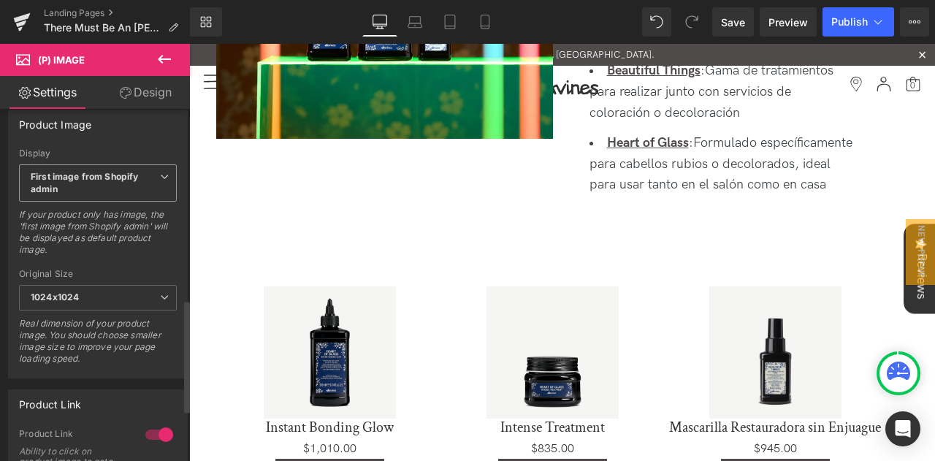
scroll to position [536, 0]
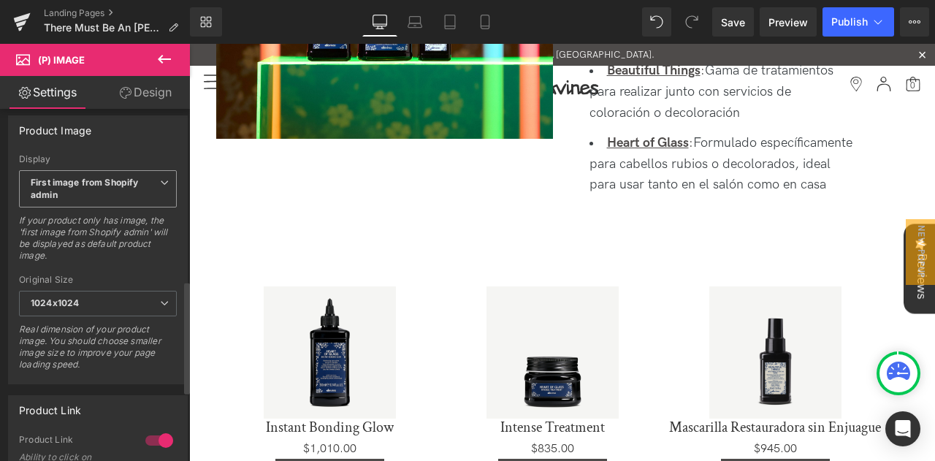
click at [116, 186] on span "First image from Shopify admin" at bounding box center [98, 189] width 158 height 38
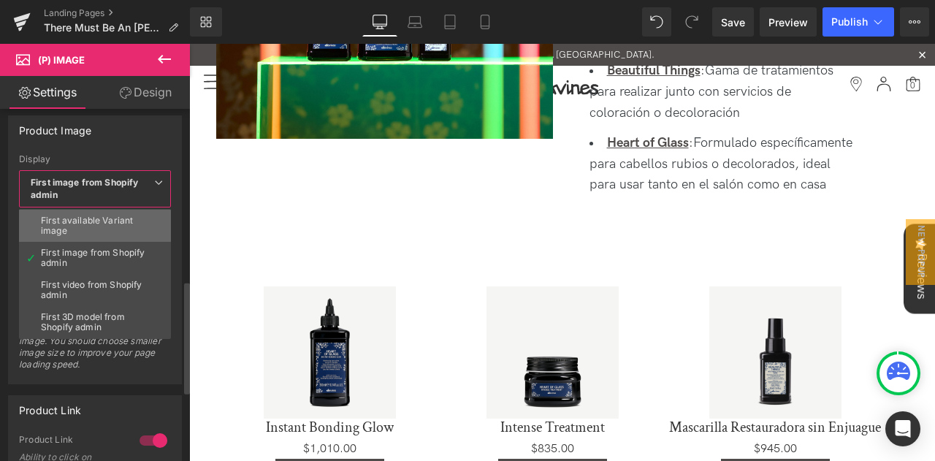
click at [102, 217] on div "First available Variant image" at bounding box center [95, 226] width 108 height 20
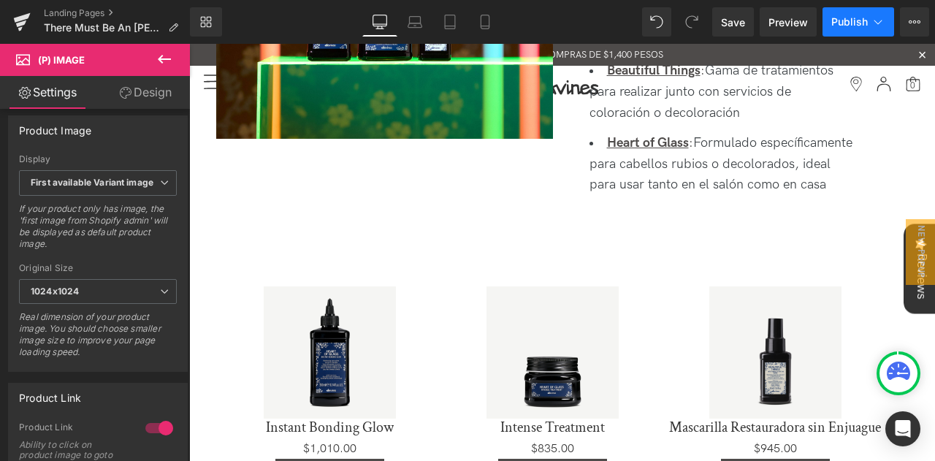
click at [861, 30] on button "Publish" at bounding box center [859, 21] width 72 height 29
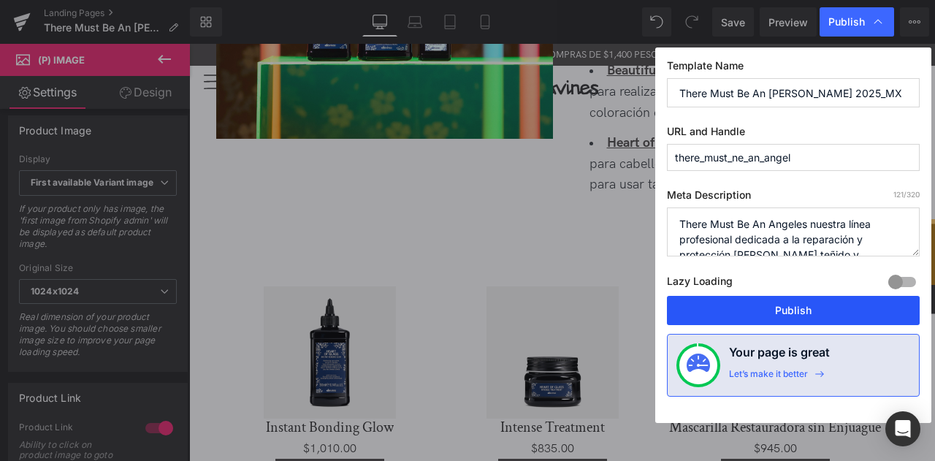
click at [801, 308] on button "Publish" at bounding box center [793, 310] width 253 height 29
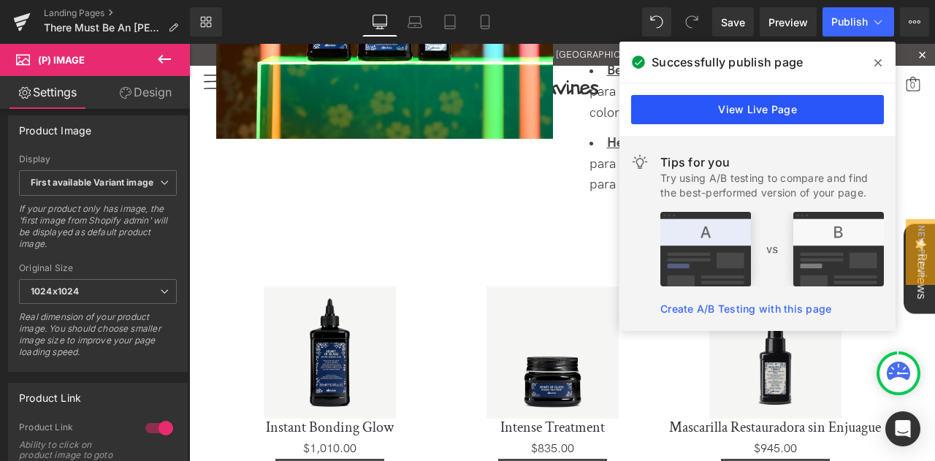
click at [704, 105] on link "View Live Page" at bounding box center [757, 109] width 253 height 29
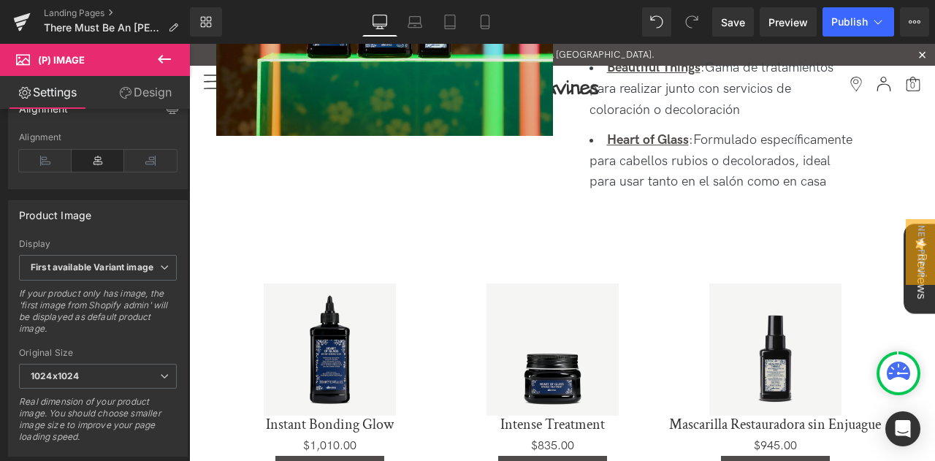
scroll to position [877, 0]
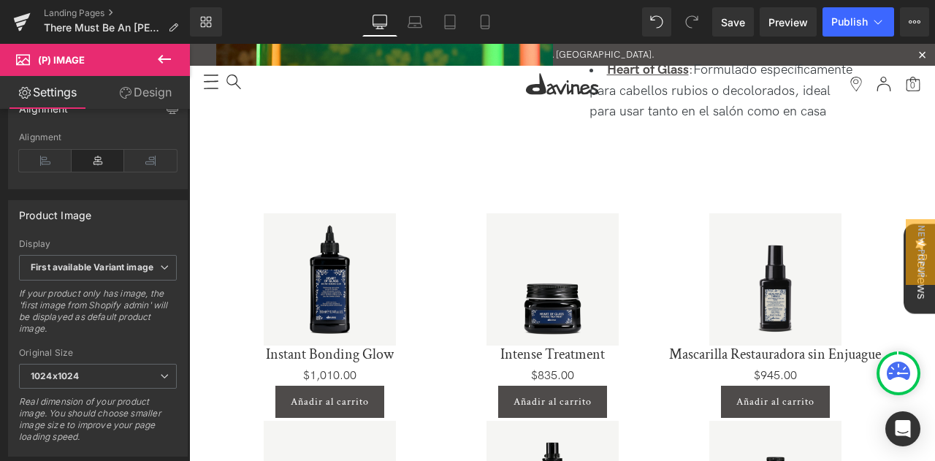
click at [288, 203] on div "Sale Off (P) Image Instant Bonding Glow (P) Title $0 $1,010.00 (P) Price Añadir…" at bounding box center [552, 412] width 669 height 444
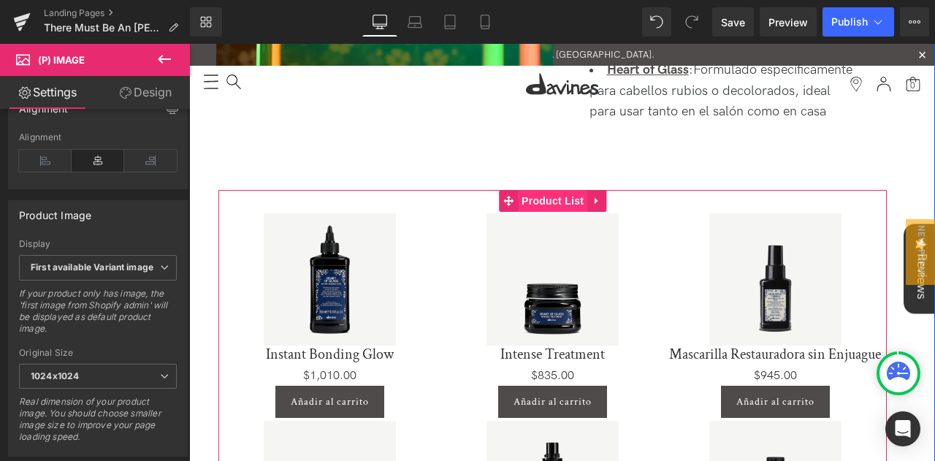
click at [544, 205] on span "Product List" at bounding box center [552, 201] width 69 height 22
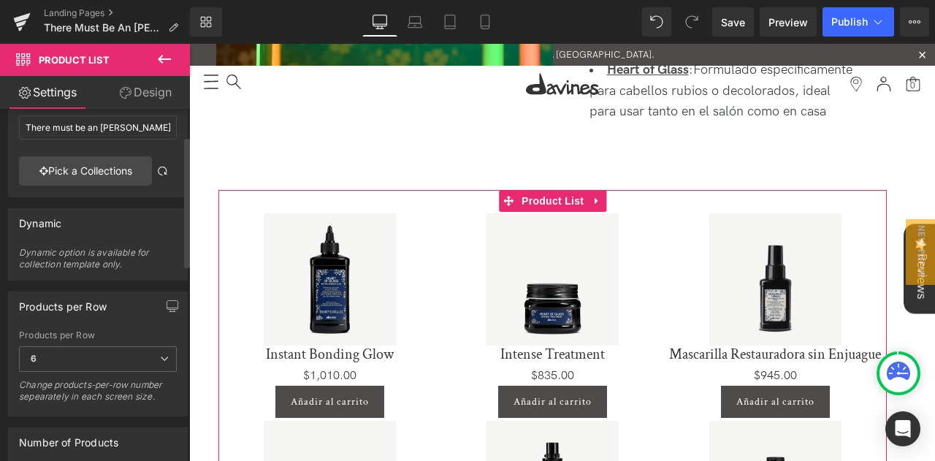
scroll to position [73, 0]
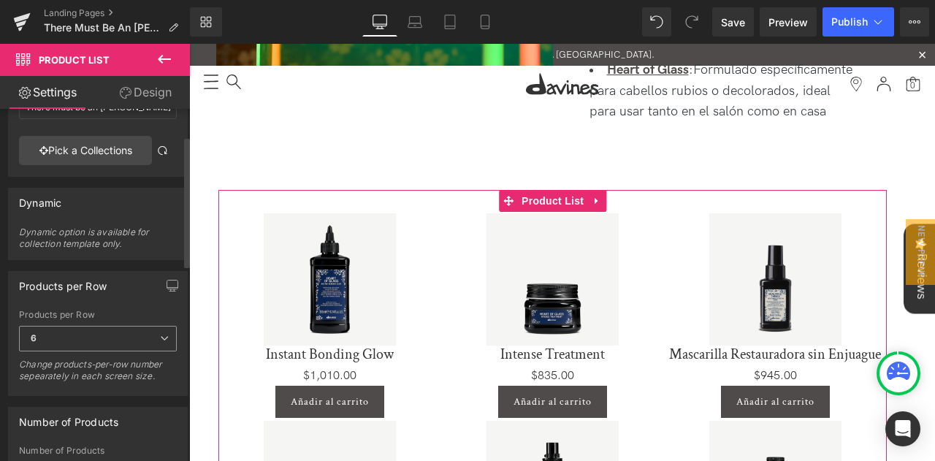
click at [96, 341] on span "6" at bounding box center [98, 339] width 158 height 26
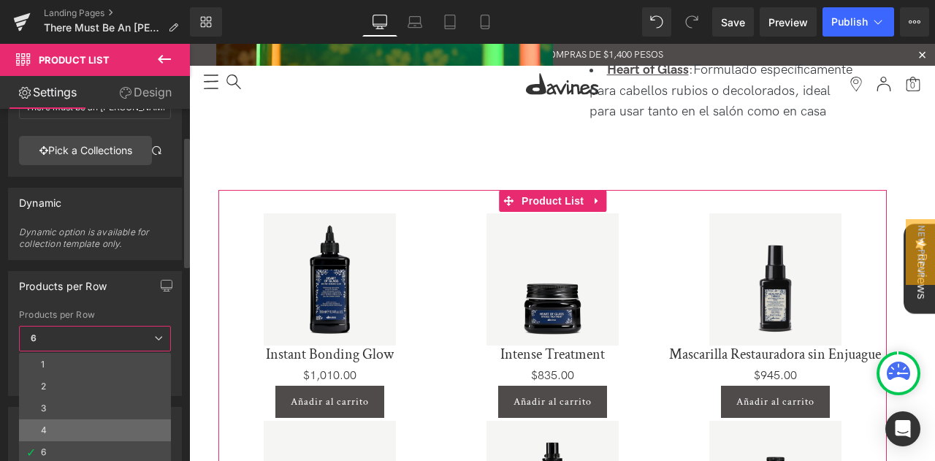
click at [76, 420] on li "4" at bounding box center [95, 430] width 152 height 22
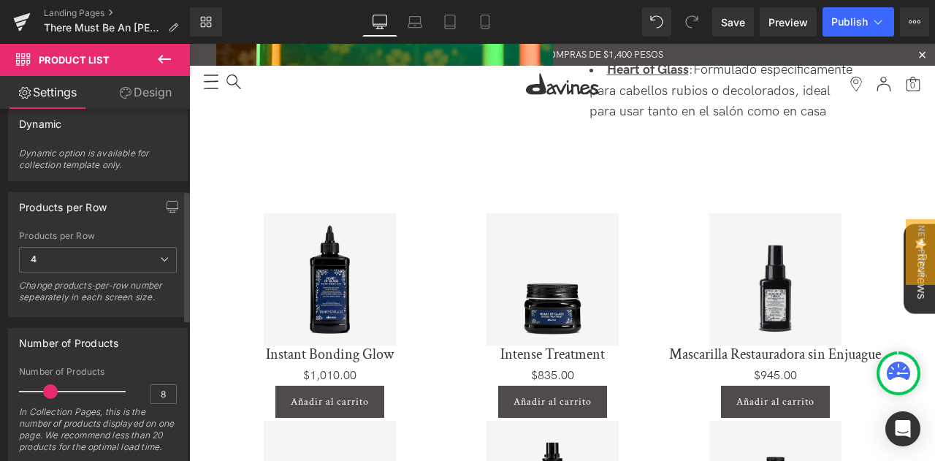
scroll to position [219, 0]
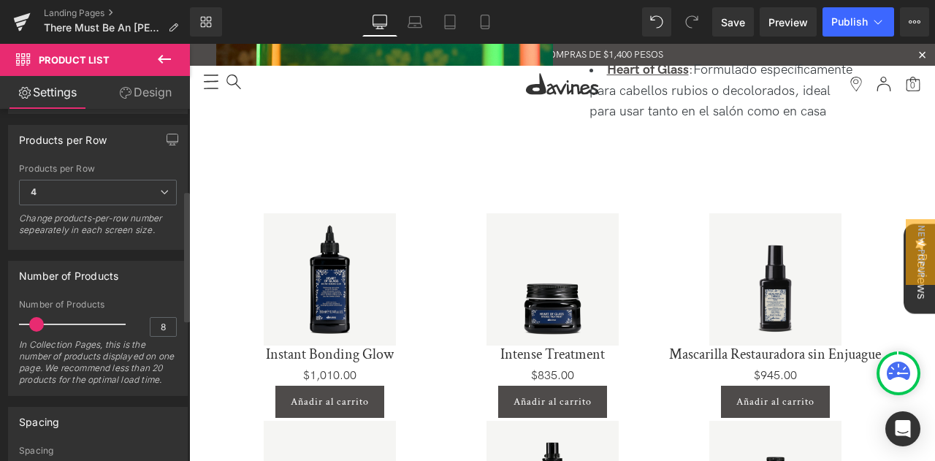
drag, startPoint x: 48, startPoint y: 319, endPoint x: 37, endPoint y: 312, distance: 13.8
click at [37, 312] on div at bounding box center [75, 324] width 99 height 29
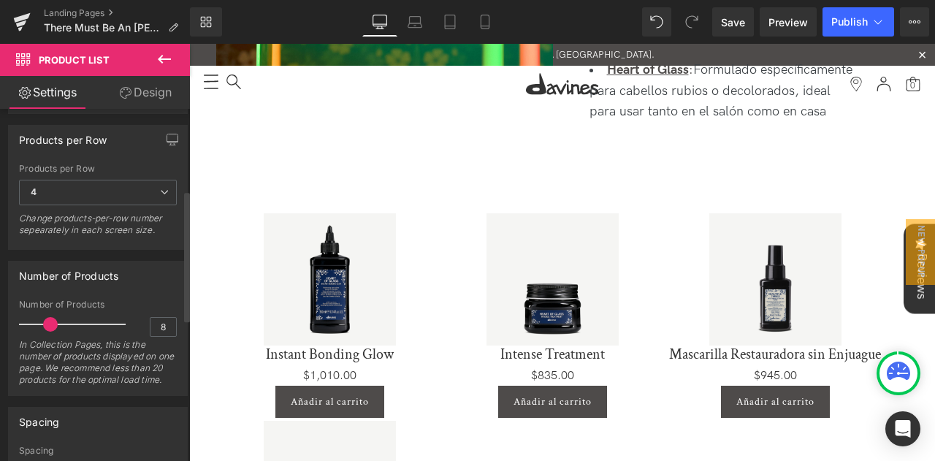
drag, startPoint x: 37, startPoint y: 316, endPoint x: 50, endPoint y: 321, distance: 13.2
click at [50, 321] on span at bounding box center [50, 324] width 15 height 15
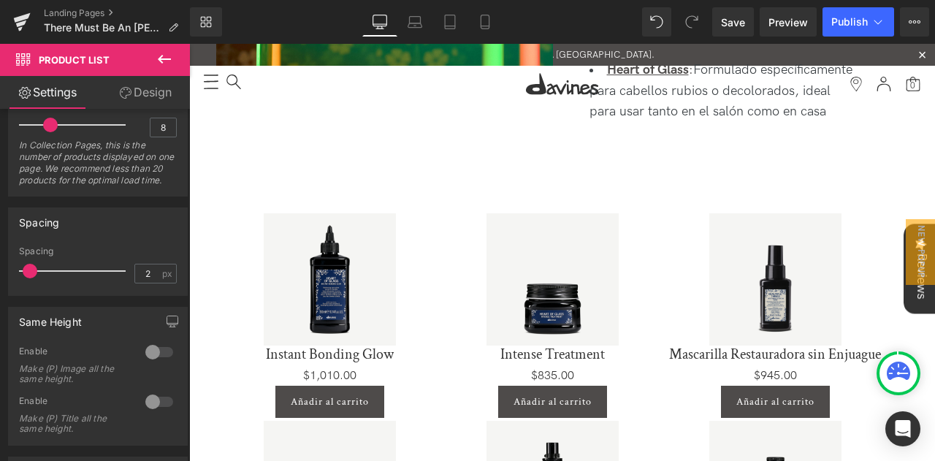
scroll to position [384, 0]
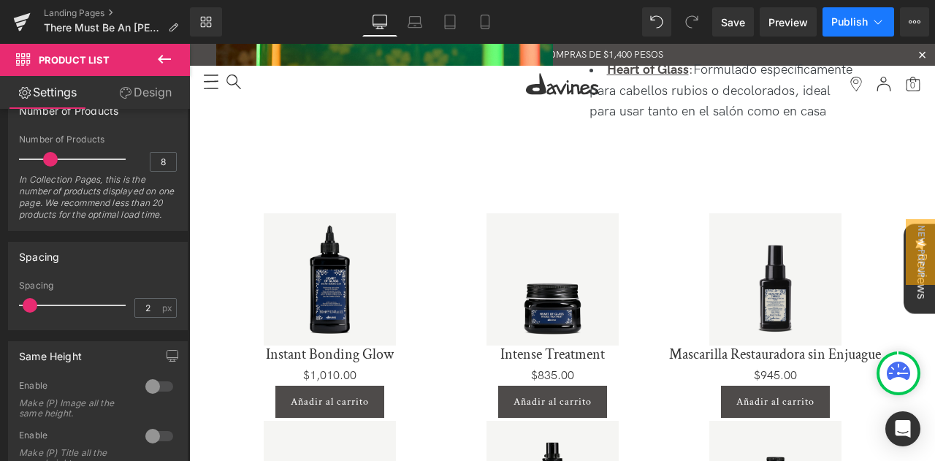
click at [844, 33] on button "Publish" at bounding box center [859, 21] width 72 height 29
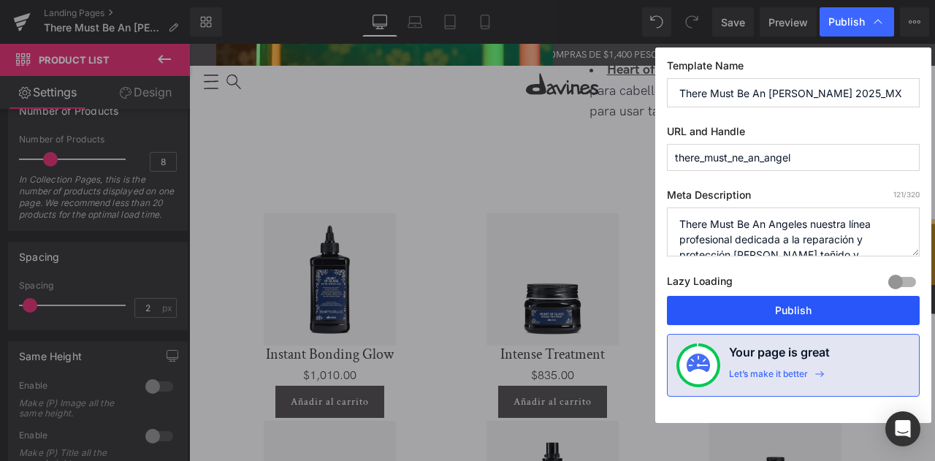
click at [776, 308] on button "Publish" at bounding box center [793, 310] width 253 height 29
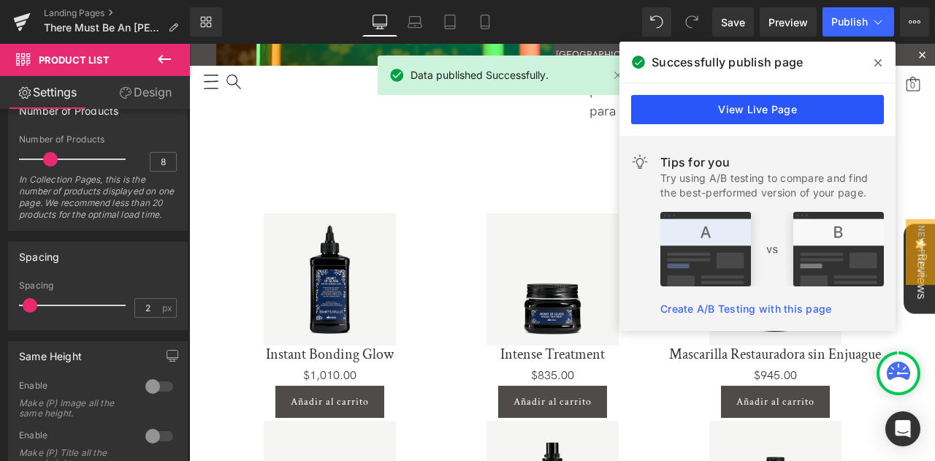
click at [696, 100] on link "View Live Page" at bounding box center [757, 109] width 253 height 29
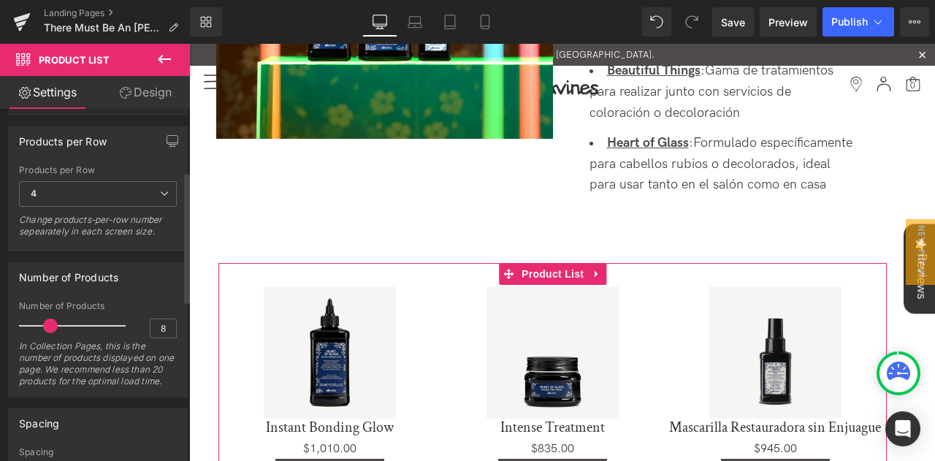
scroll to position [165, 0]
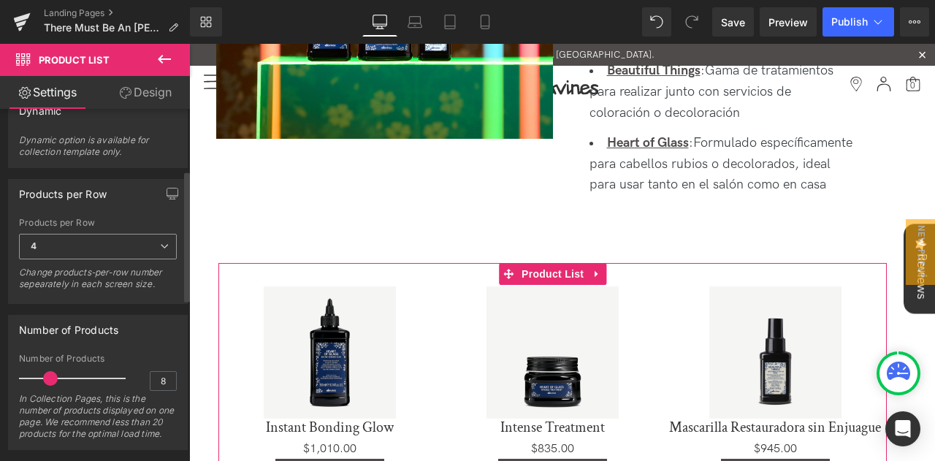
click at [64, 238] on span "4" at bounding box center [98, 247] width 158 height 26
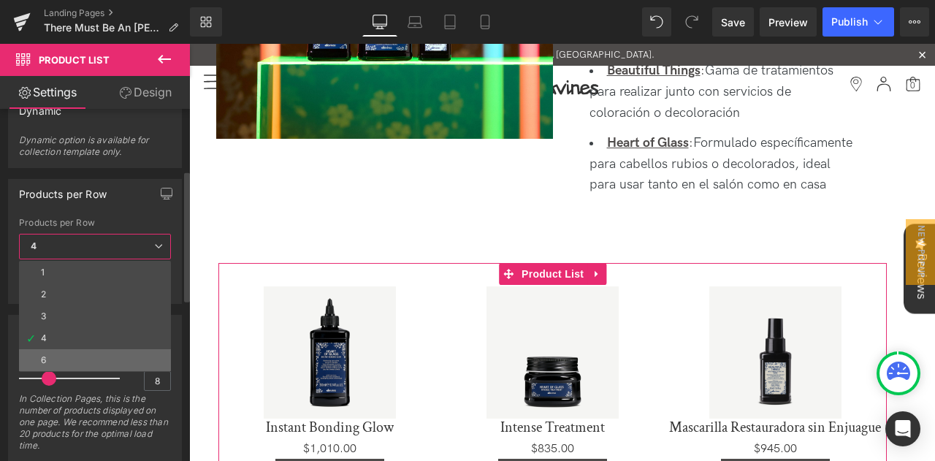
click at [44, 351] on li "6" at bounding box center [95, 360] width 152 height 22
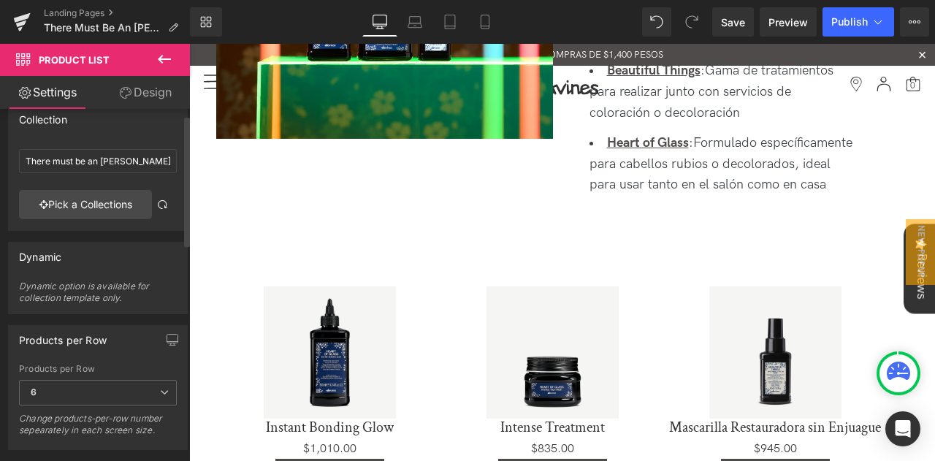
scroll to position [0, 0]
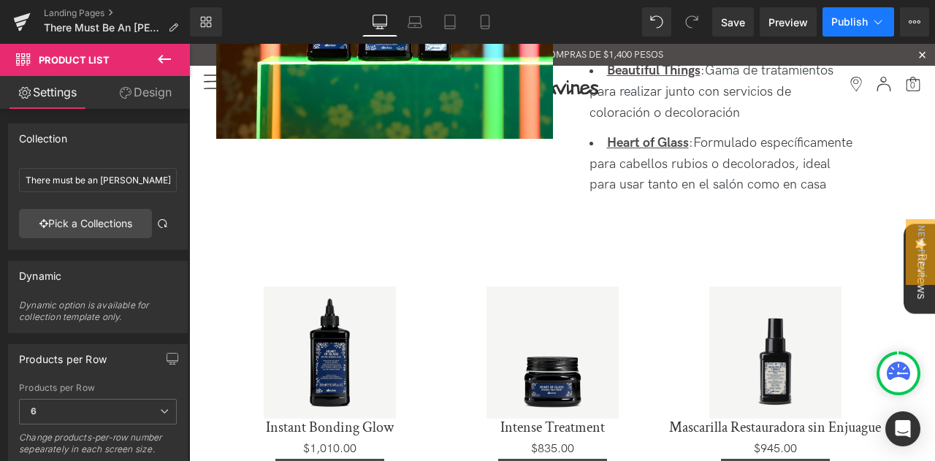
click at [848, 27] on span "Publish" at bounding box center [850, 22] width 37 height 12
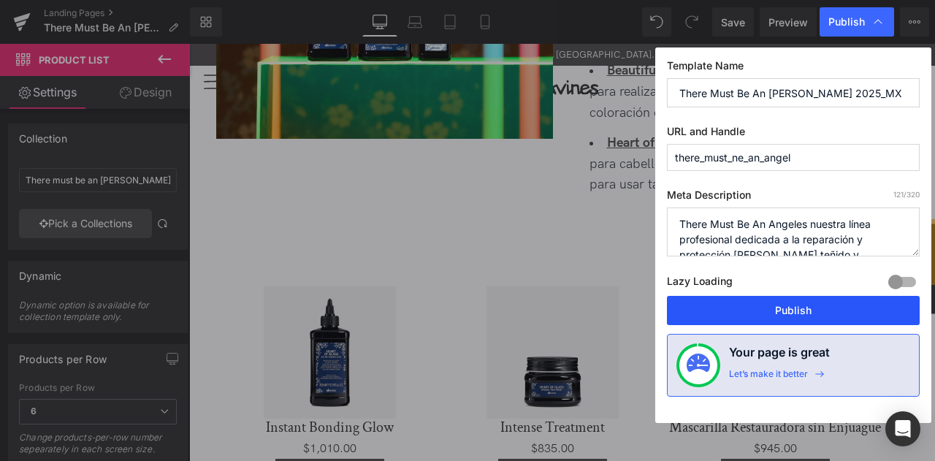
click at [731, 322] on button "Publish" at bounding box center [793, 310] width 253 height 29
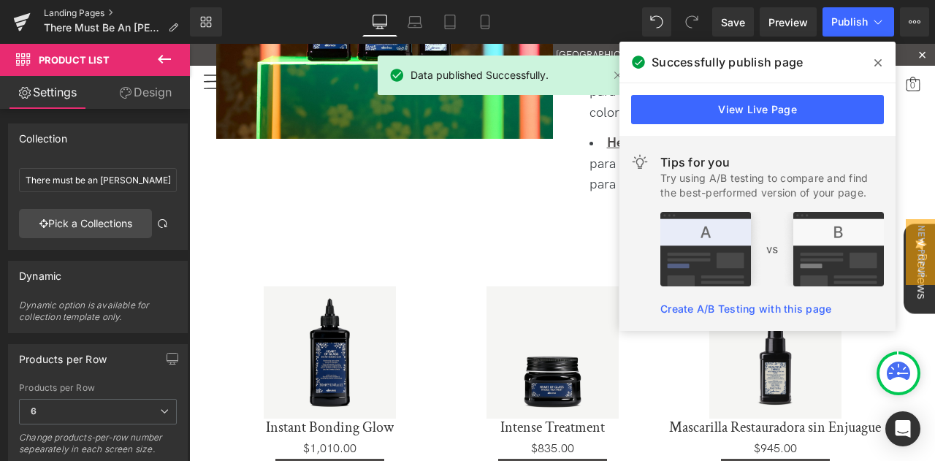
click at [75, 10] on link "Landing Pages" at bounding box center [117, 13] width 146 height 12
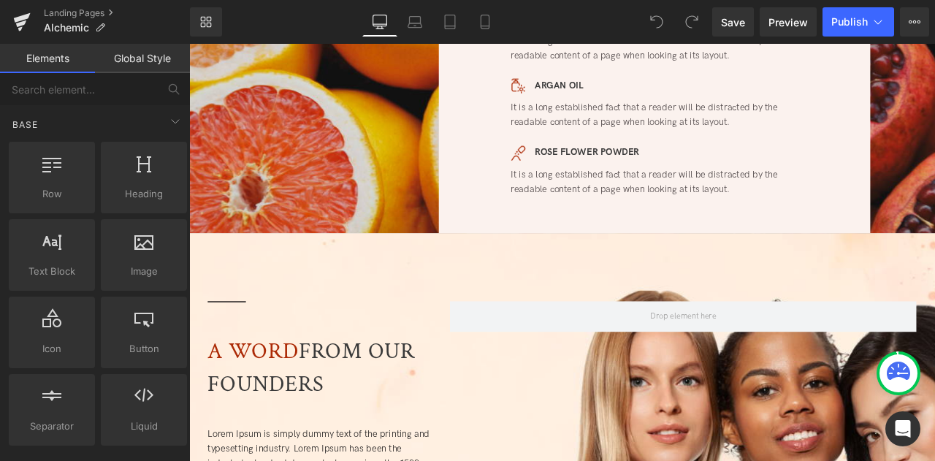
scroll to position [2558, 0]
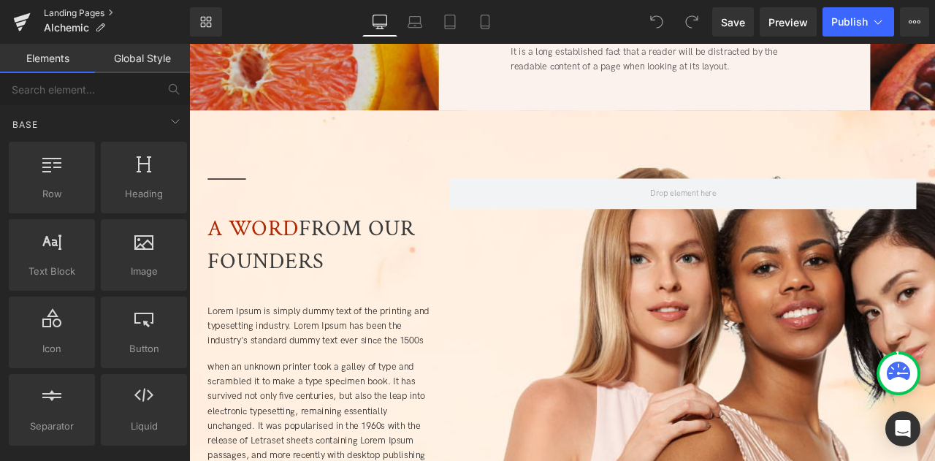
click at [53, 9] on link "Landing Pages" at bounding box center [117, 13] width 146 height 12
